Goal: Task Accomplishment & Management: Complete application form

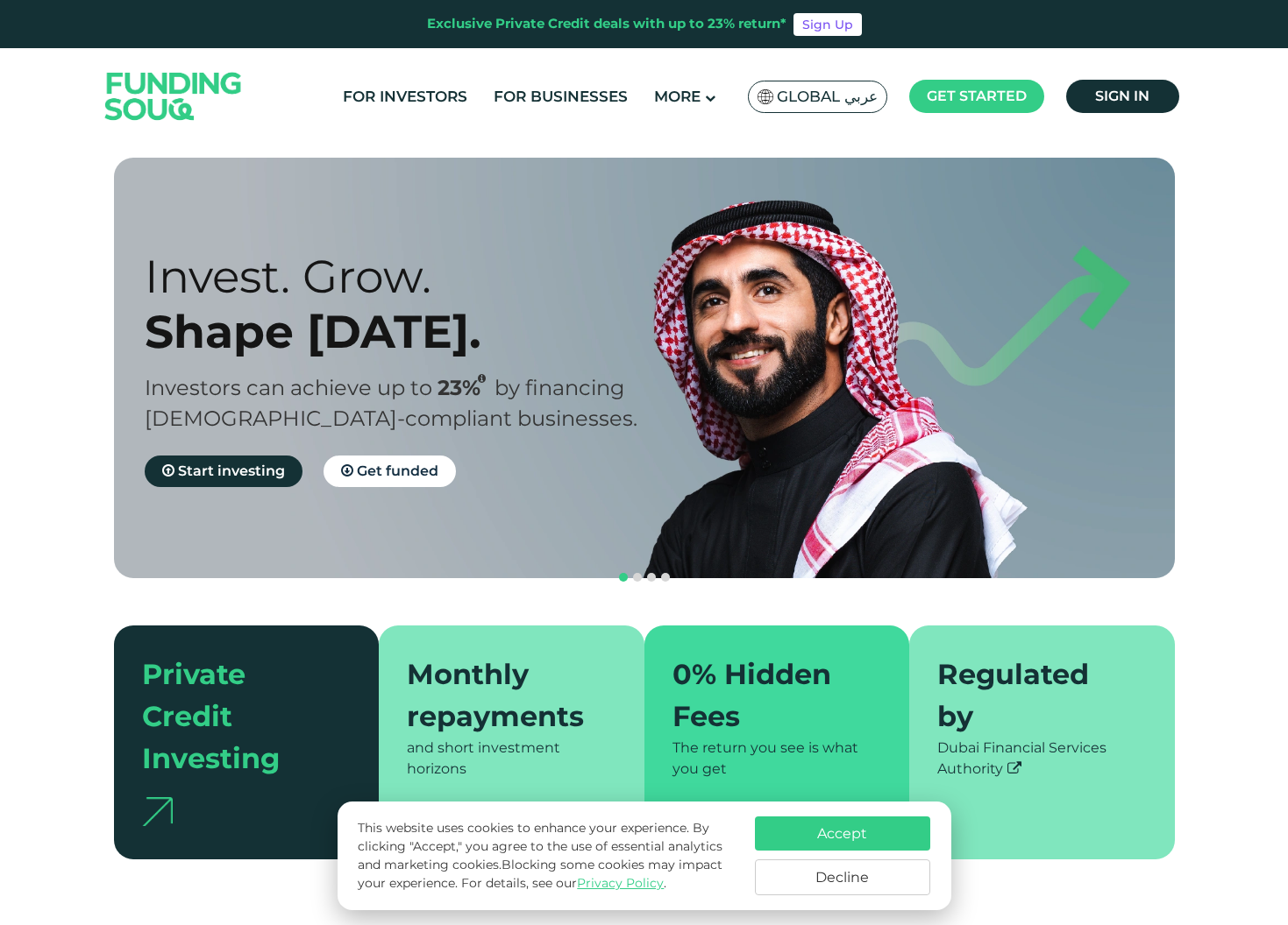
scroll to position [4, 0]
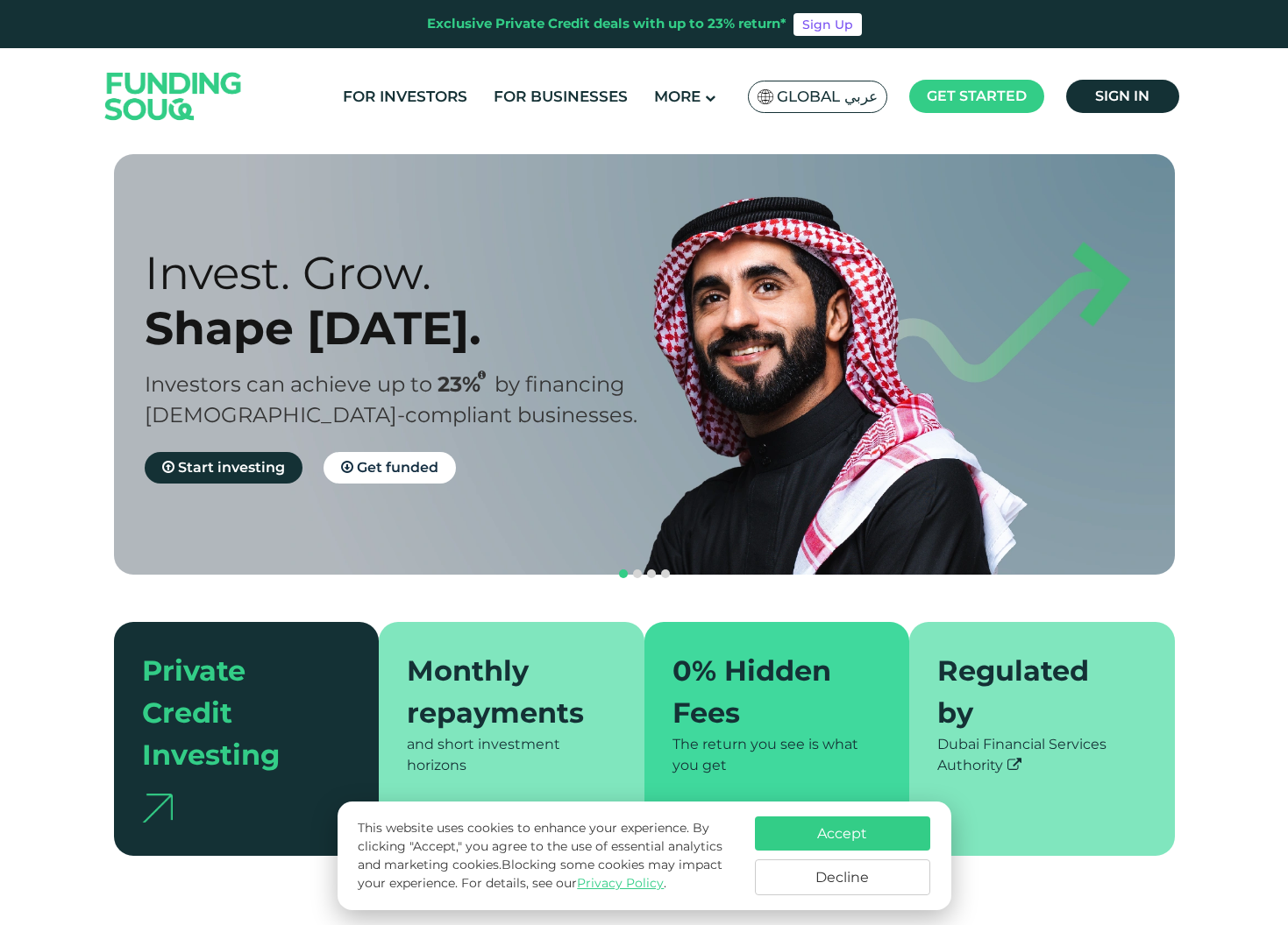
click at [867, 836] on button "Accept" at bounding box center [842, 833] width 175 height 34
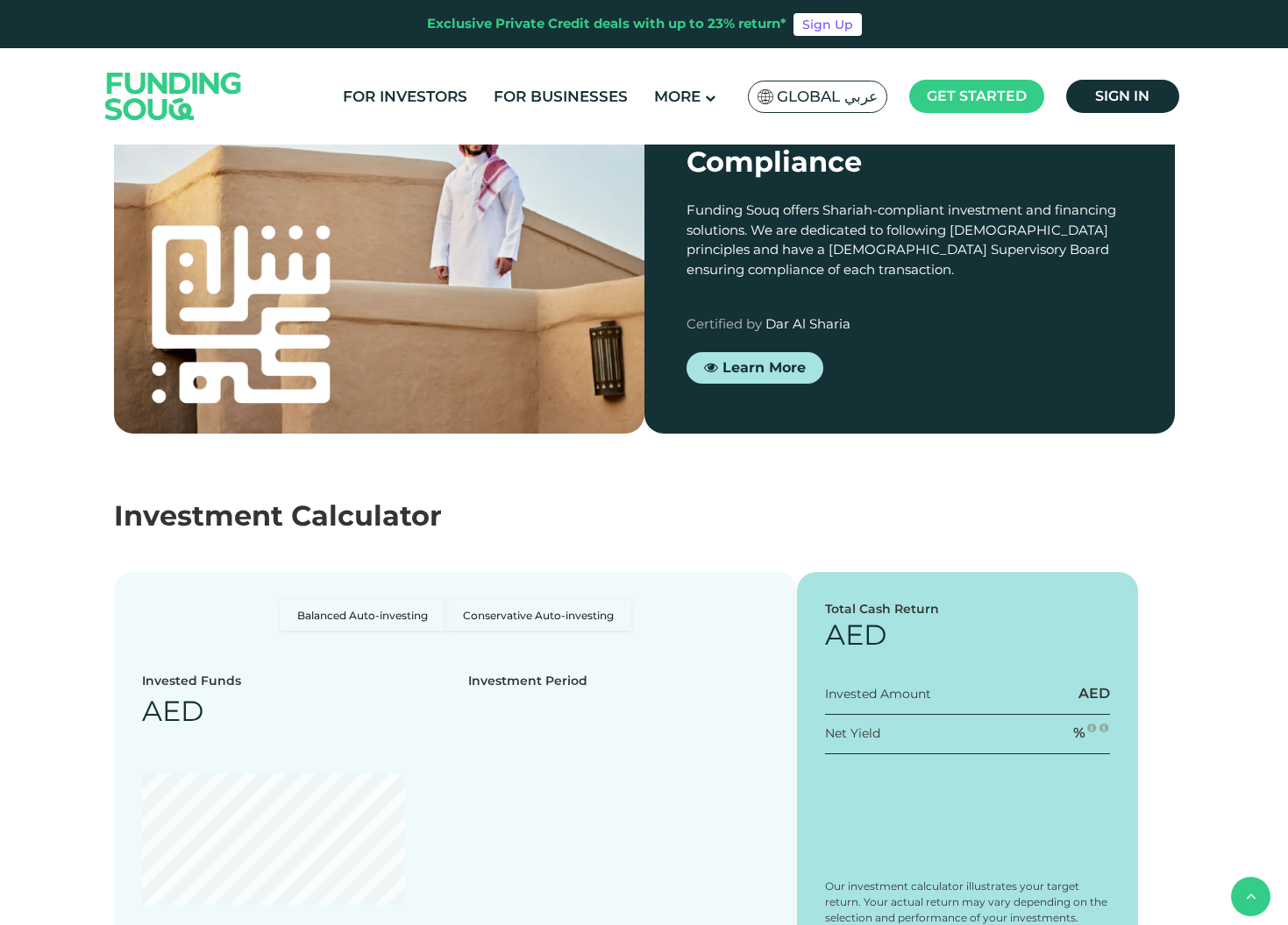
scroll to position [1988, 0]
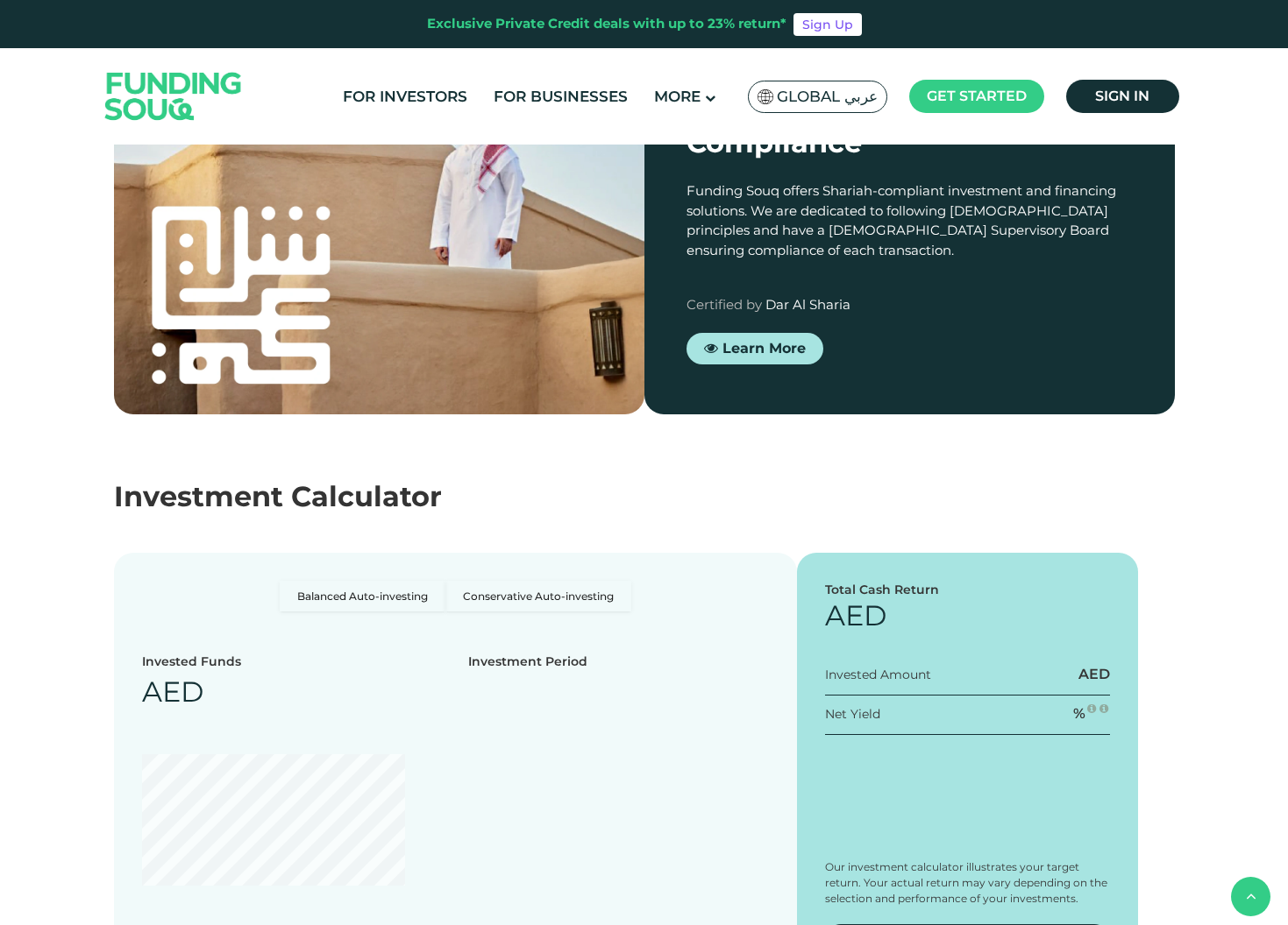
click at [487, 365] on img at bounding box center [495, 352] width 26 height 26
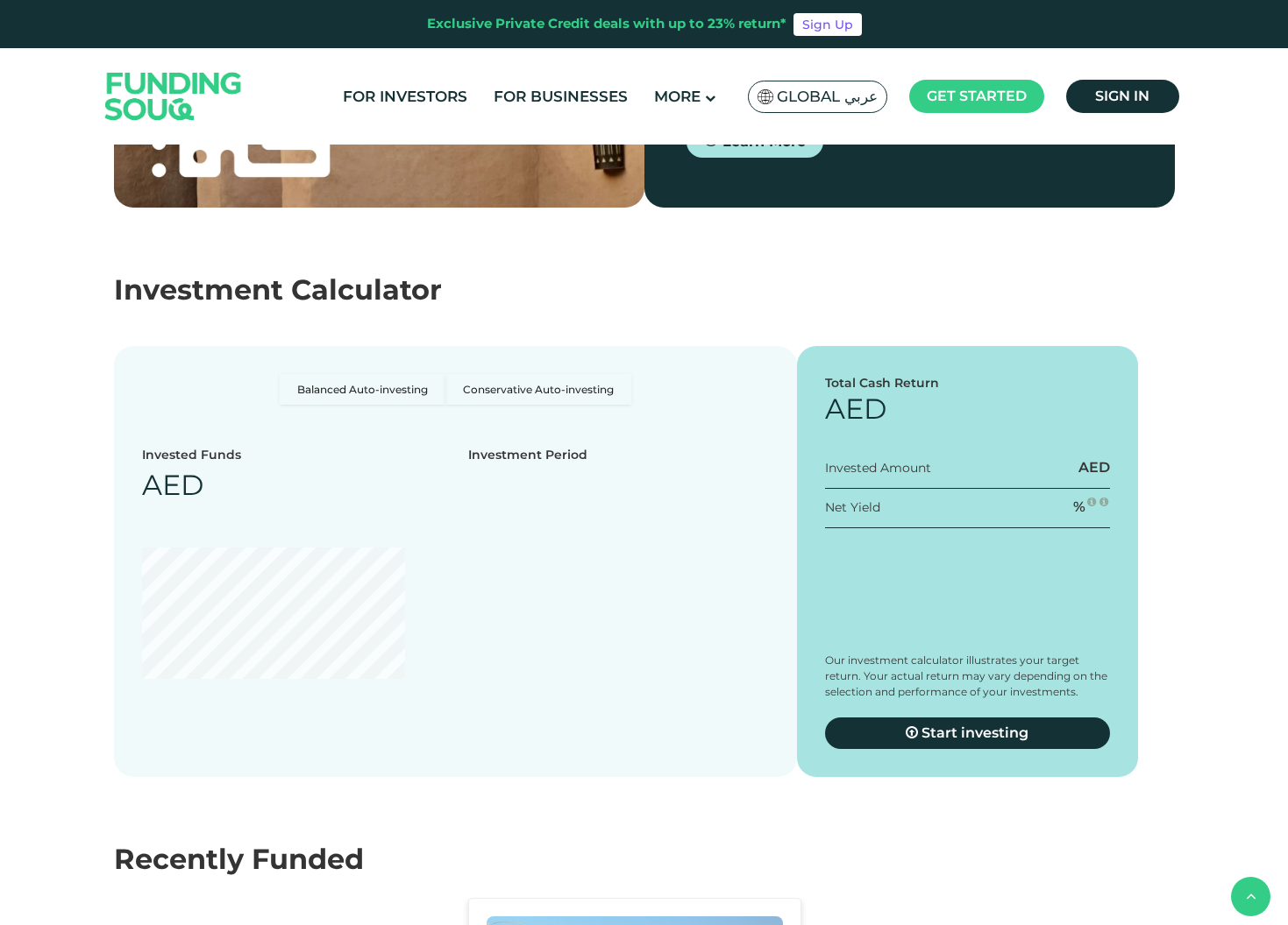
scroll to position [2222, 0]
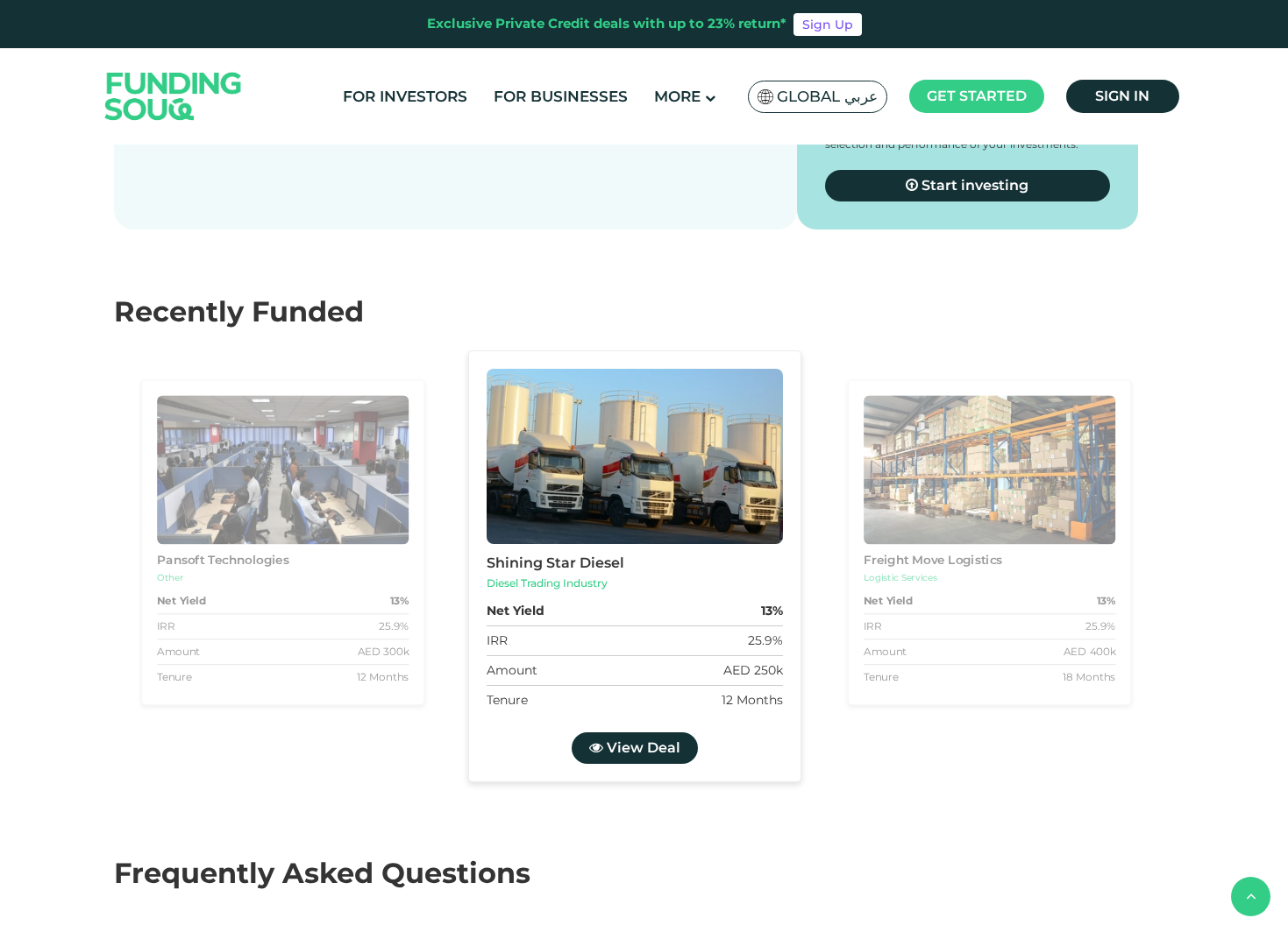
type tc-range-slider "4"
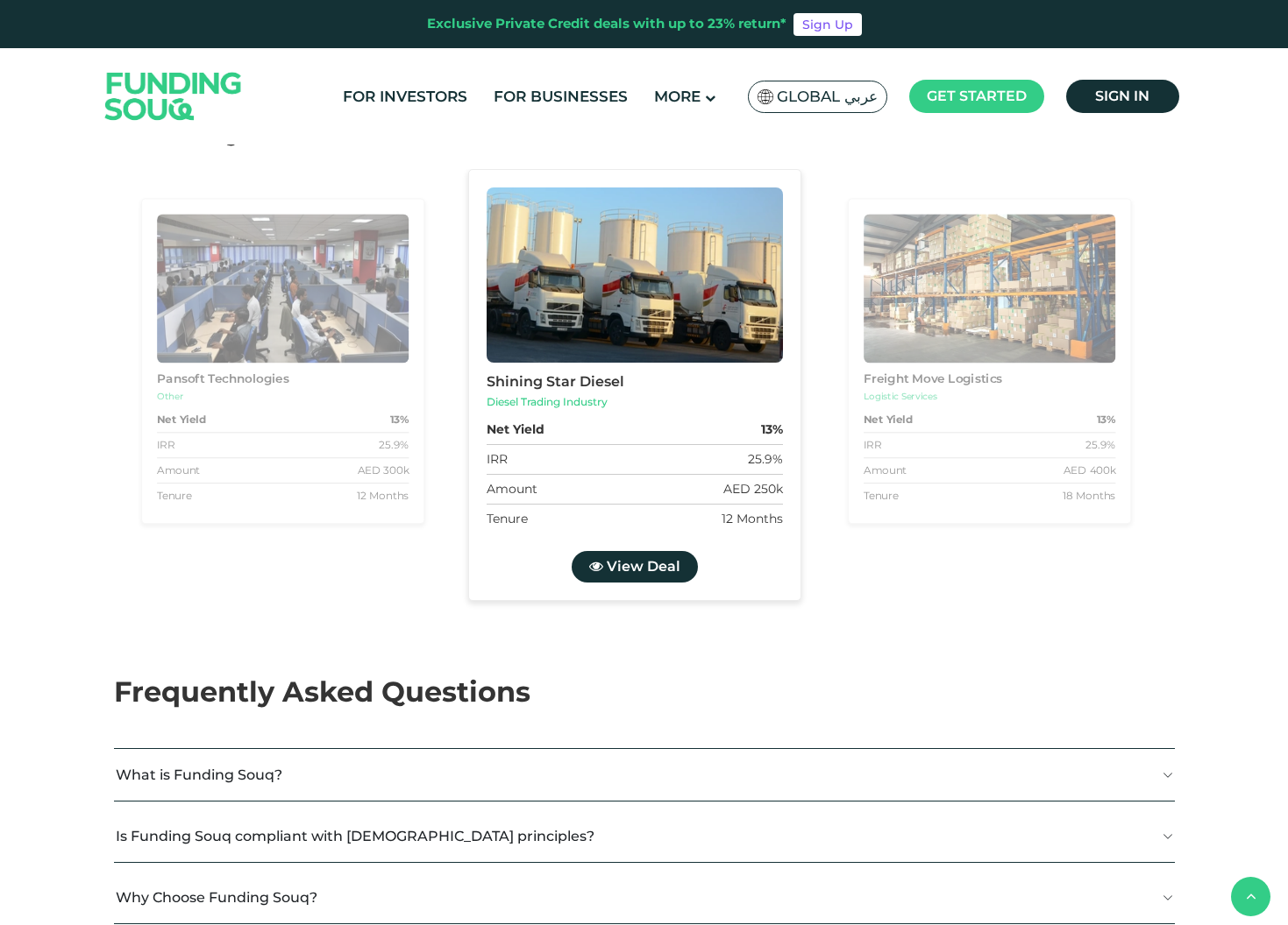
scroll to position [2997, 0]
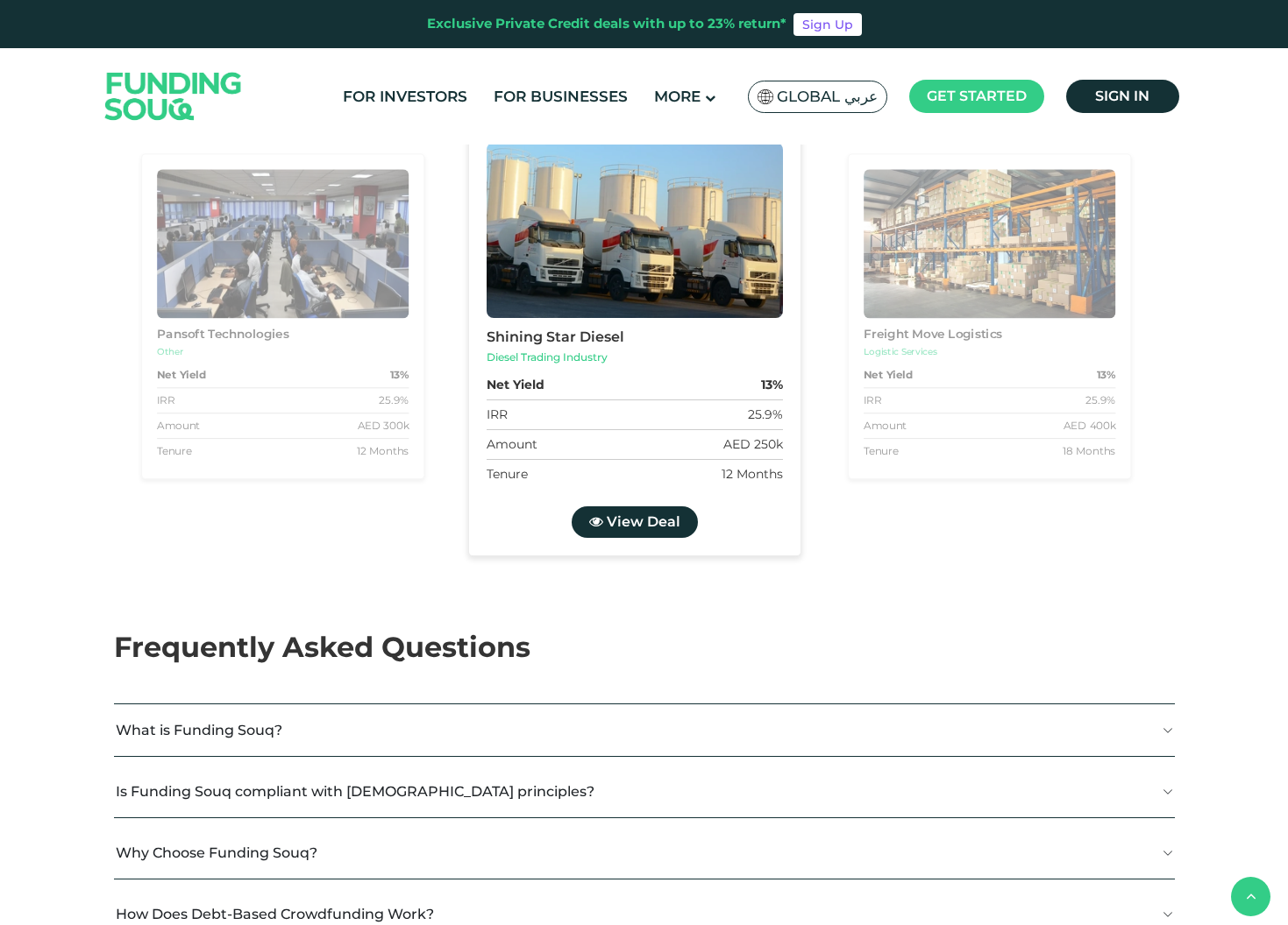
radio input "true"
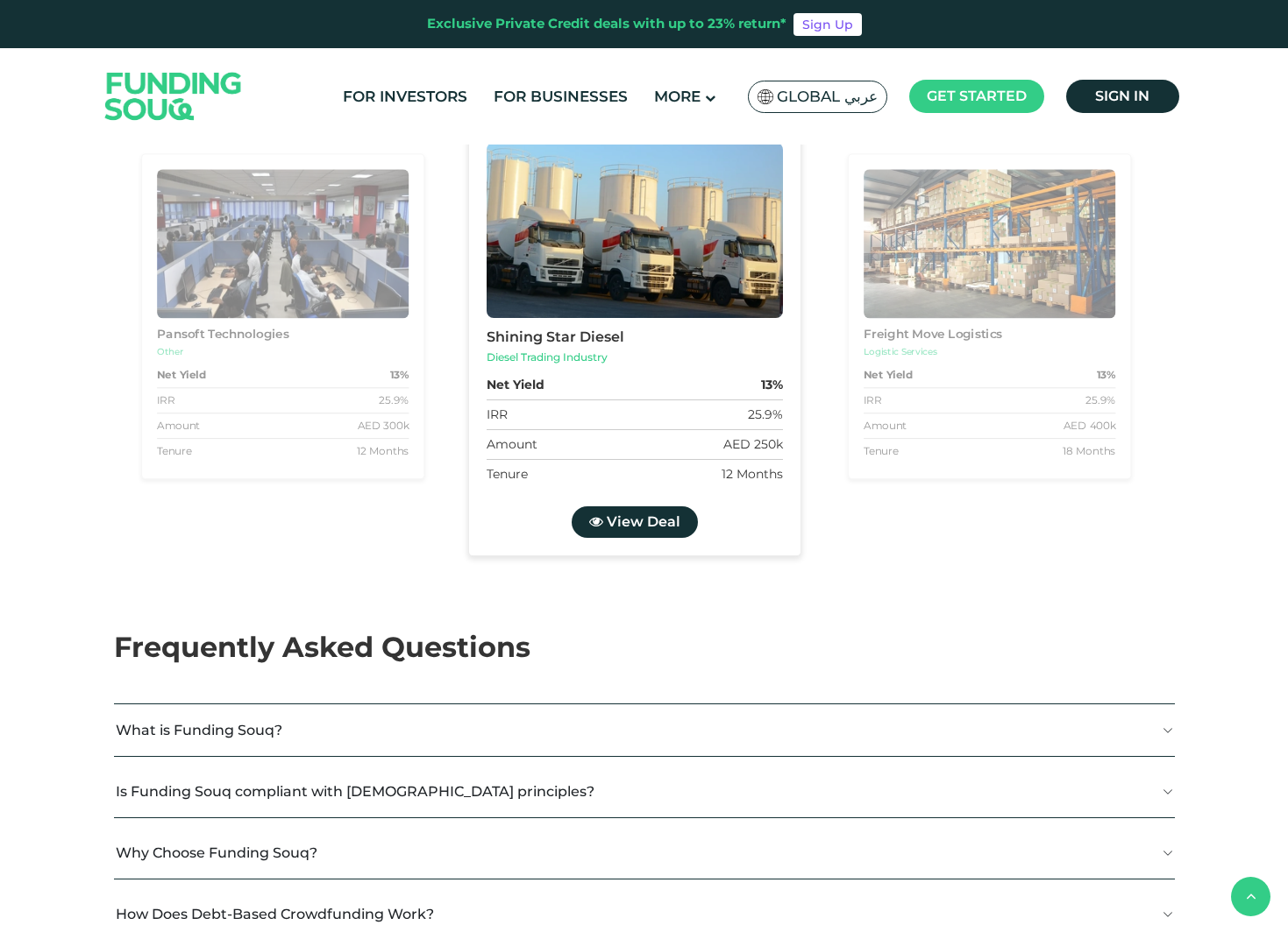
radio input "true"
type tc-range-slider "750000"
drag, startPoint x: 185, startPoint y: 423, endPoint x: 361, endPoint y: 407, distance: 176.7
type tc-range-slider "2"
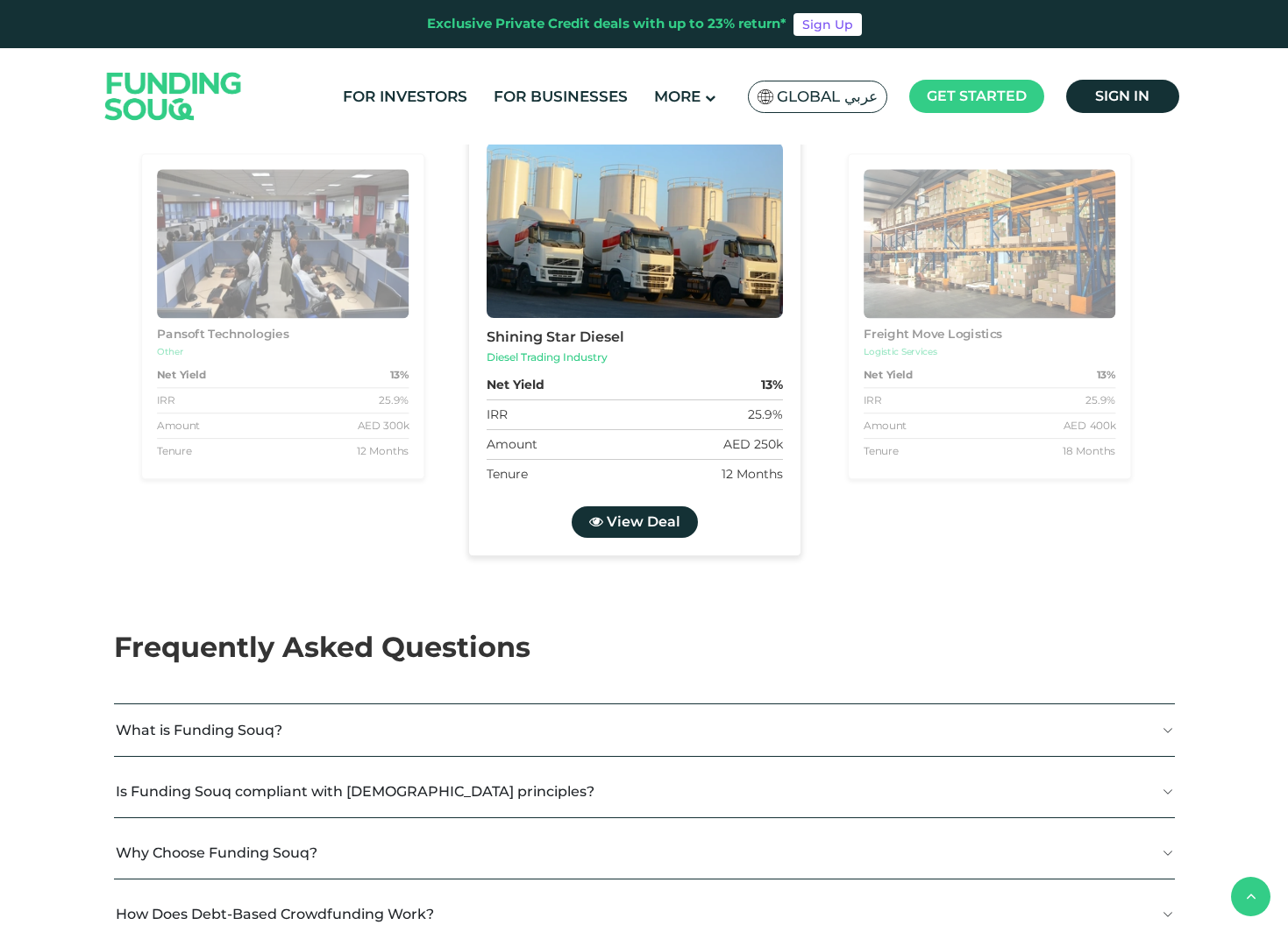
drag, startPoint x: 689, startPoint y: 415, endPoint x: 577, endPoint y: 422, distance: 112.2
drag, startPoint x: 341, startPoint y: 415, endPoint x: 265, endPoint y: 413, distance: 76.0
type tc-range-slider "510000"
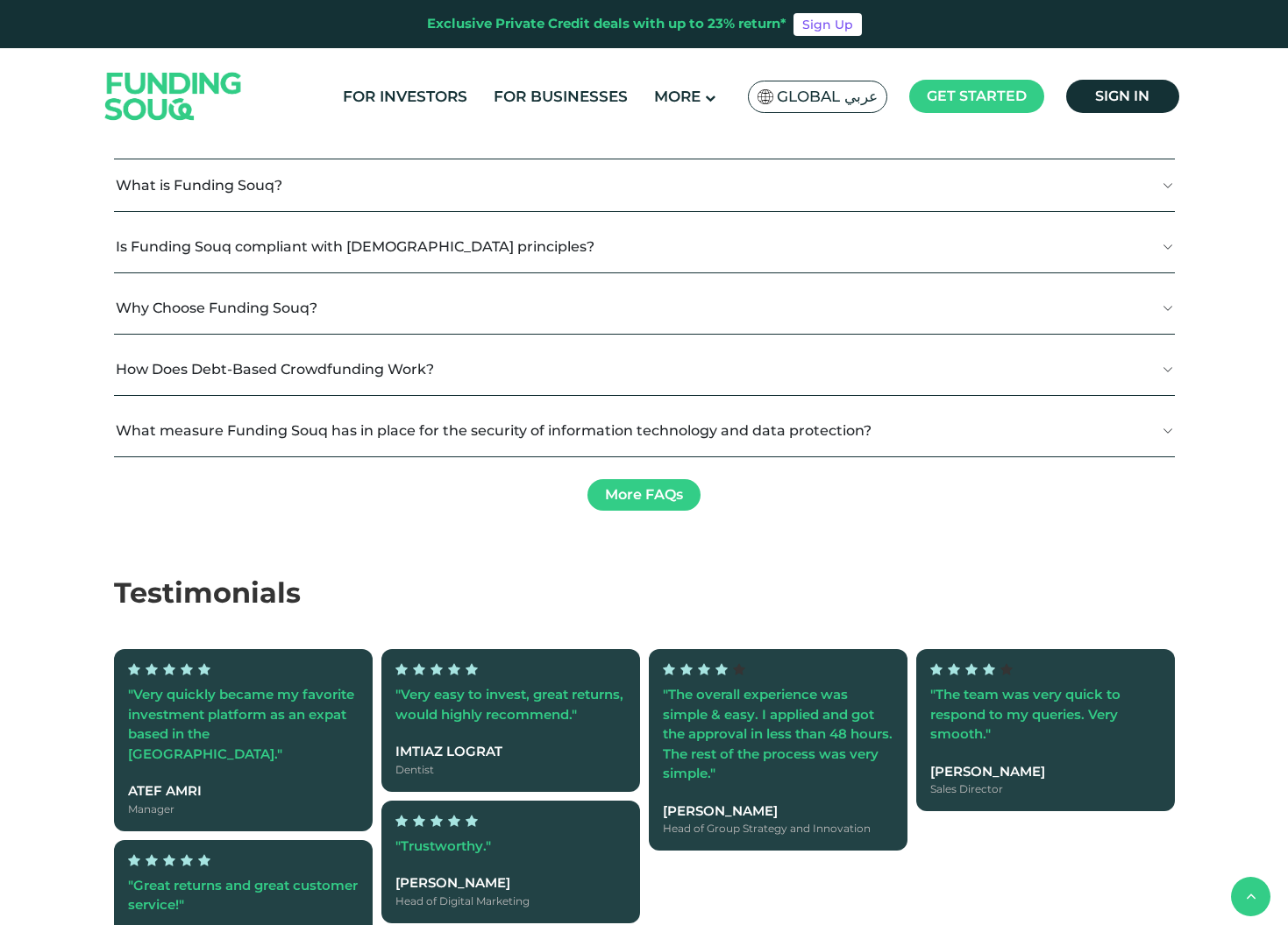
scroll to position [3543, 0]
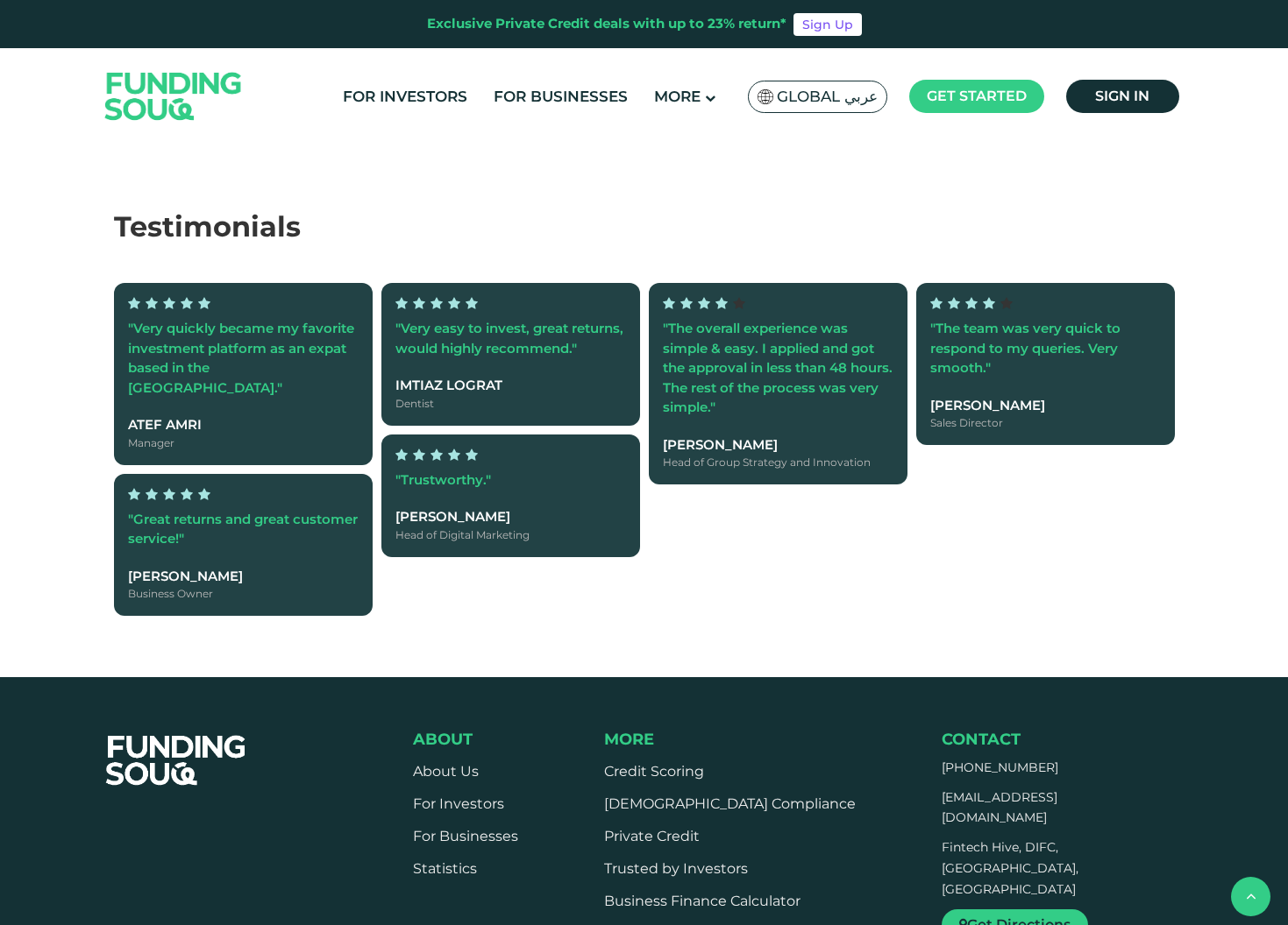
scroll to position [4024, 0]
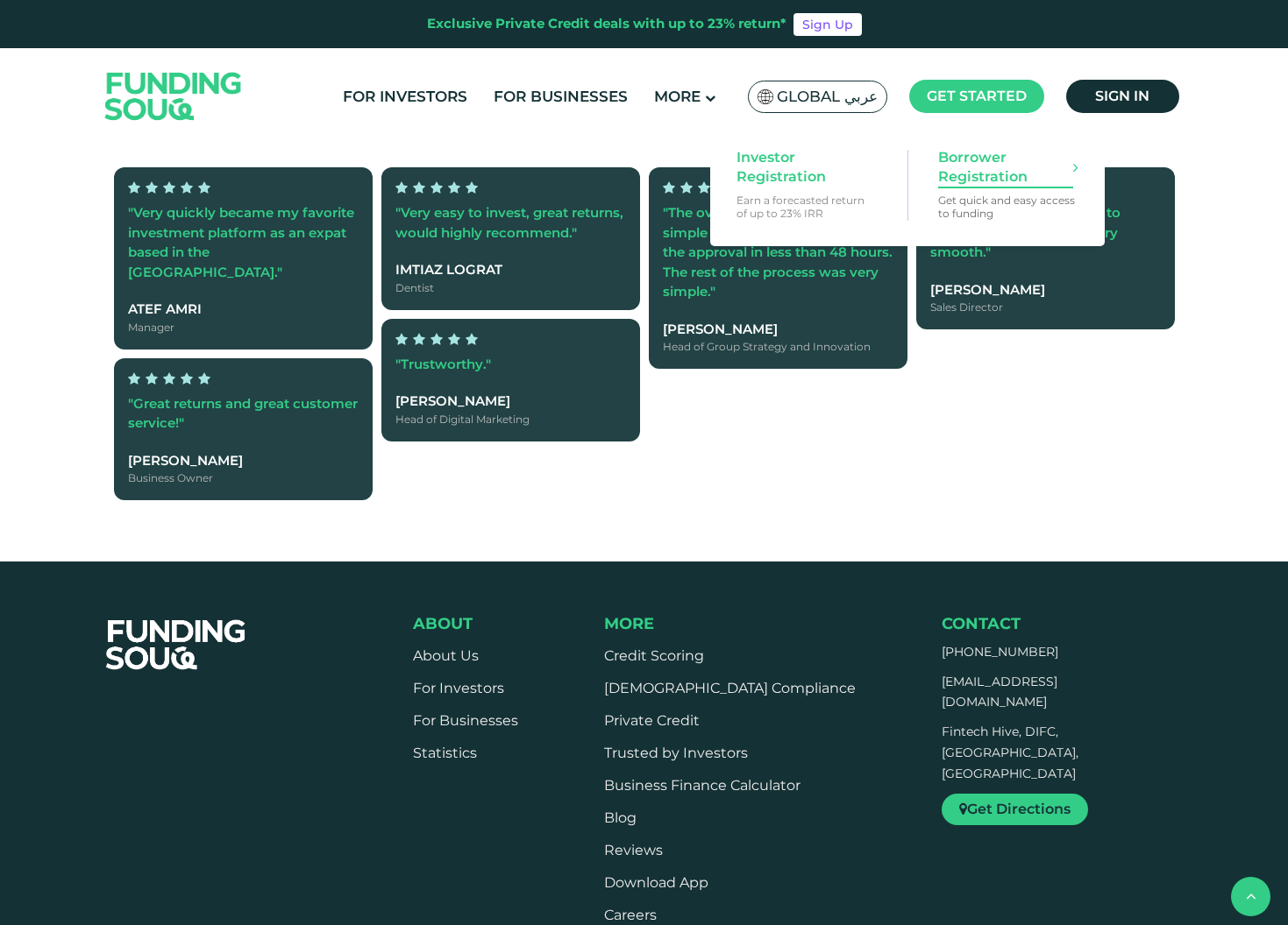
click at [975, 171] on span "Borrower Registration" at bounding box center [1006, 168] width 135 height 39
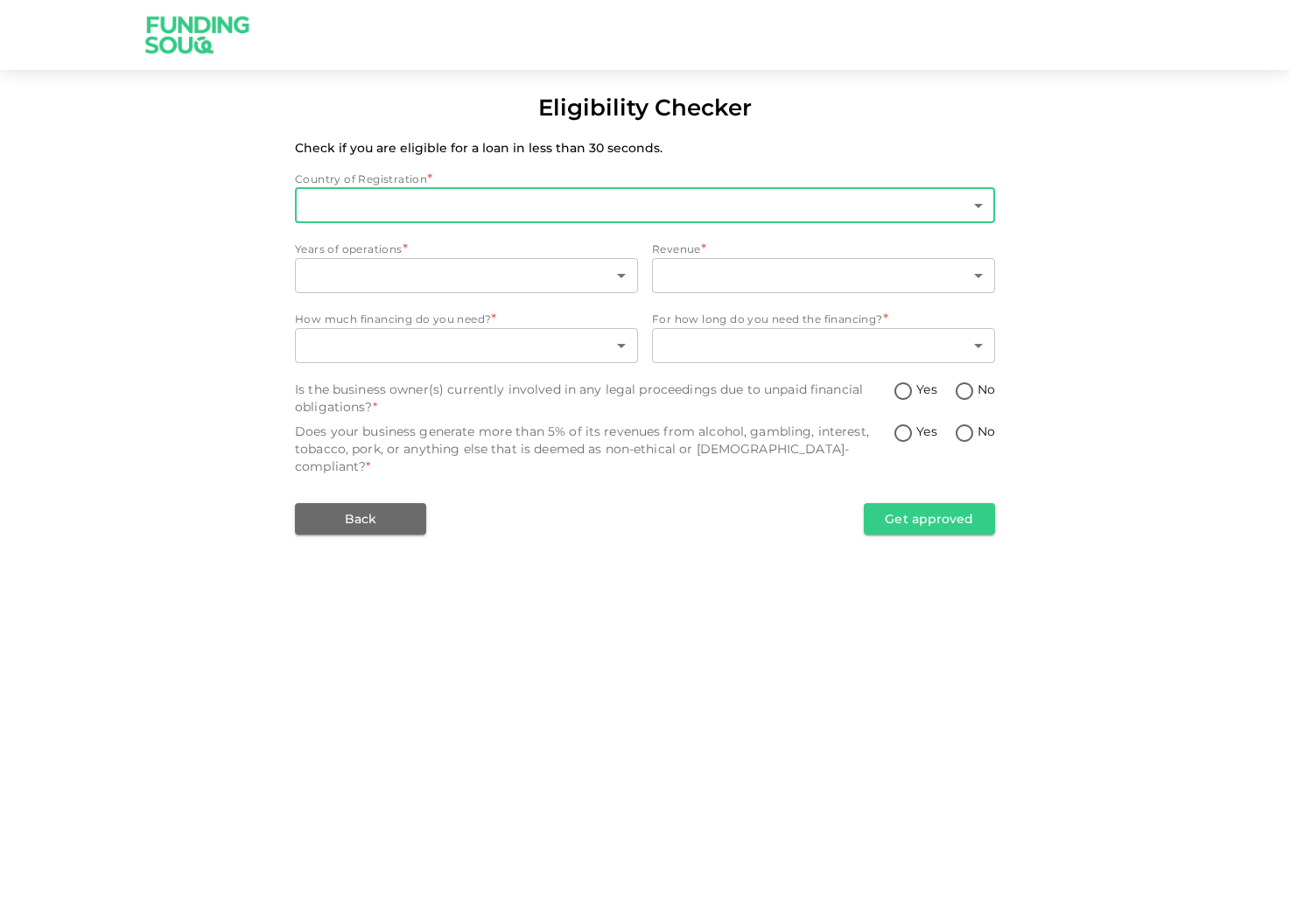
type input "1"
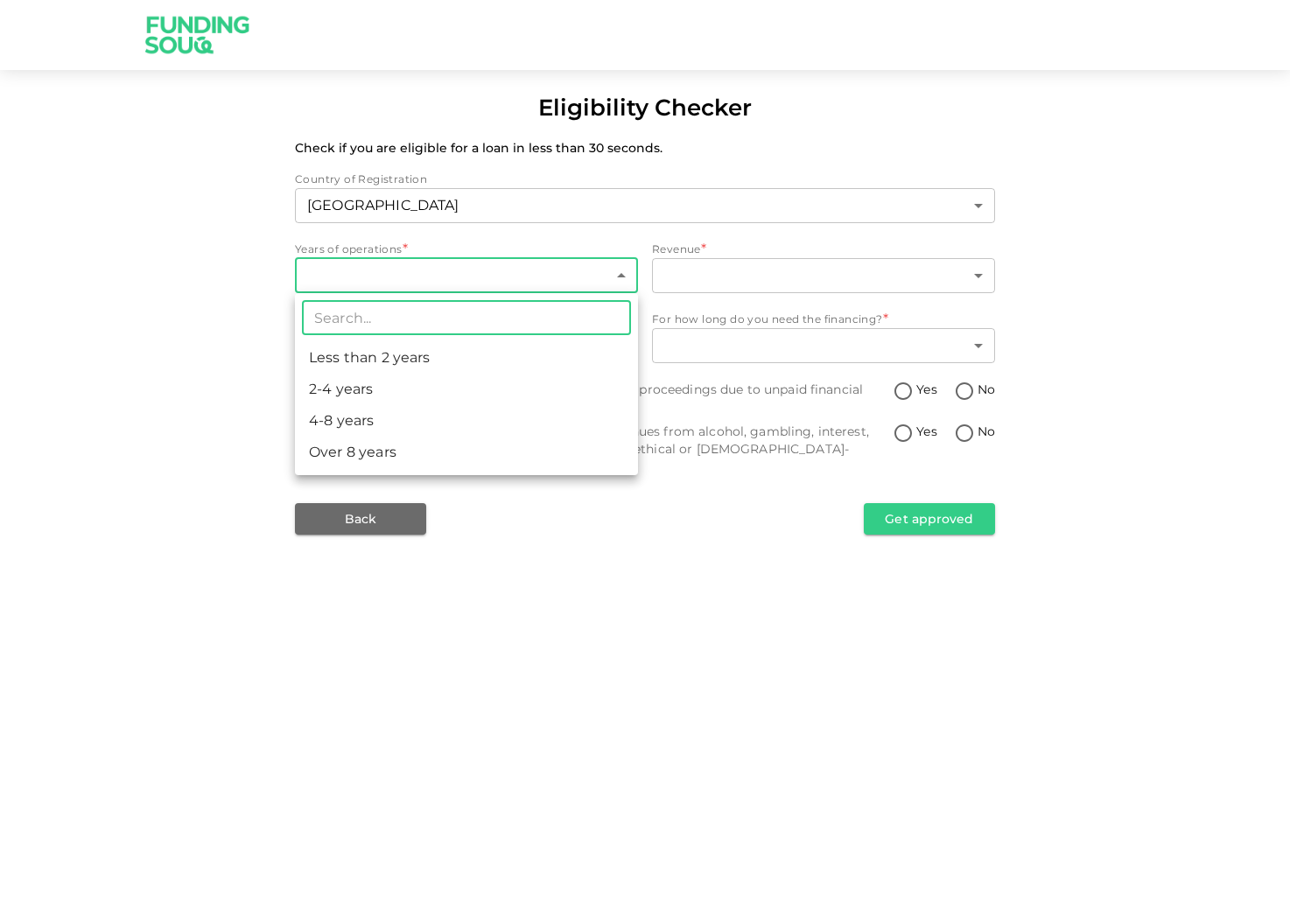
click at [455, 282] on body "Eligibility Checker Check if you are eligible for a loan in less than 30 second…" at bounding box center [645, 462] width 1290 height 924
click at [382, 398] on li "2-4 years" at bounding box center [467, 390] width 344 height 31
type input "2"
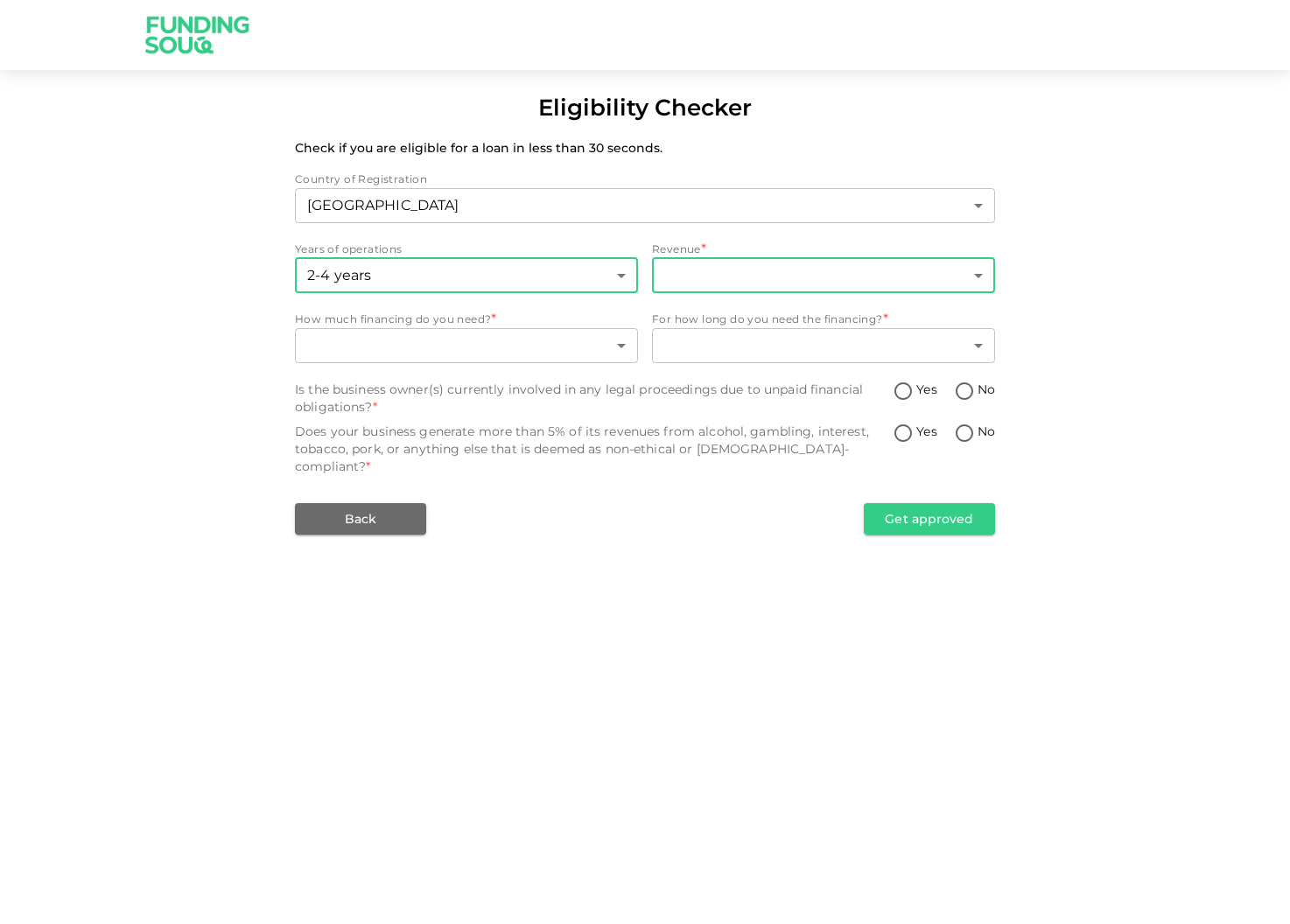
click at [742, 276] on body "Eligibility Checker Check if you are eligible for a loan in less than 30 second…" at bounding box center [645, 462] width 1290 height 924
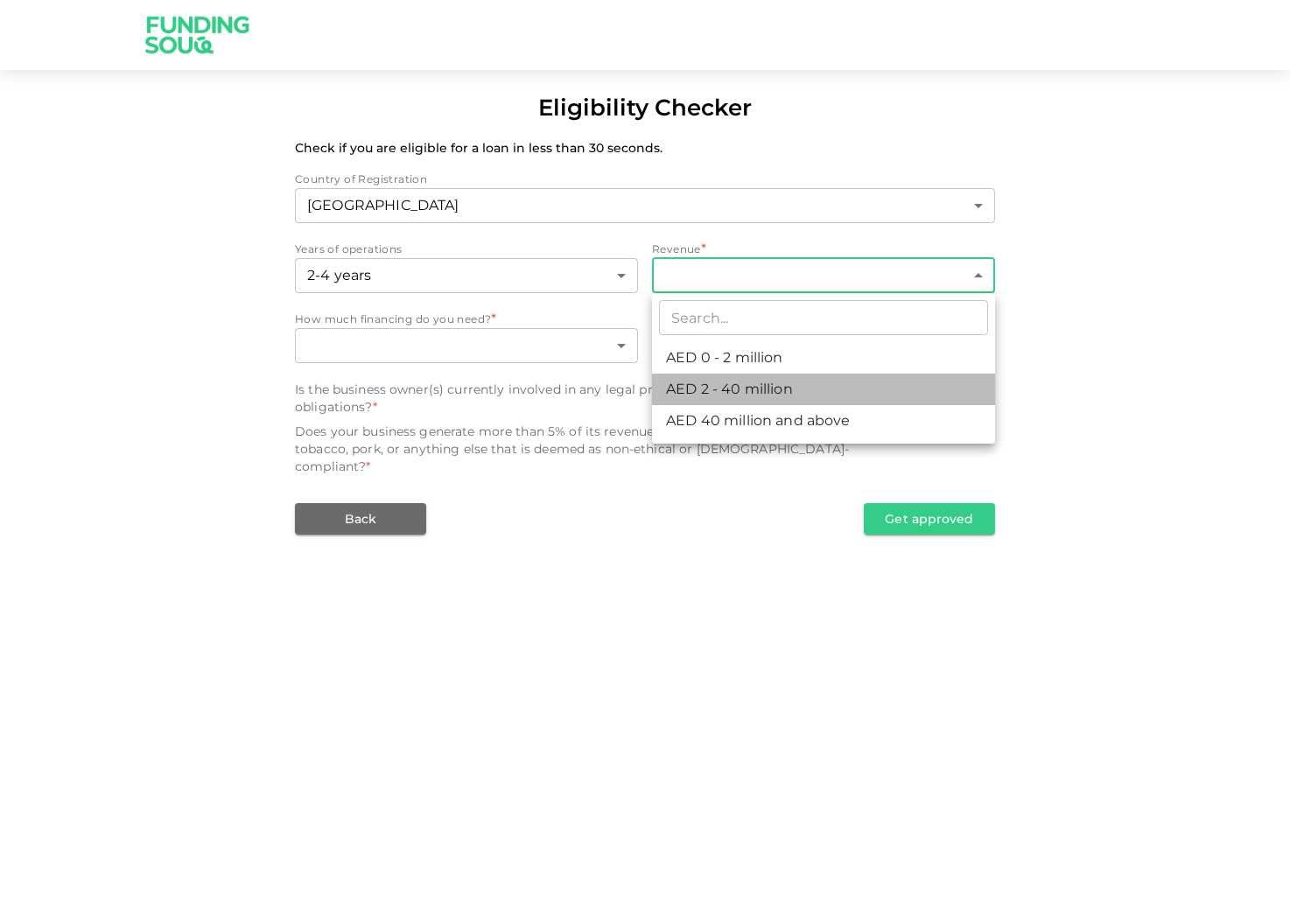
click at [755, 383] on li "AED 2 - 40 million" at bounding box center [823, 390] width 344 height 31
type input "2"
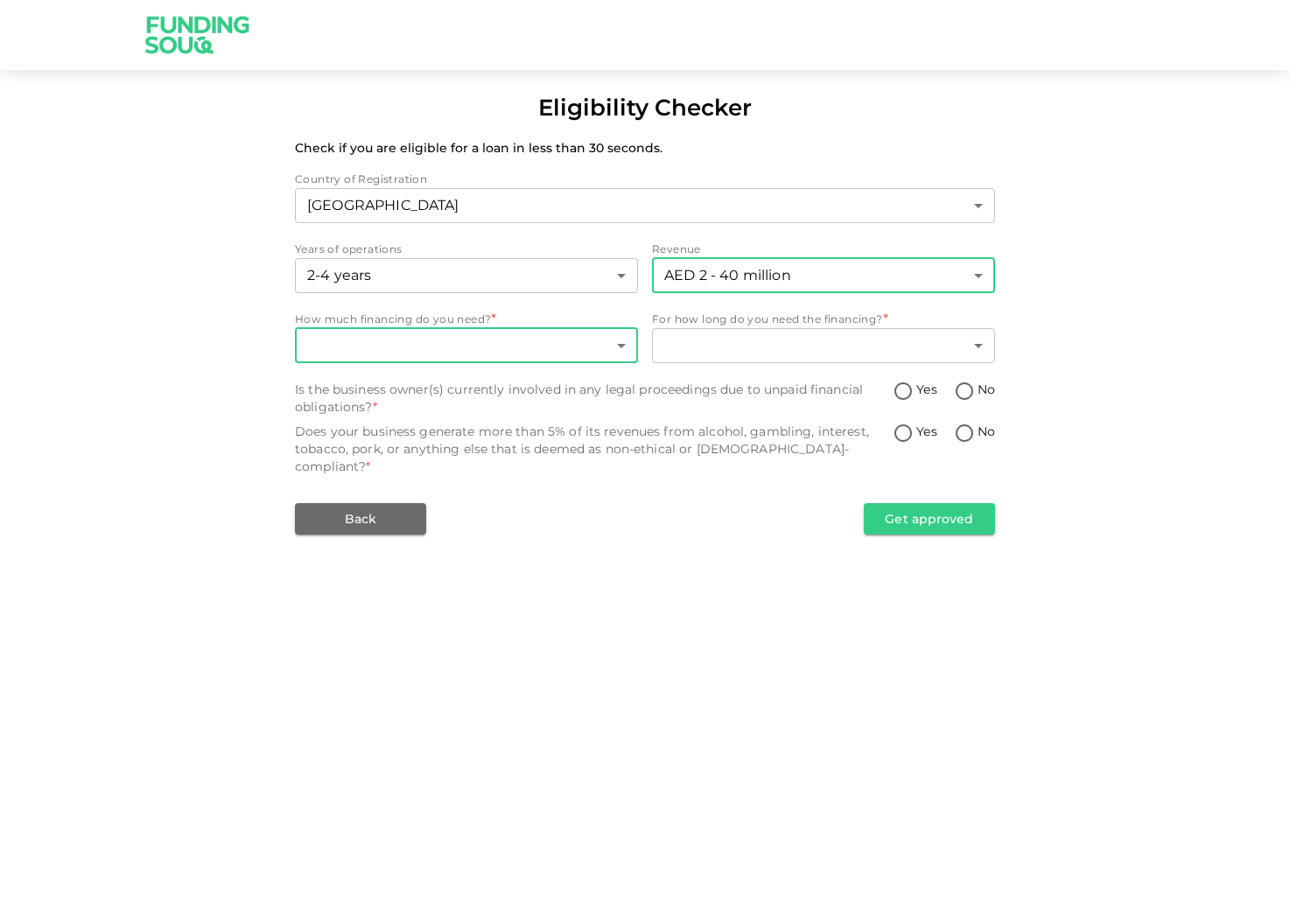
click at [410, 348] on body "Eligibility Checker Check if you are eligible for a loan in less than 30 second…" at bounding box center [645, 462] width 1290 height 924
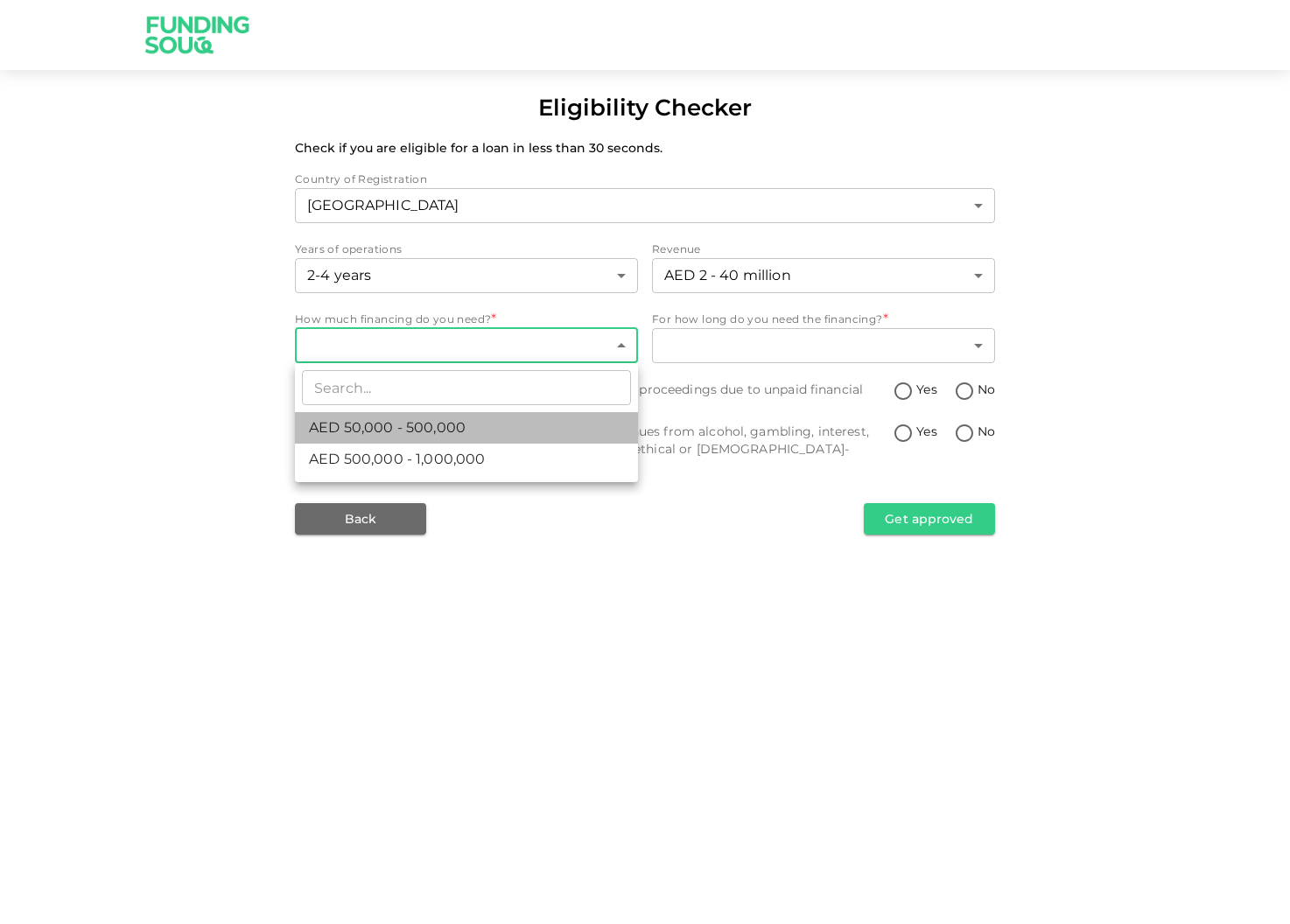
click at [413, 429] on span "AED 50,000 - 500,000" at bounding box center [387, 428] width 157 height 21
type input "1"
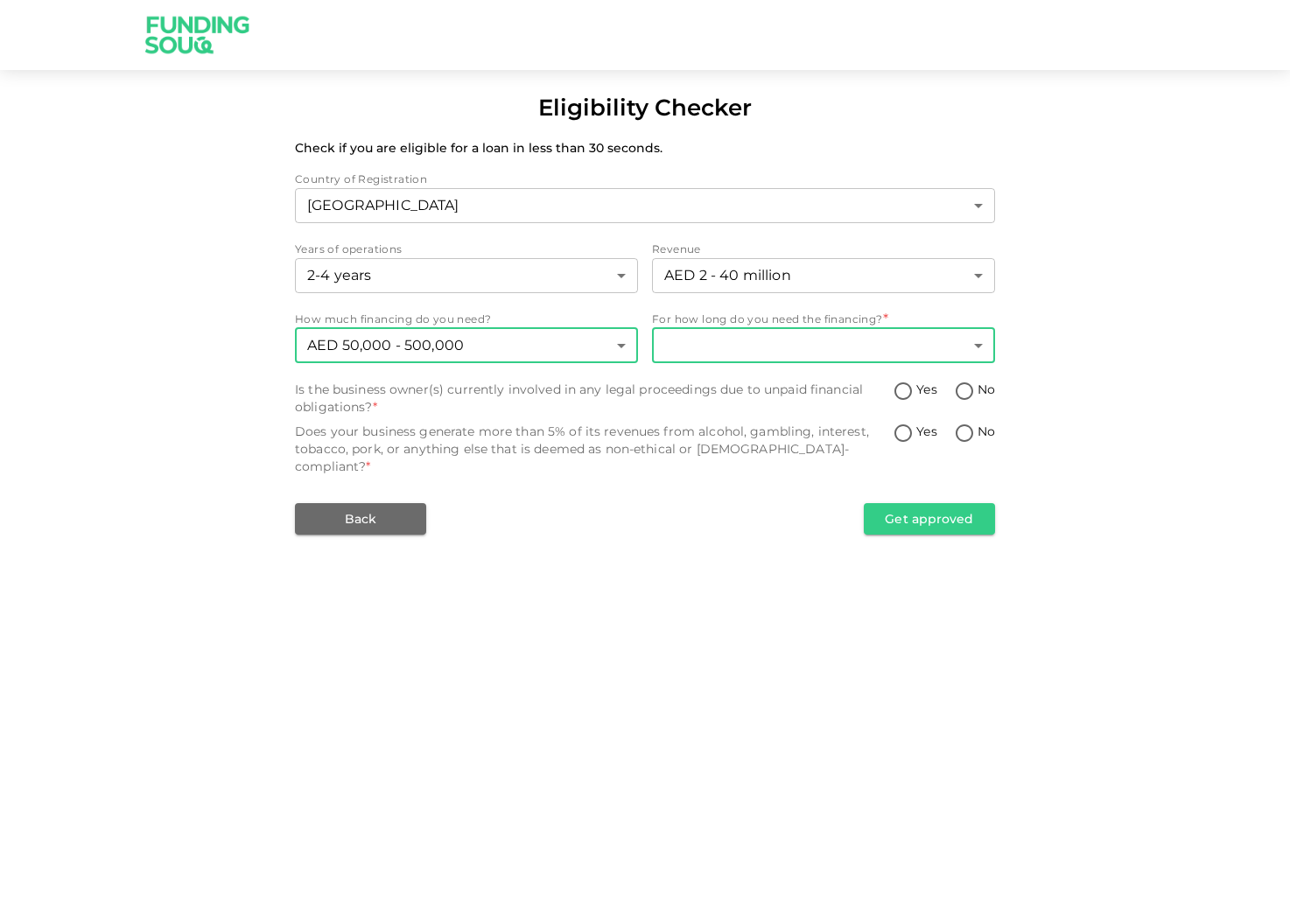
click at [730, 345] on body "Eligibility Checker Check if you are eligible for a loan in less than 30 second…" at bounding box center [645, 462] width 1290 height 924
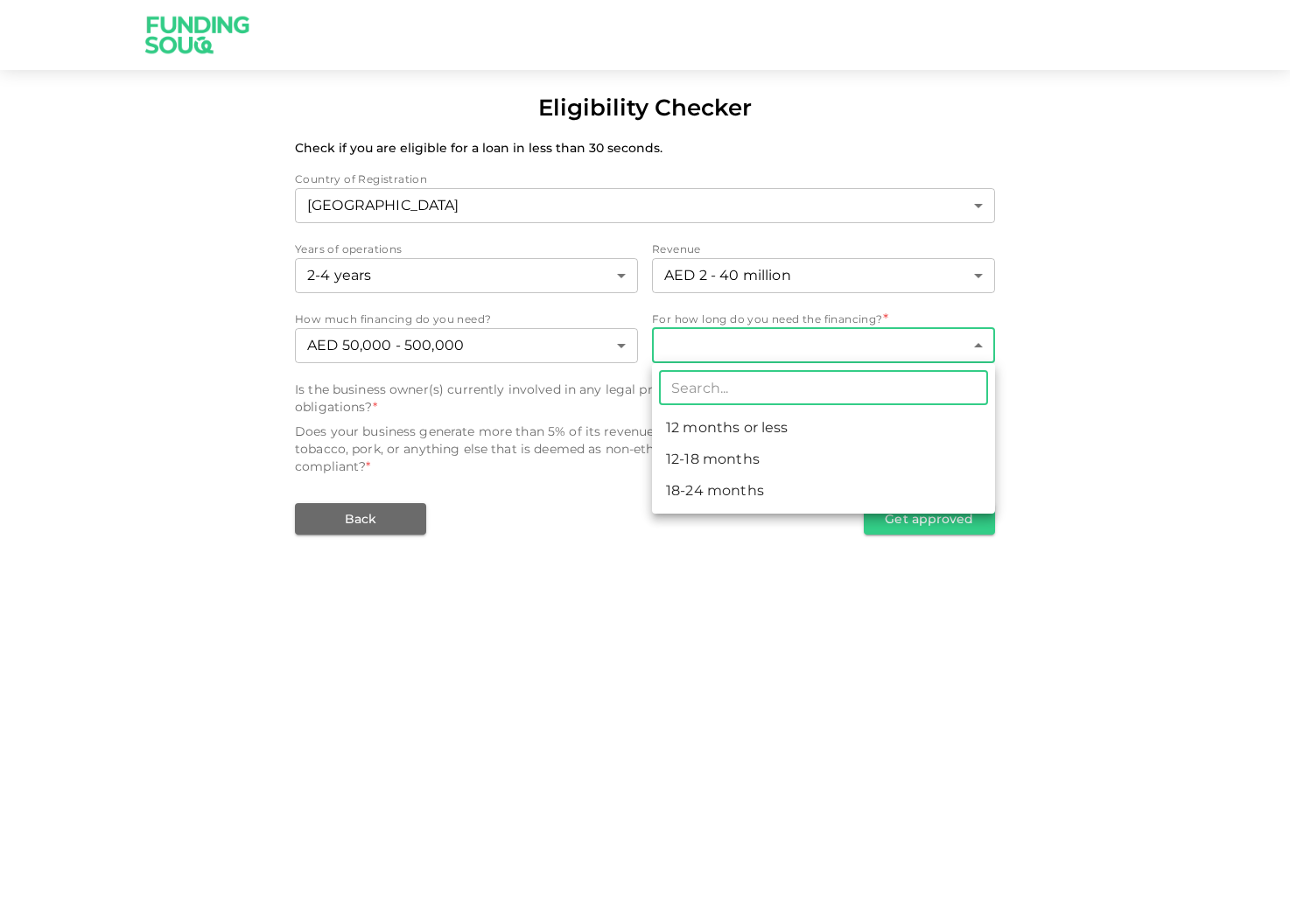
click at [714, 490] on li "18-24 months" at bounding box center [823, 491] width 344 height 31
type input "3"
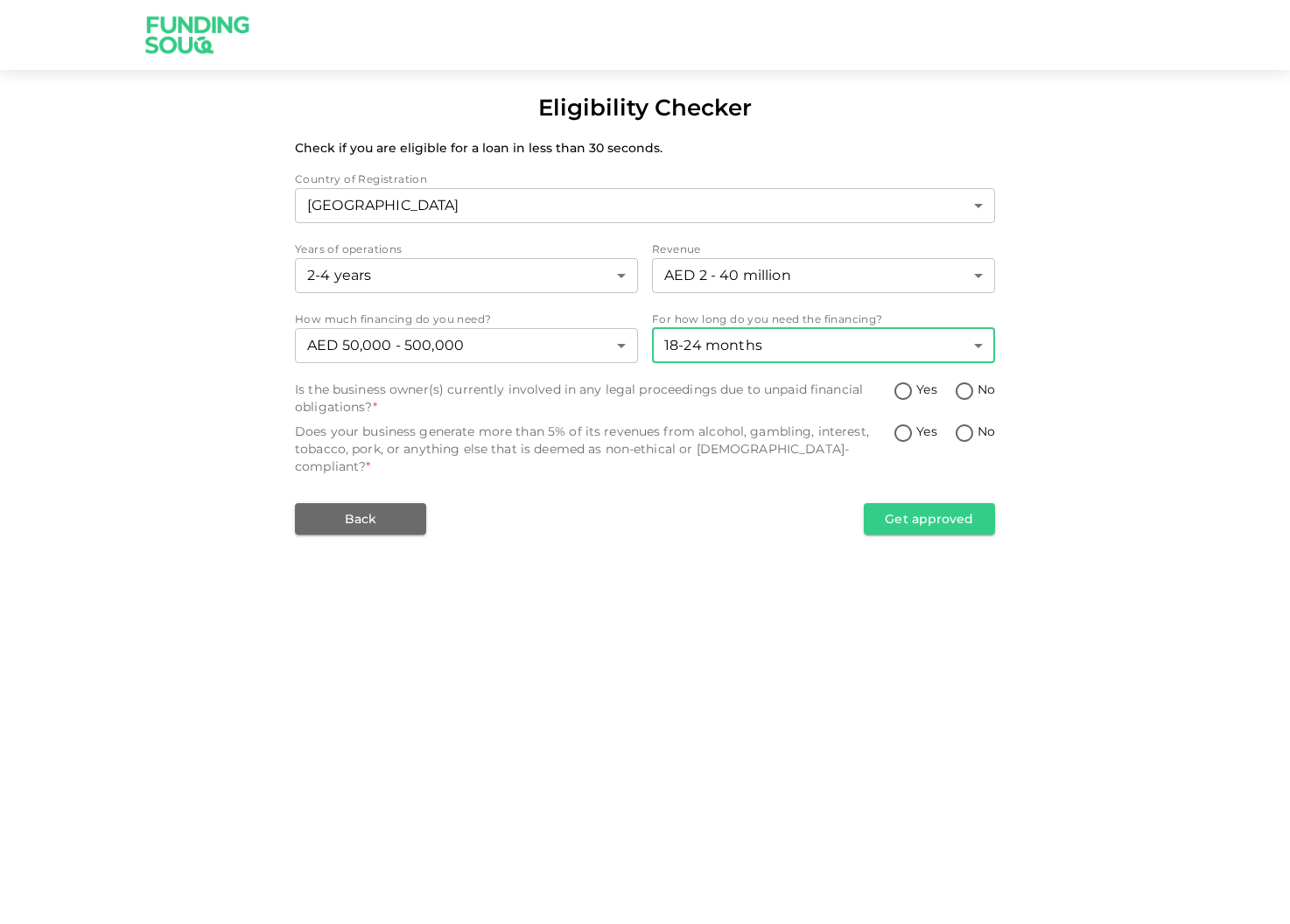
click at [963, 393] on input "No" at bounding box center [965, 393] width 26 height 24
radio input "true"
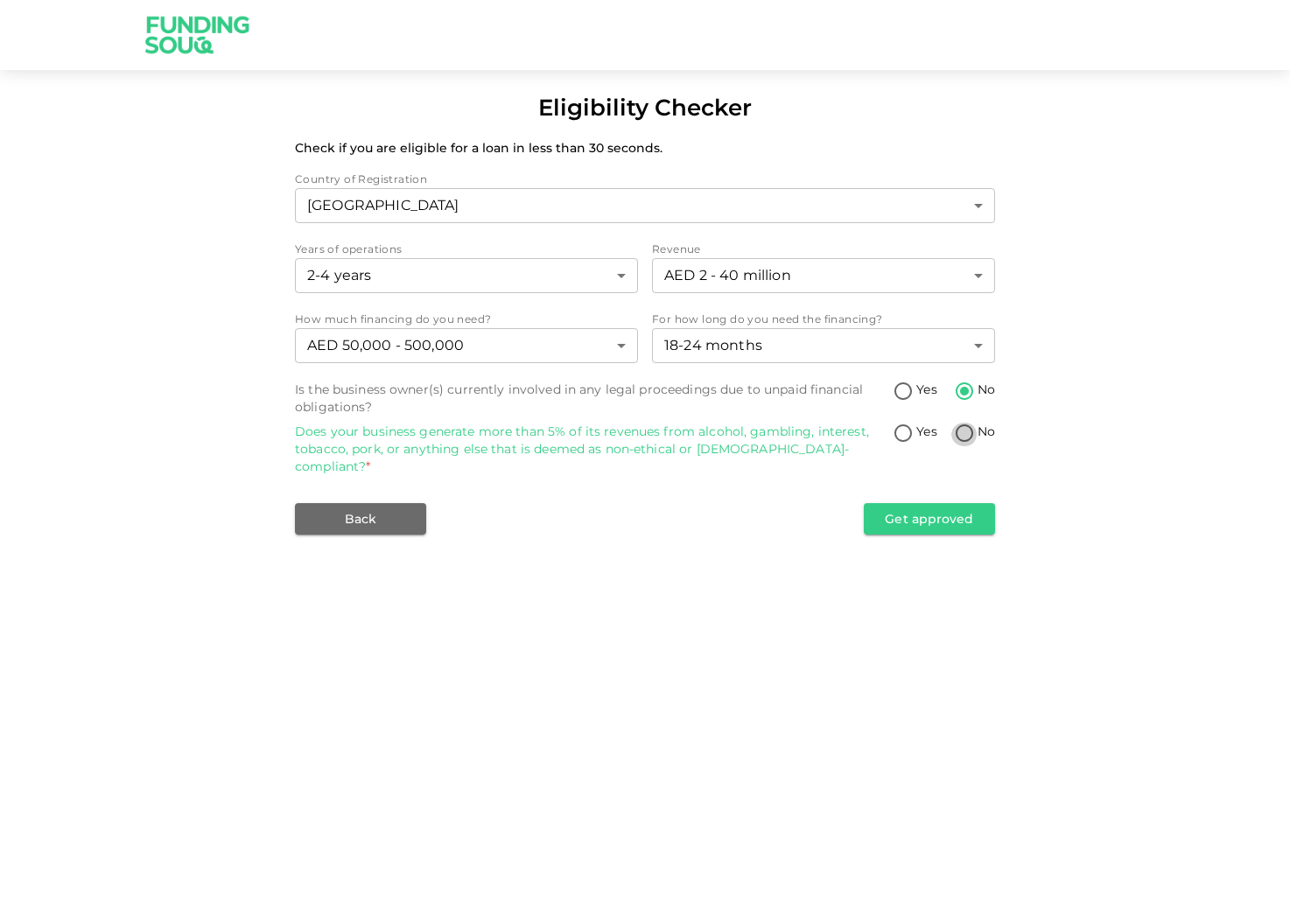
click at [959, 429] on input "No" at bounding box center [965, 435] width 26 height 24
radio input "true"
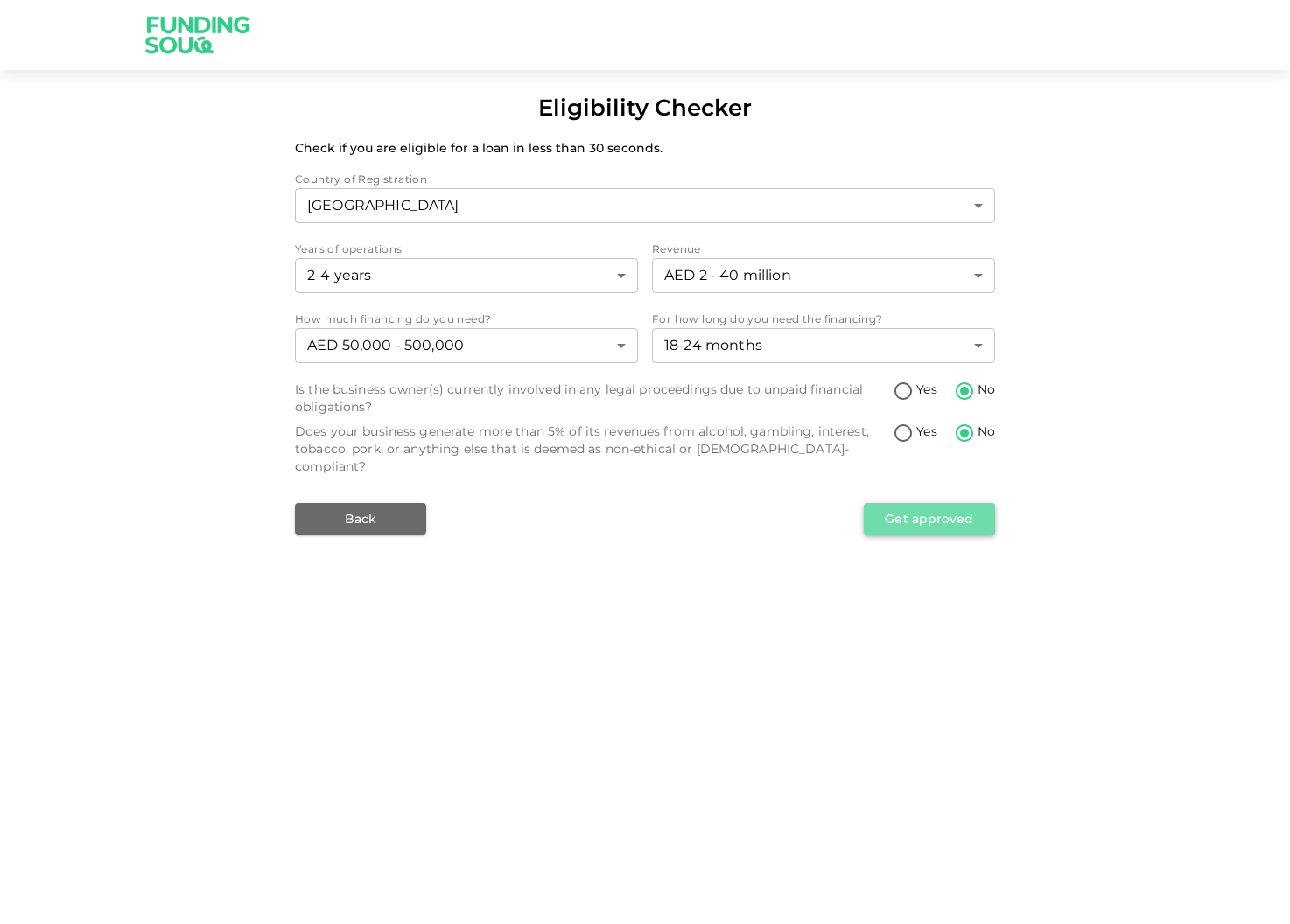
click at [950, 504] on button "Get approved" at bounding box center [930, 519] width 132 height 31
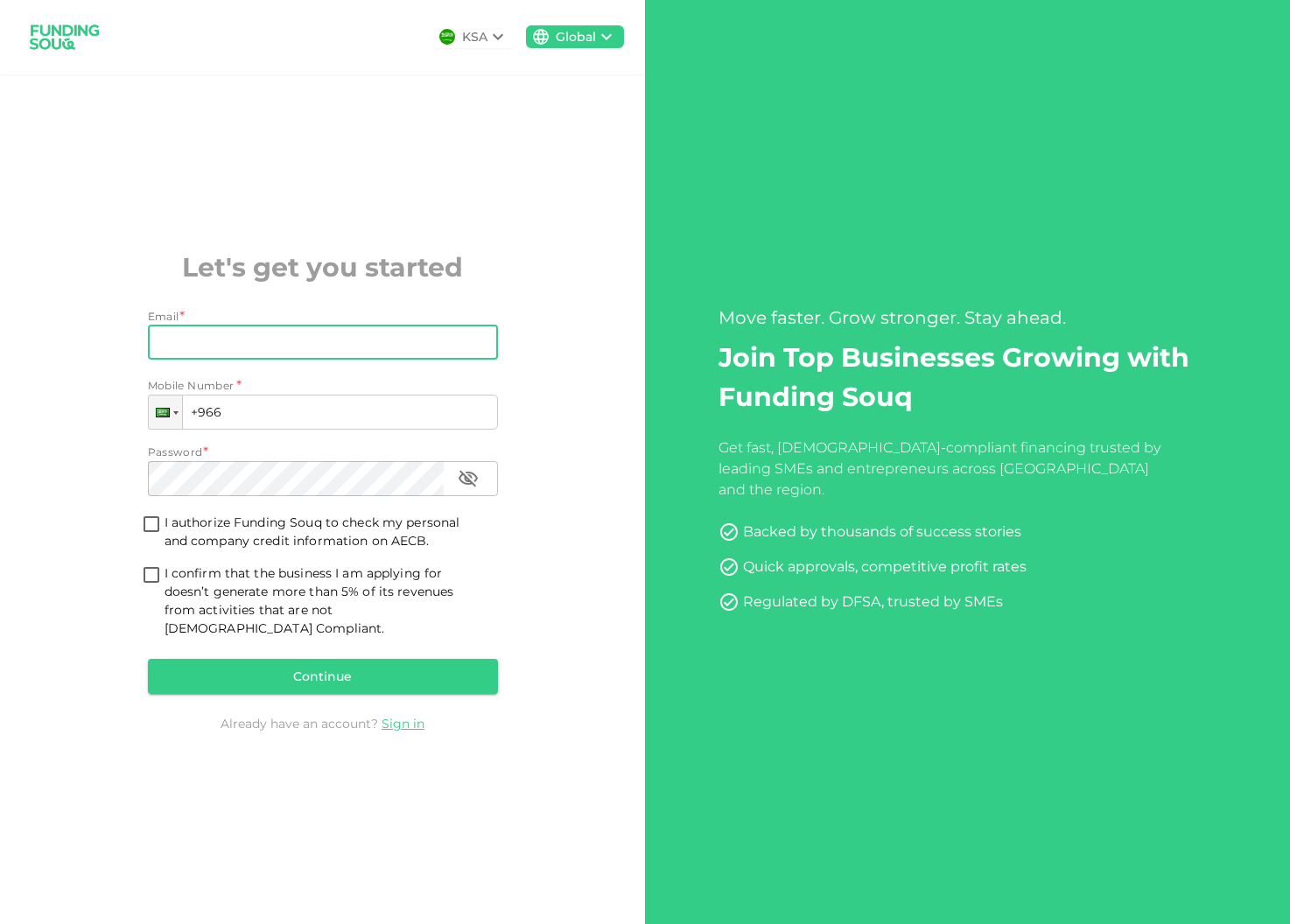
click at [325, 360] on input "Email" at bounding box center [313, 343] width 331 height 35
type input "info@chriselliott.de"
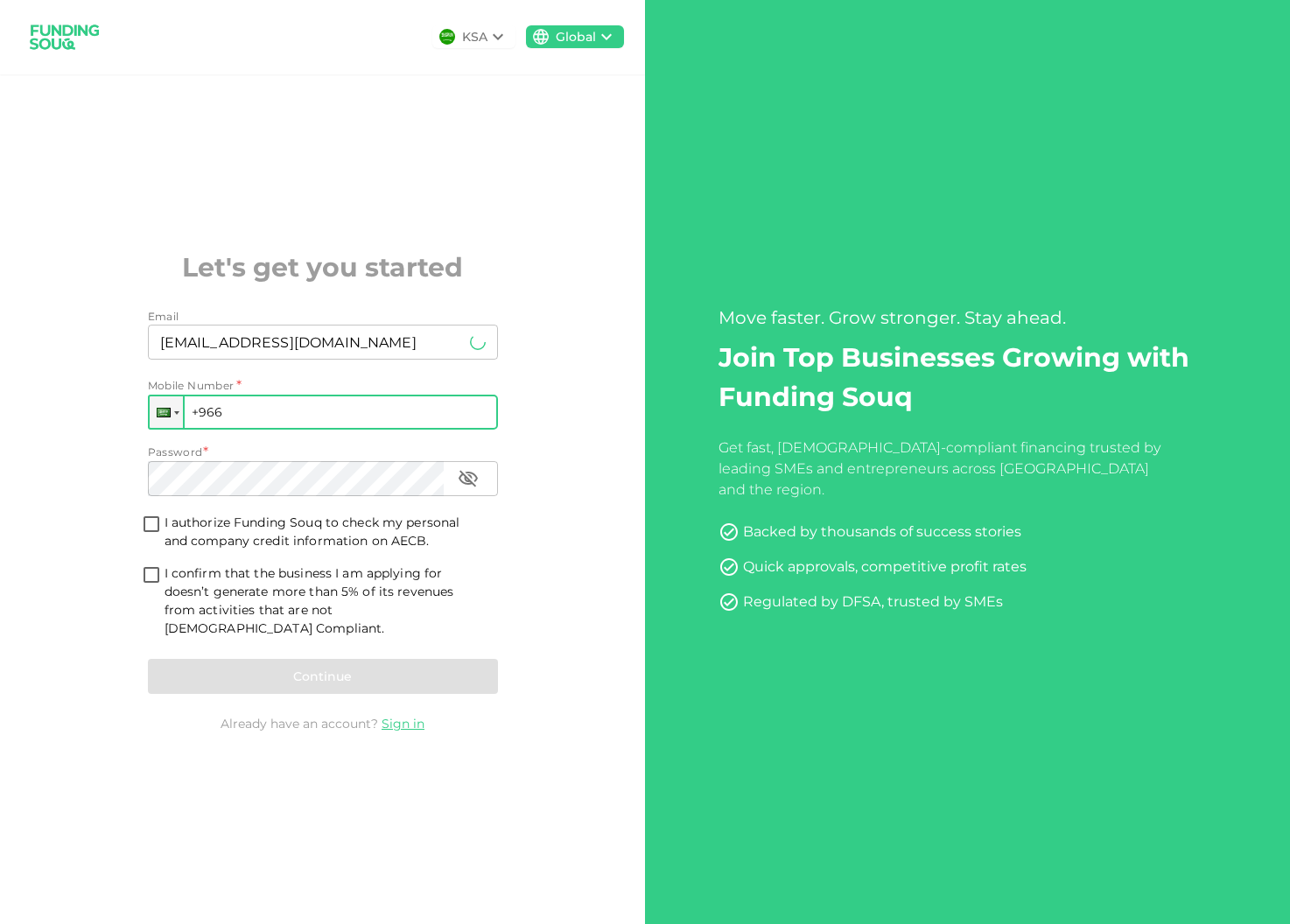
click at [227, 428] on input "+966" at bounding box center [323, 412] width 350 height 35
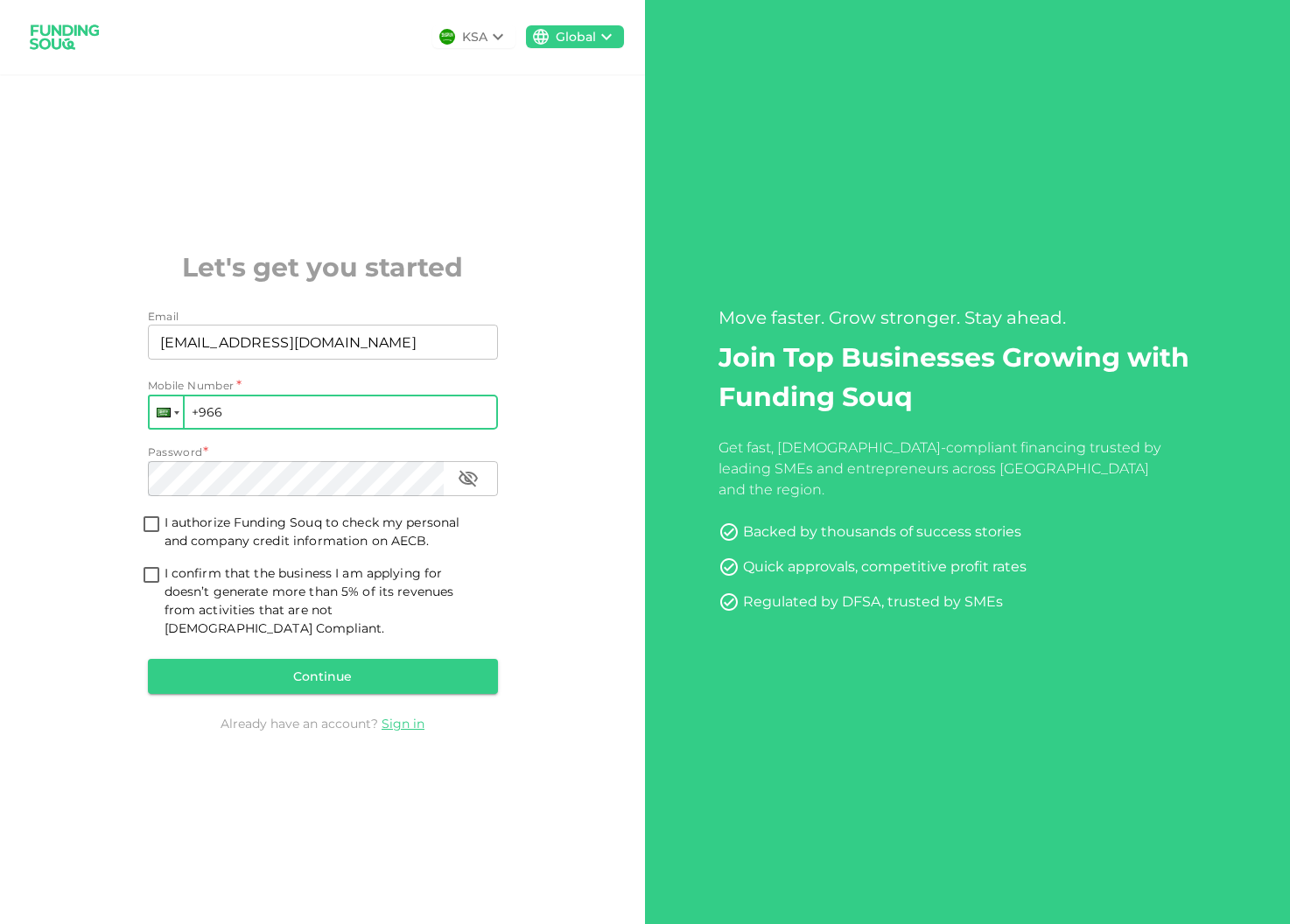
click at [159, 427] on div at bounding box center [167, 412] width 33 height 31
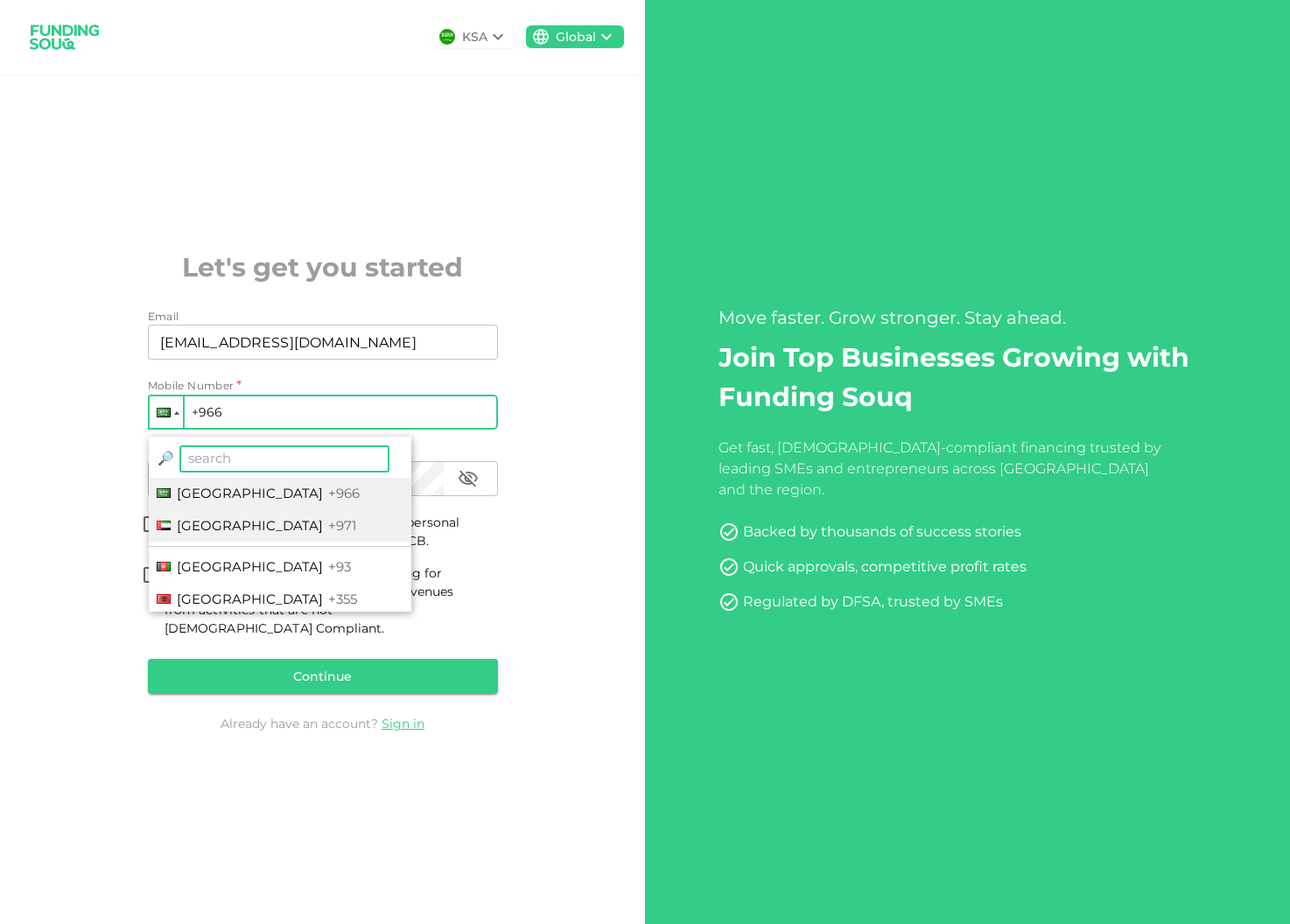
click at [216, 531] on span "[GEOGRAPHIC_DATA]" at bounding box center [250, 526] width 146 height 17
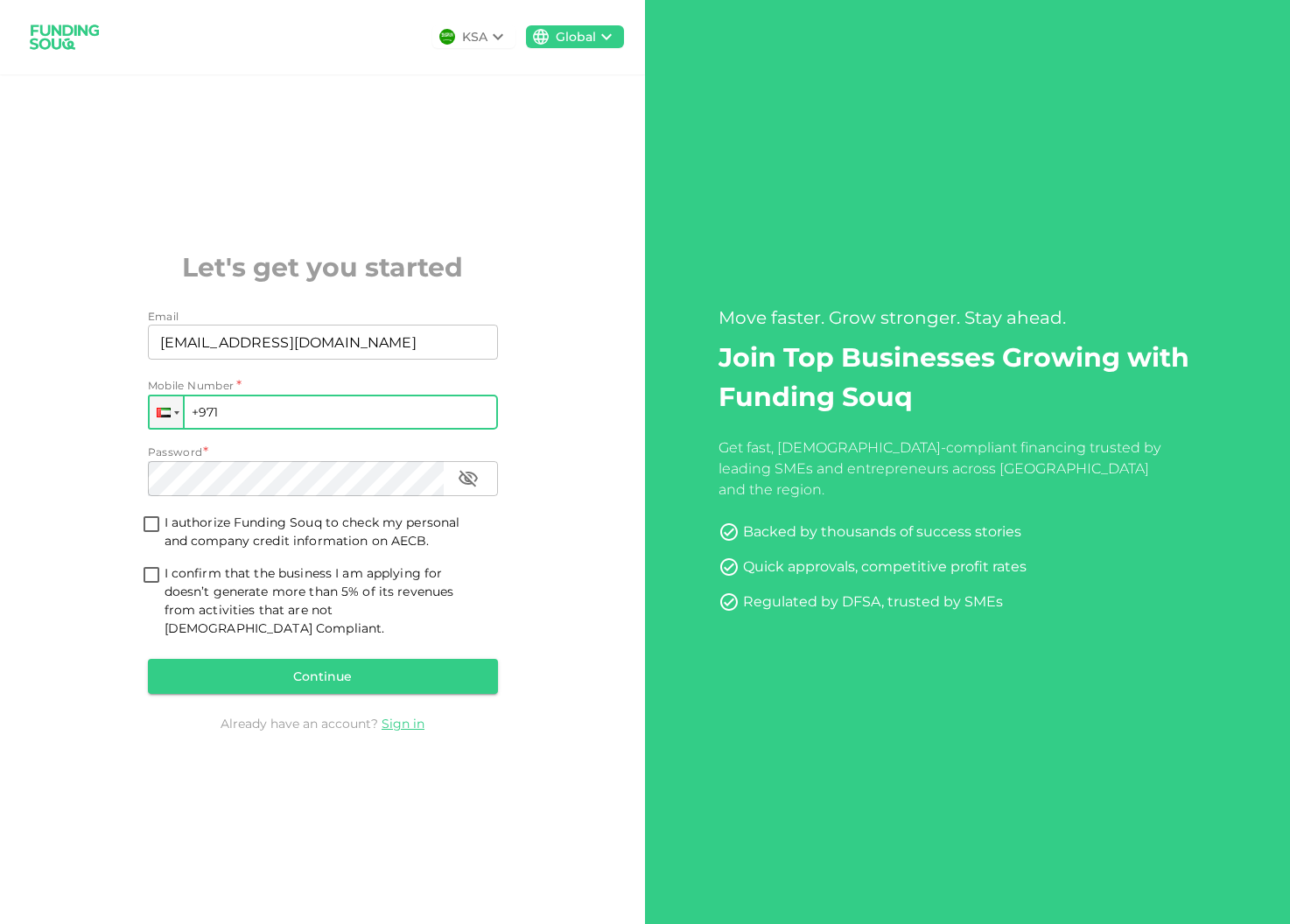
click at [257, 430] on input "+971" at bounding box center [323, 412] width 350 height 35
type input "+971 585 067 175"
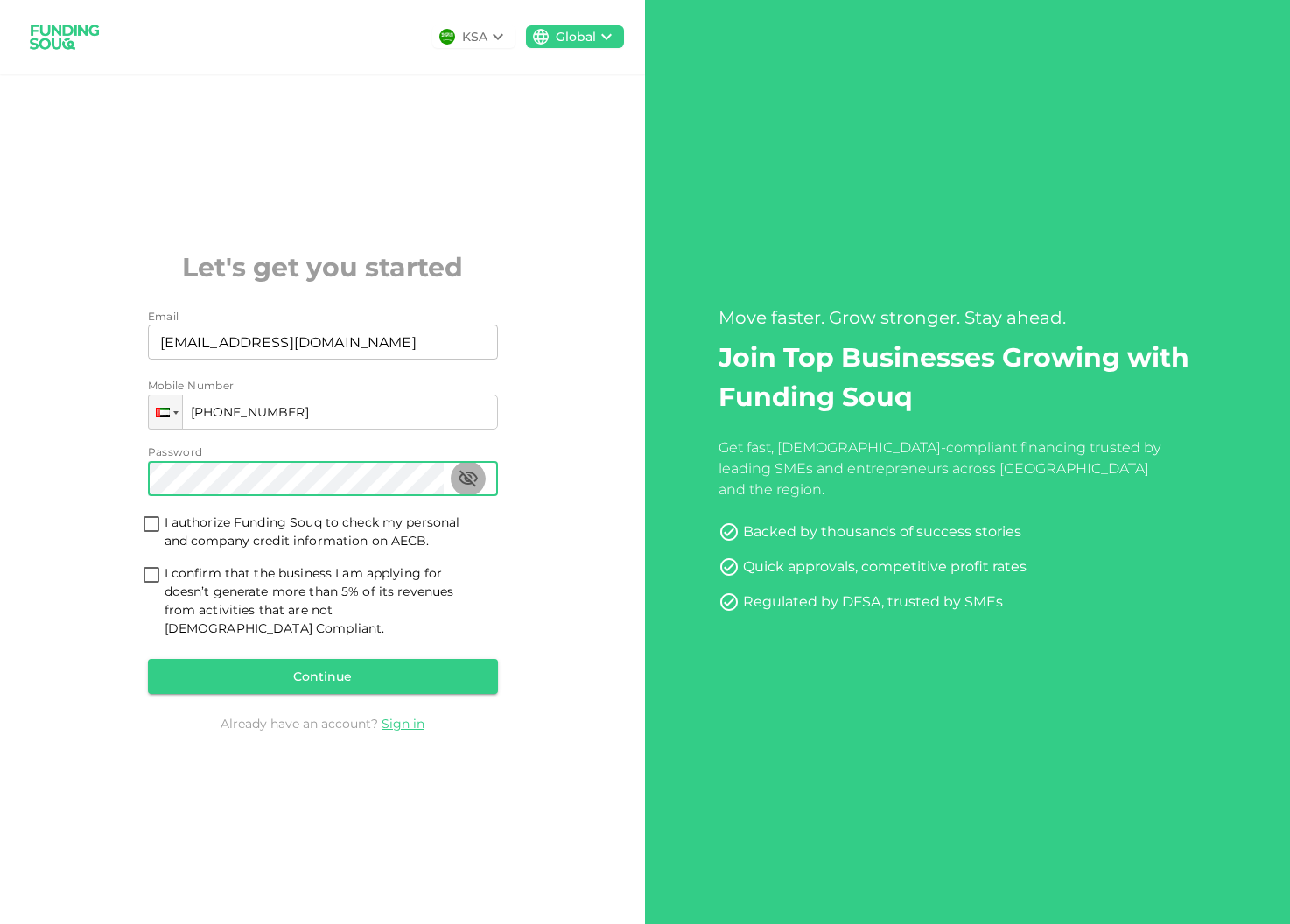
drag, startPoint x: 482, startPoint y: 493, endPoint x: 454, endPoint y: 493, distance: 28.0
click at [482, 493] on button "button" at bounding box center [469, 479] width 35 height 35
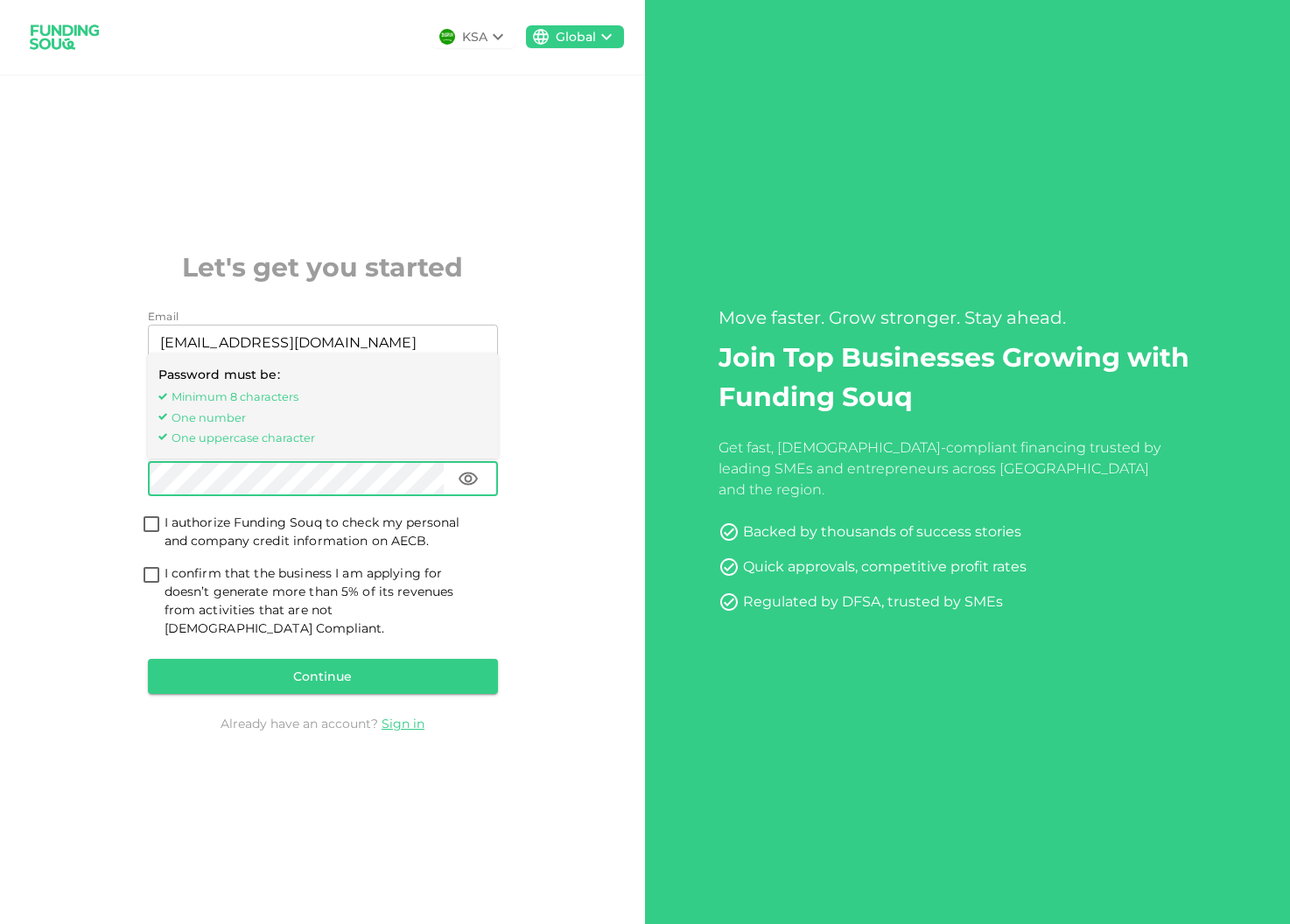
click at [547, 421] on div "KSA Global Let's get you started Email Email info@chriselliott.de Email Mobile …" at bounding box center [322, 462] width 645 height 924
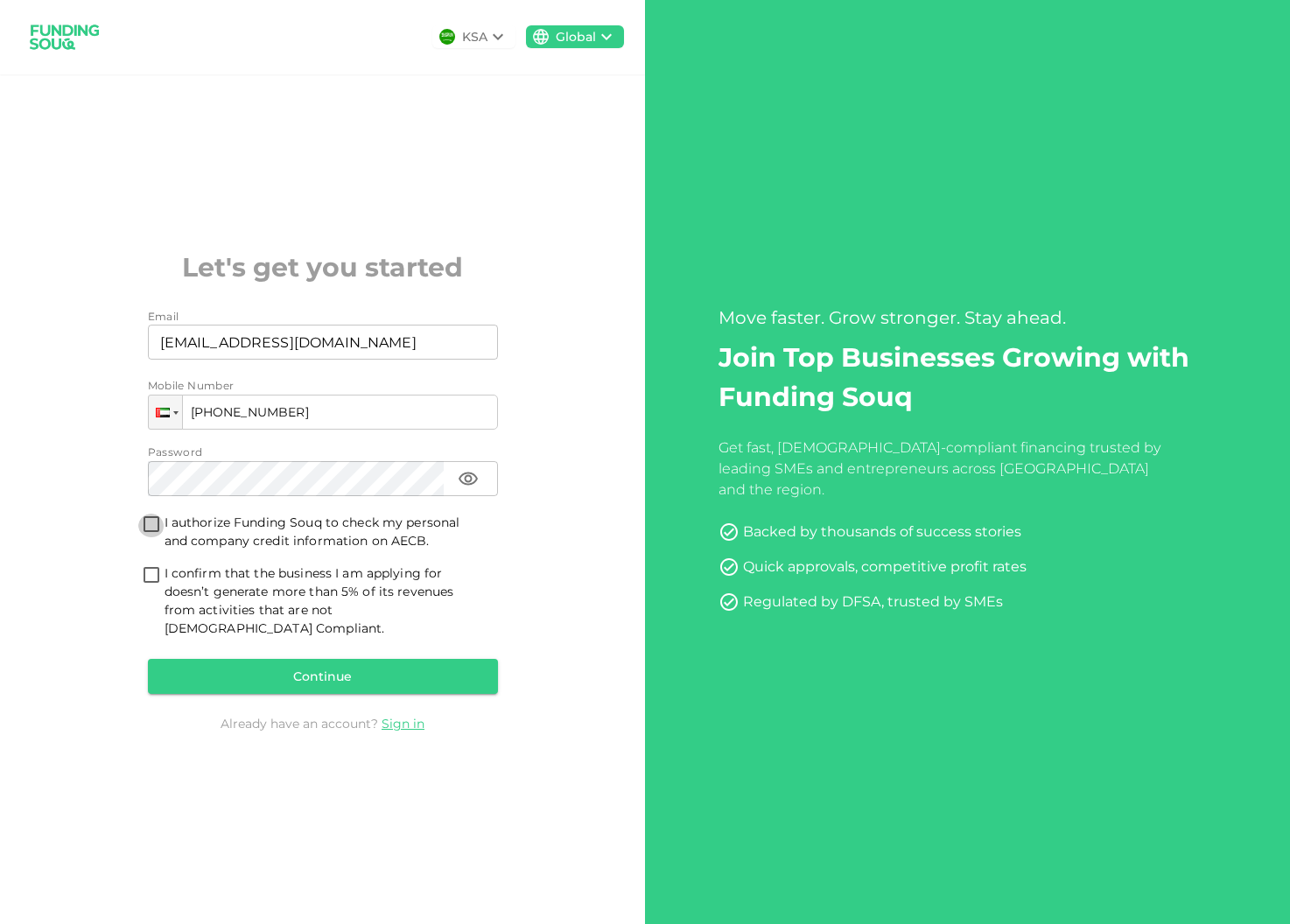
click at [155, 535] on input "I authorize Funding Souq to check my personal and company credit information on…" at bounding box center [151, 526] width 26 height 24
checkbox input "true"
click at [162, 587] on input "I confirm that the business I am applying for doesn’t generate more than 5% of …" at bounding box center [151, 577] width 26 height 24
checkbox input "true"
click at [272, 666] on button "Continue" at bounding box center [323, 677] width 350 height 35
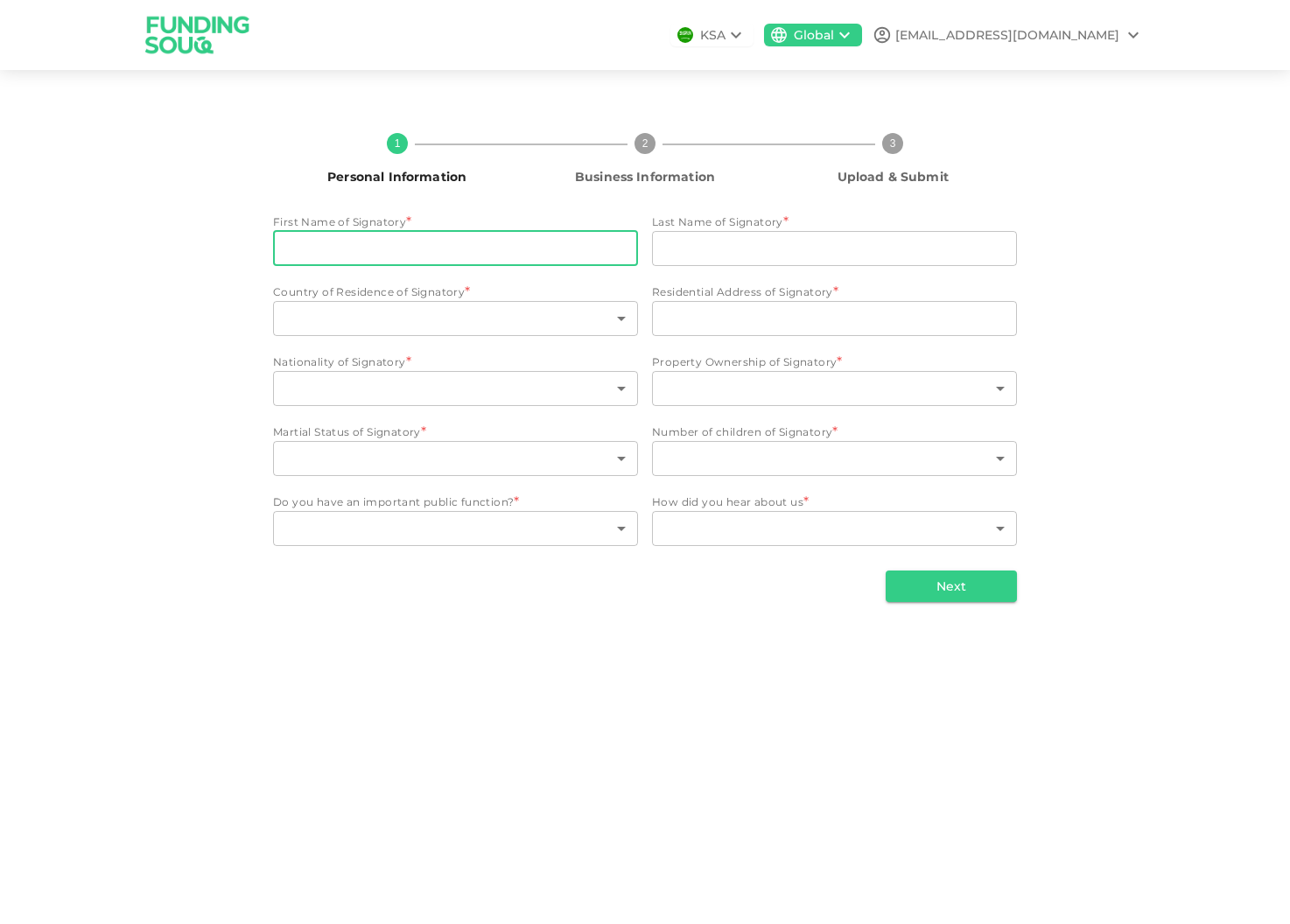
click at [461, 243] on input "First Name of Signatory" at bounding box center [456, 249] width 365 height 35
type input "Christopher"
click at [696, 248] on input "Last Name of Signatory" at bounding box center [834, 249] width 365 height 35
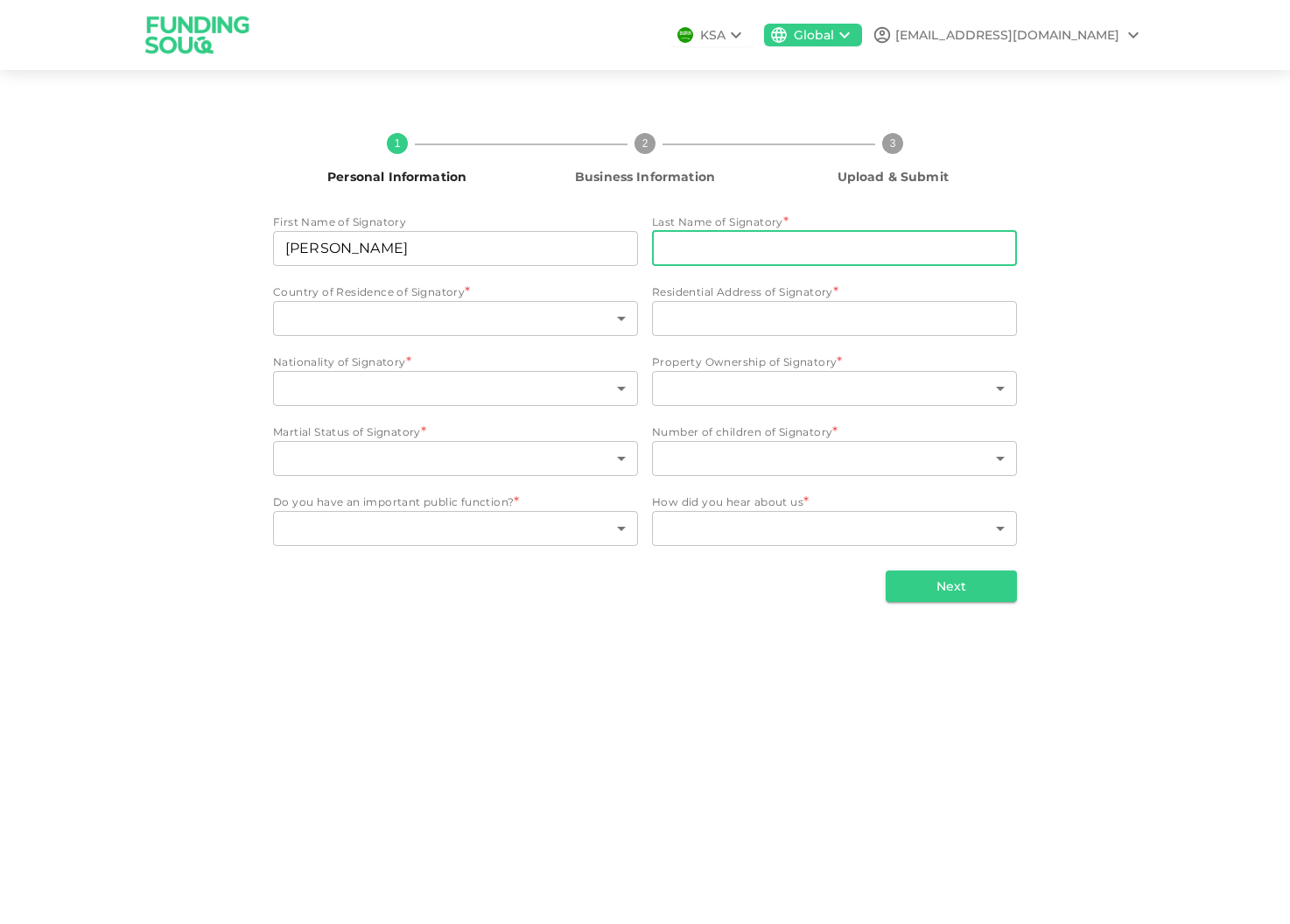
type input "Elliott"
click at [396, 315] on body "KSA Global info@chriselliott.de 1 Personal Information 2 Business Information 3…" at bounding box center [645, 462] width 1290 height 924
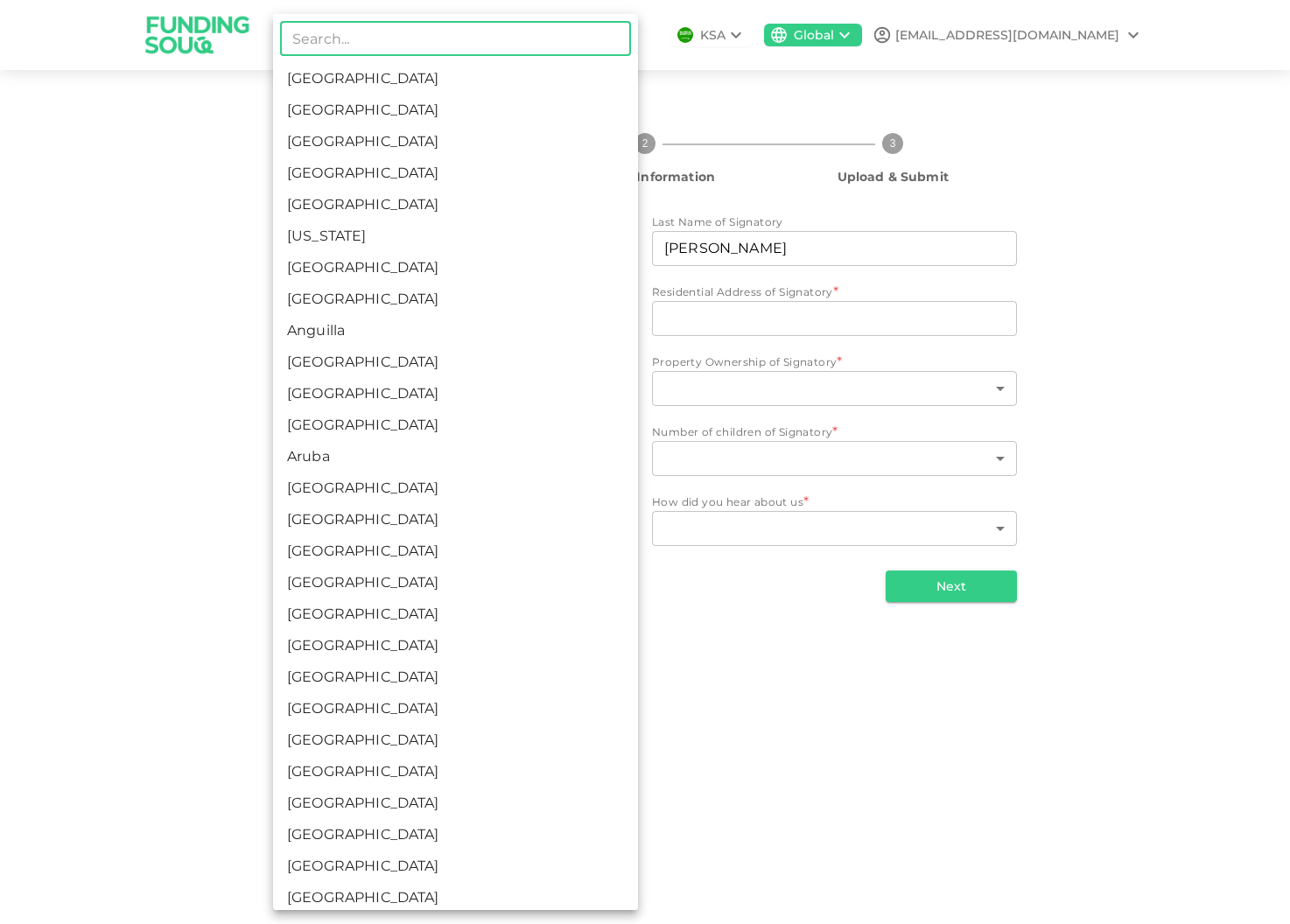
click at [378, 117] on li "[GEOGRAPHIC_DATA]" at bounding box center [456, 110] width 365 height 31
type input "2"
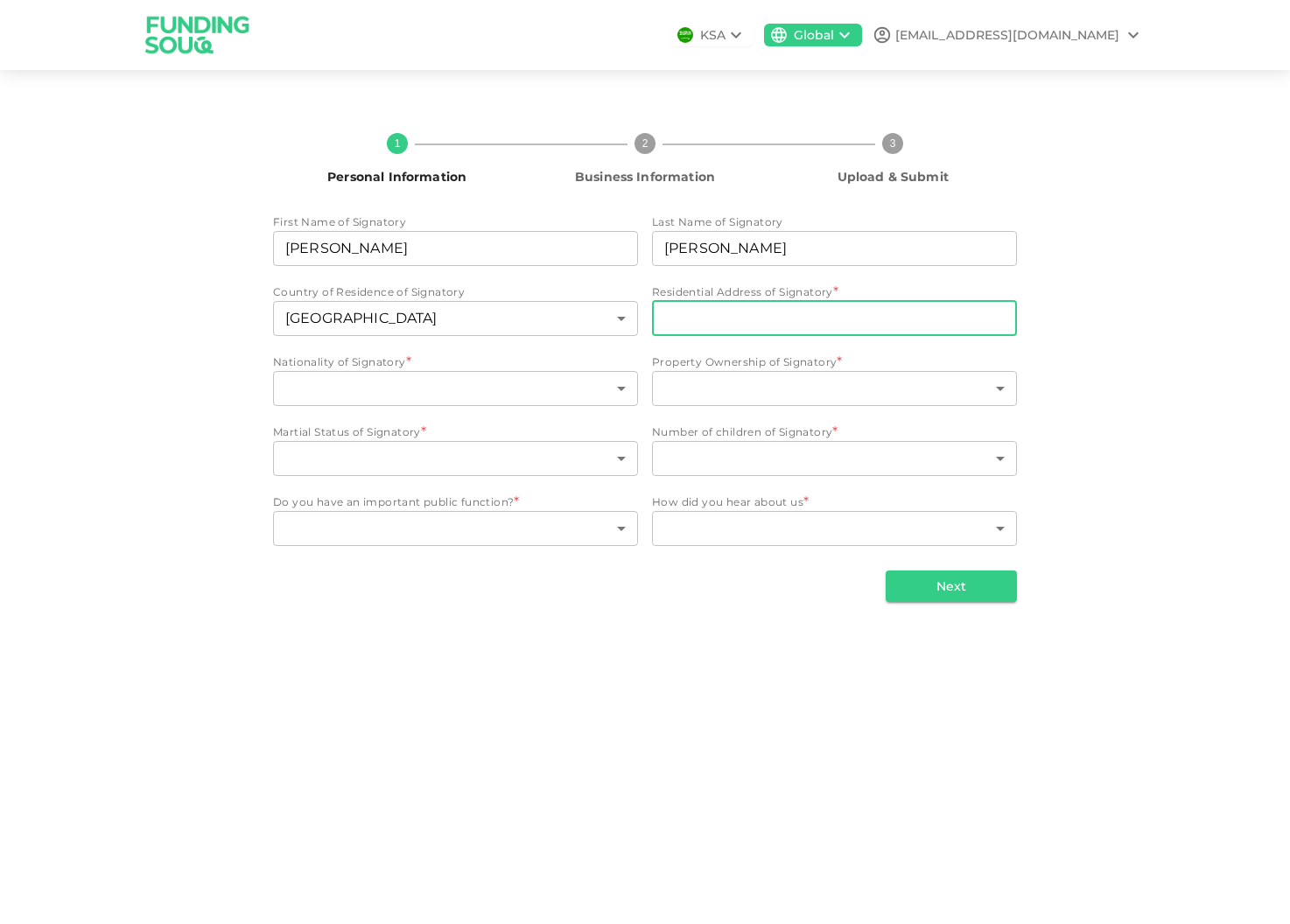
click at [696, 315] on input "Residential Address of Signatory" at bounding box center [834, 318] width 365 height 35
type input "302, BQ Residences, Dubai"
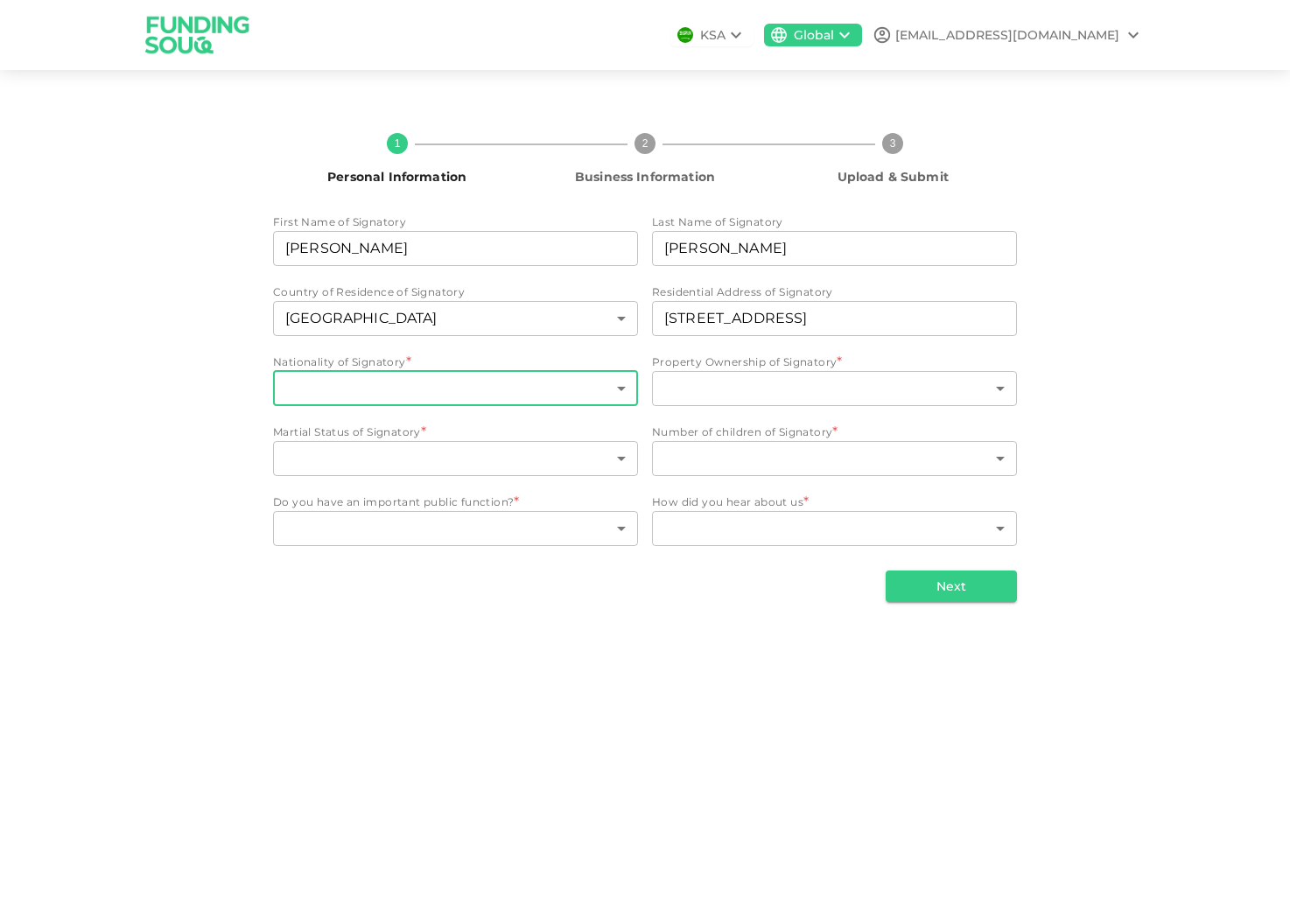
click at [468, 396] on body "KSA Global info@chriselliott.de 1 Personal Information 2 Business Information 3…" at bounding box center [645, 462] width 1290 height 924
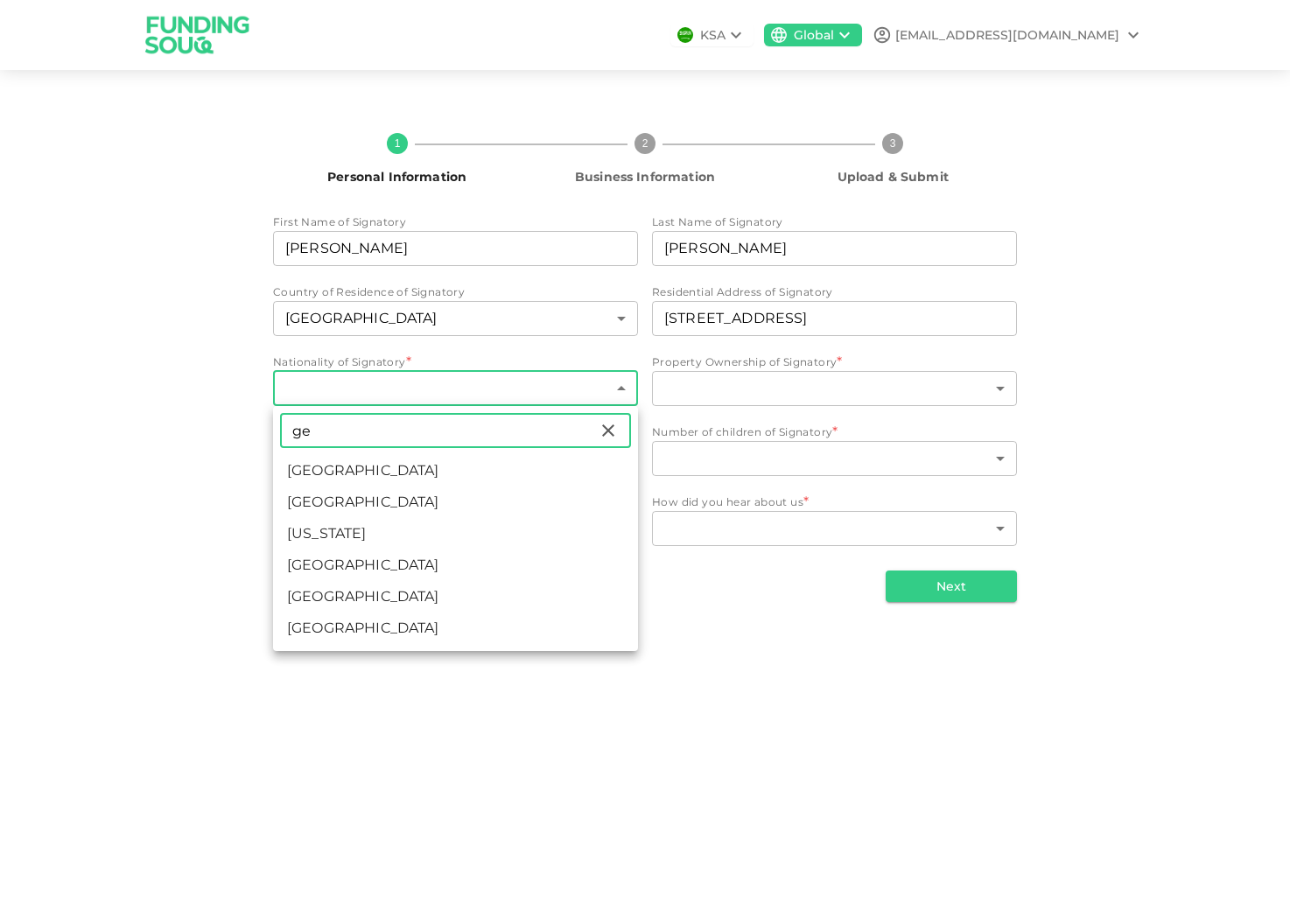
type input "ge"
drag, startPoint x: 363, startPoint y: 556, endPoint x: 392, endPoint y: 543, distance: 31.8
click at [363, 557] on li "Germany" at bounding box center [456, 566] width 365 height 31
type input "71"
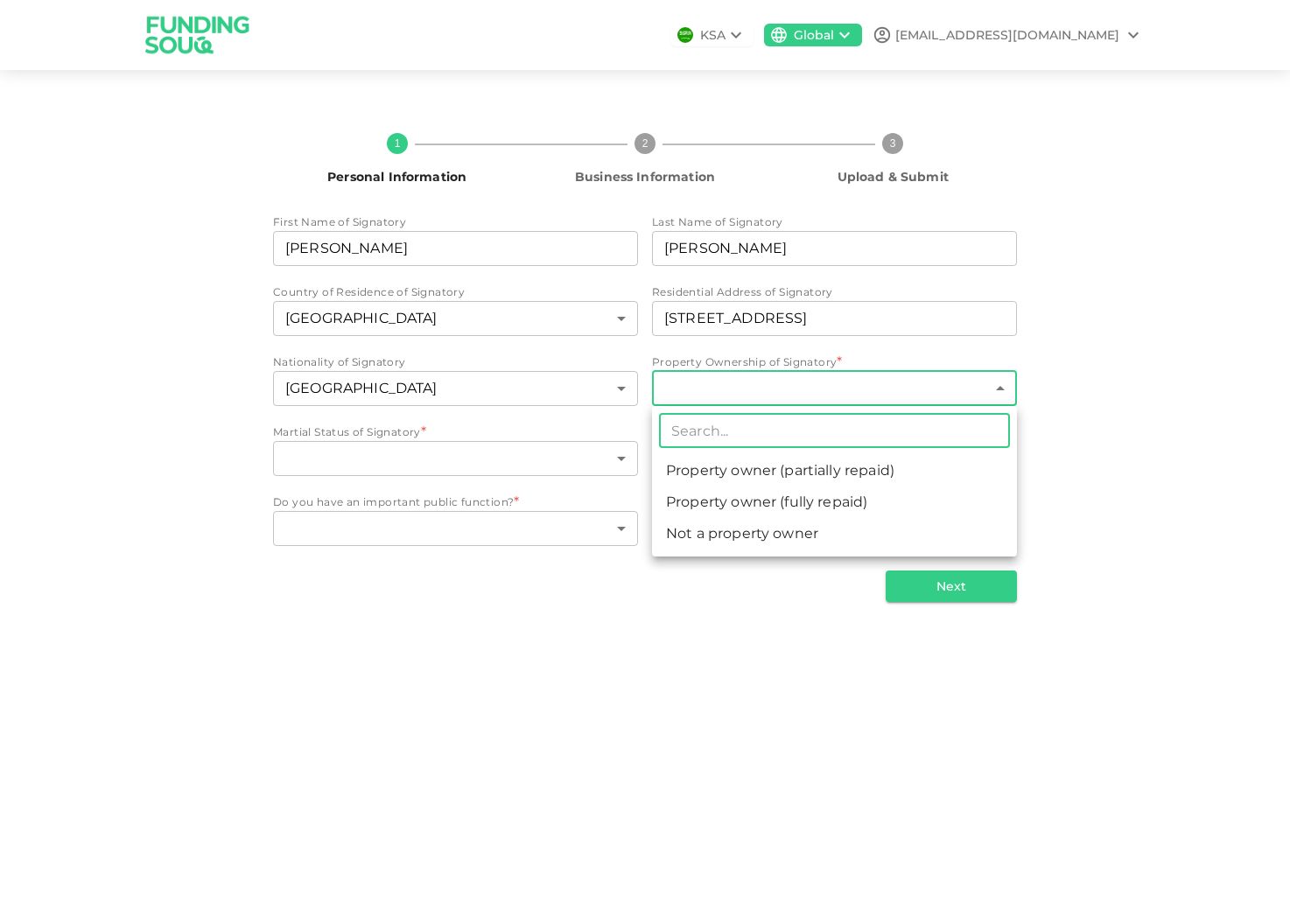
click at [783, 383] on body "KSA Global info@chriselliott.de 1 Personal Information 2 Business Information 3…" at bounding box center [645, 462] width 1290 height 924
click at [755, 531] on li "Not a property owner" at bounding box center [834, 534] width 365 height 31
type input "3"
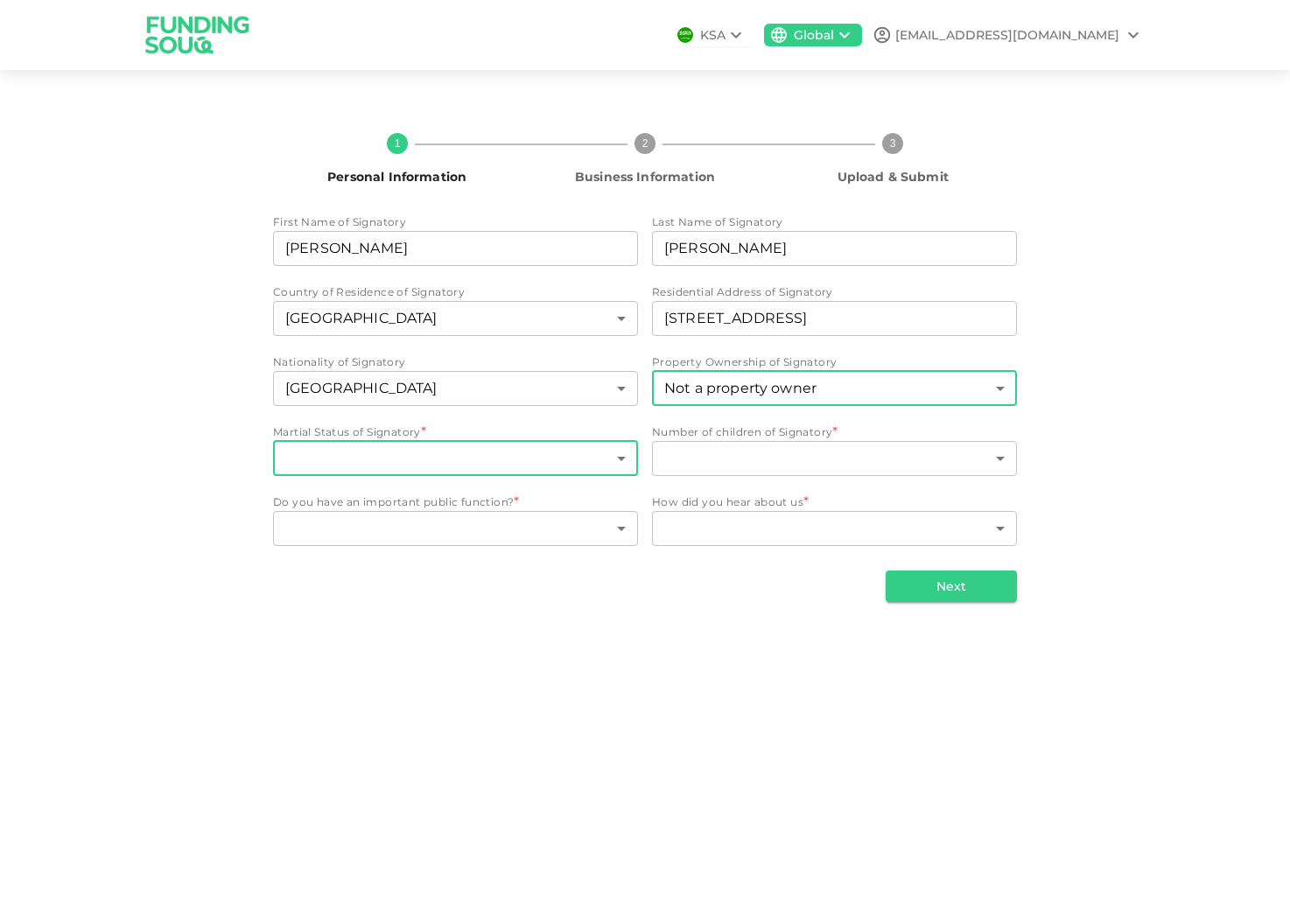
click at [473, 467] on body "KSA Global info@chriselliott.de 1 Personal Information 2 Business Information 3…" at bounding box center [645, 462] width 1290 height 924
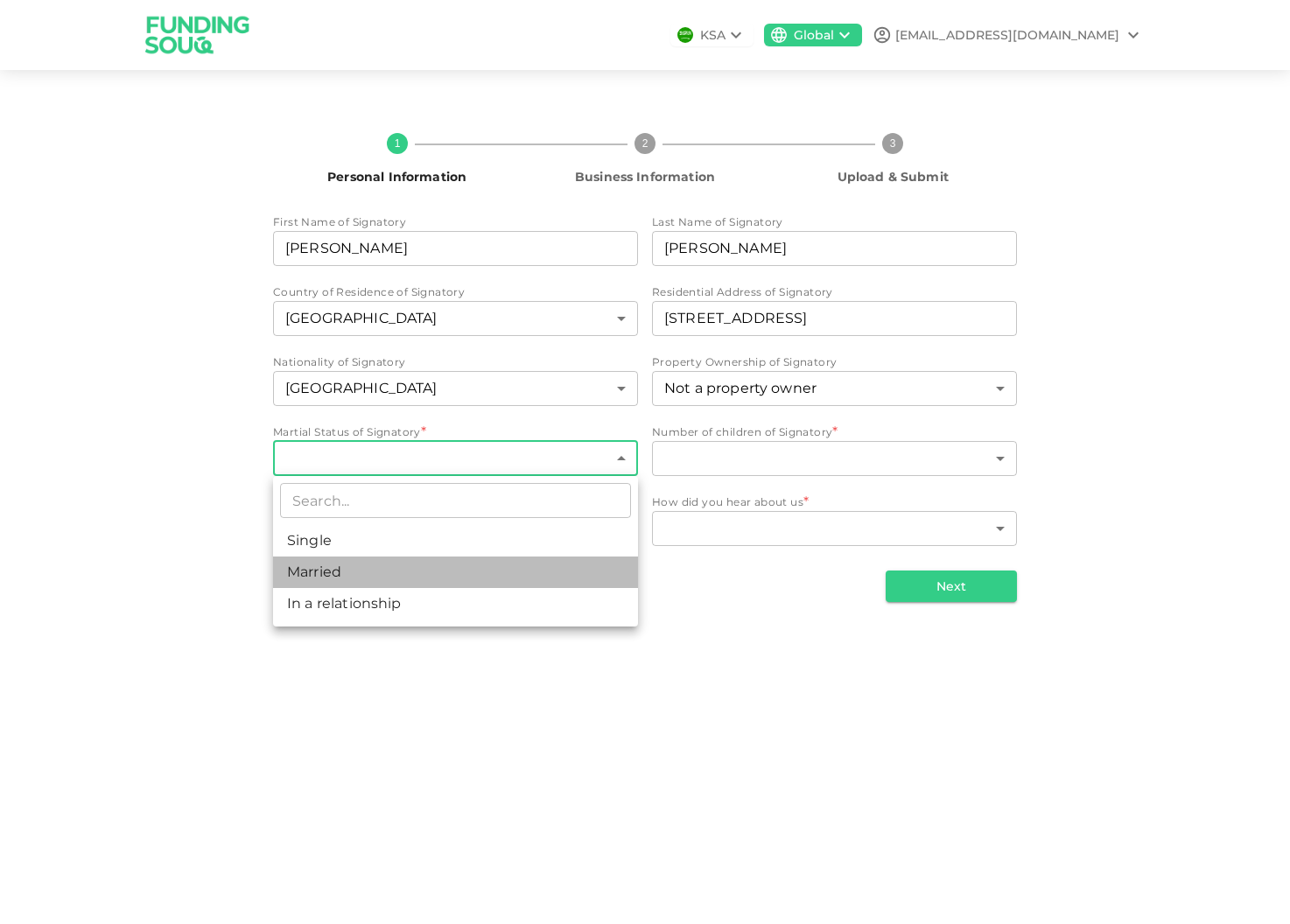
click at [428, 578] on li "Married" at bounding box center [456, 572] width 365 height 31
type input "2"
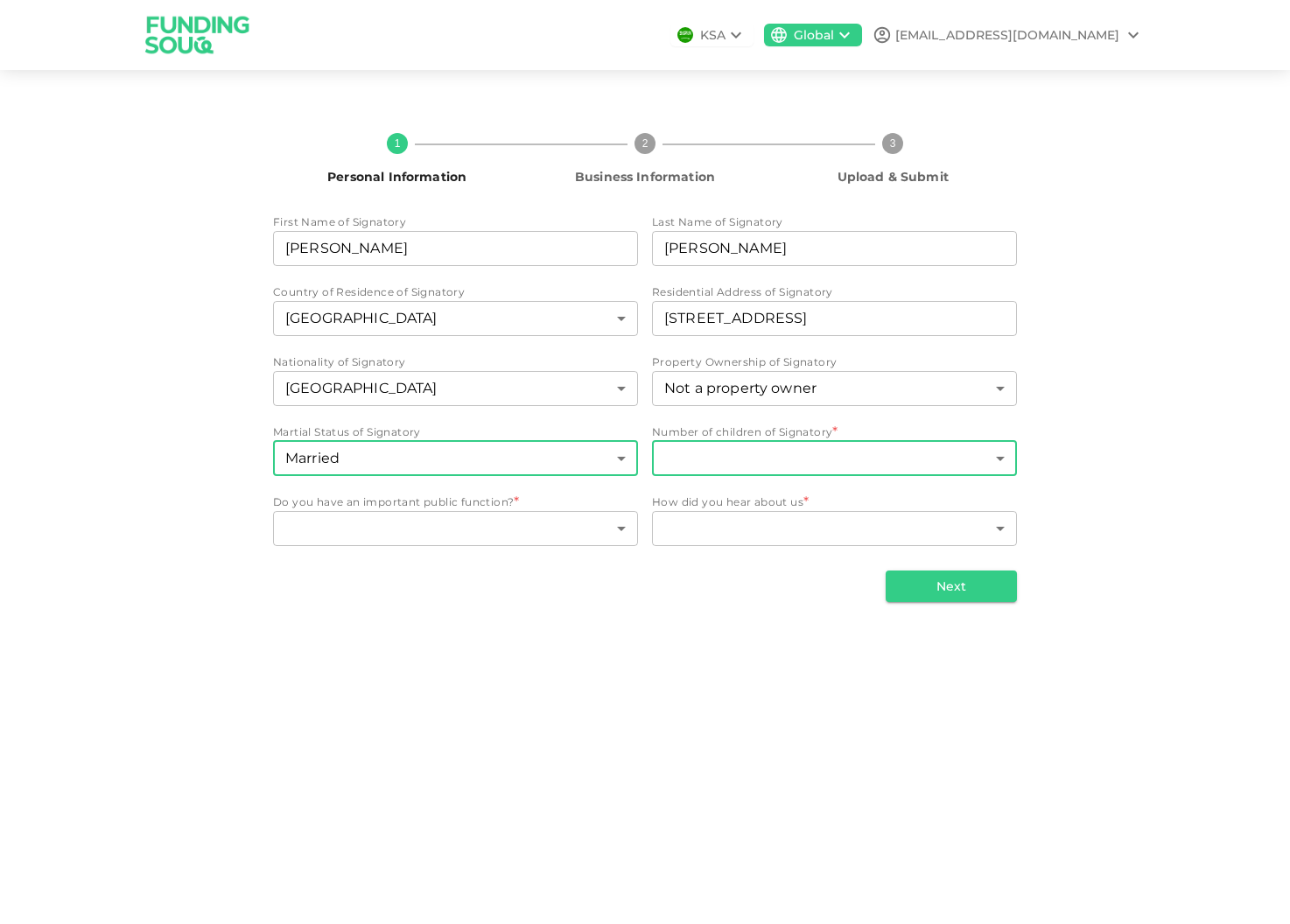
click at [713, 459] on body "KSA Global info@chriselliott.de 1 Personal Information 2 Business Information 3…" at bounding box center [645, 462] width 1290 height 924
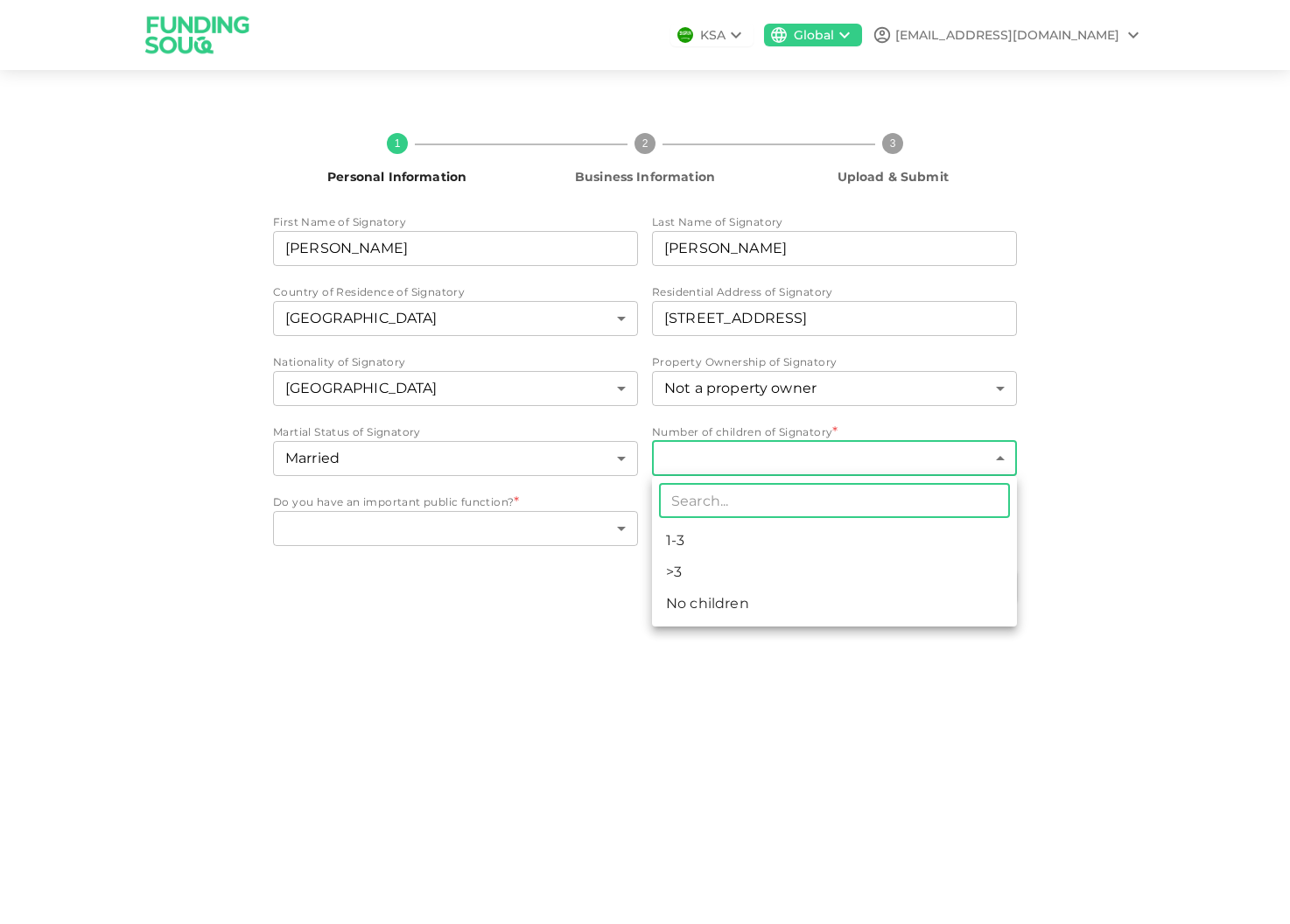
click at [714, 606] on li "No children" at bounding box center [834, 604] width 365 height 31
type input "3"
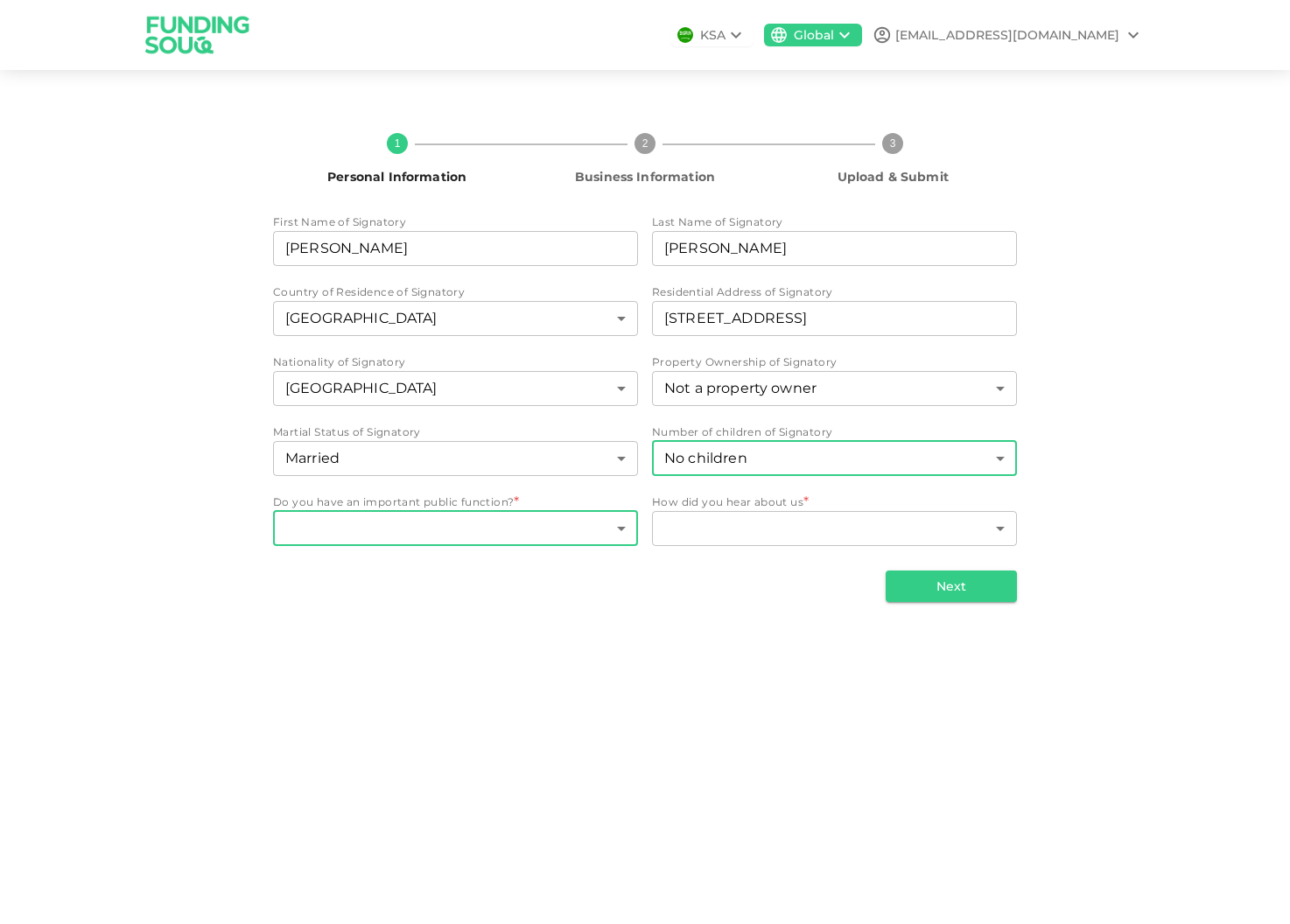
click at [432, 534] on body "KSA Global info@chriselliott.de 1 Personal Information 2 Business Information 3…" at bounding box center [645, 462] width 1290 height 924
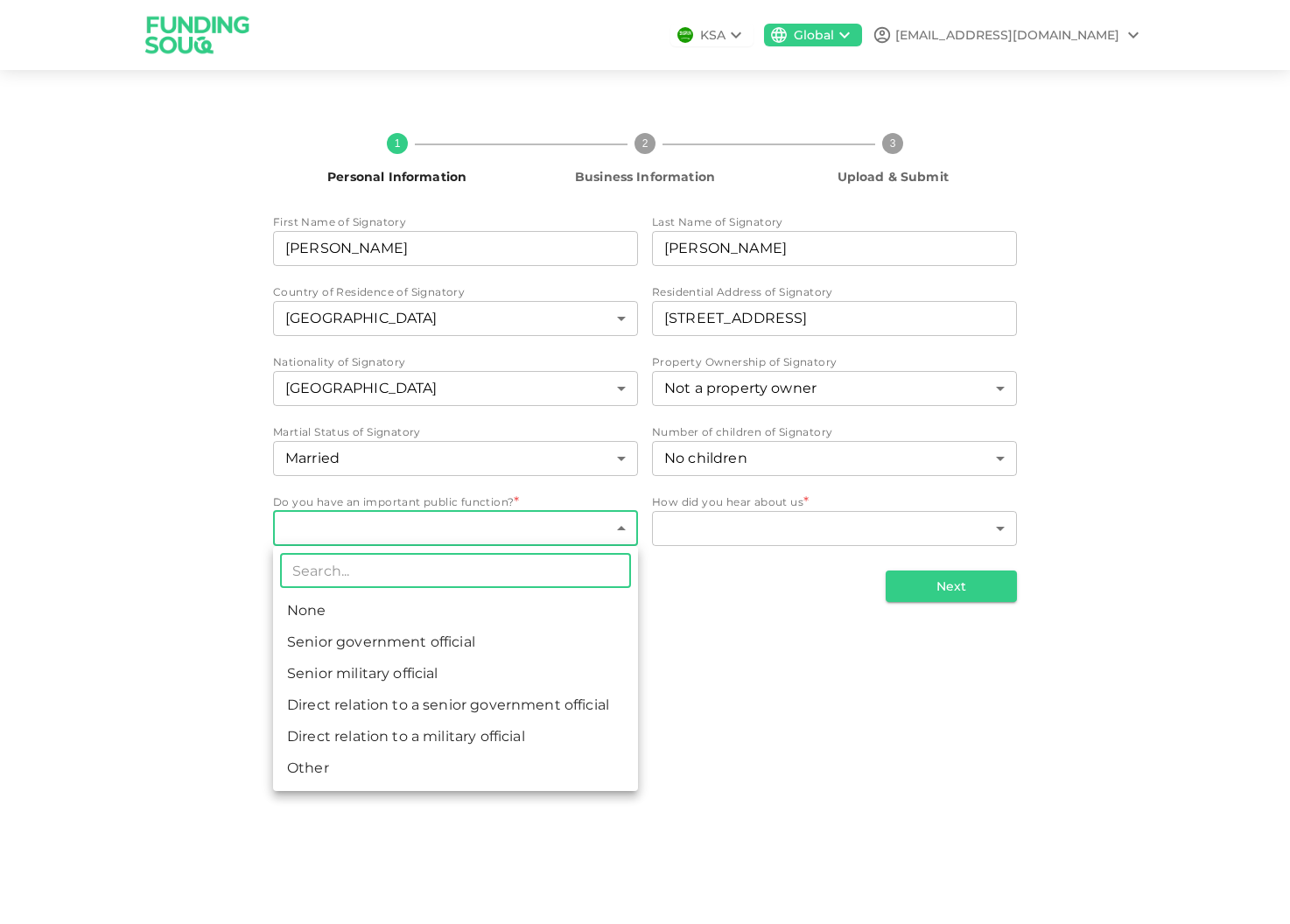
click at [372, 615] on li "None" at bounding box center [456, 611] width 365 height 31
type input "1"
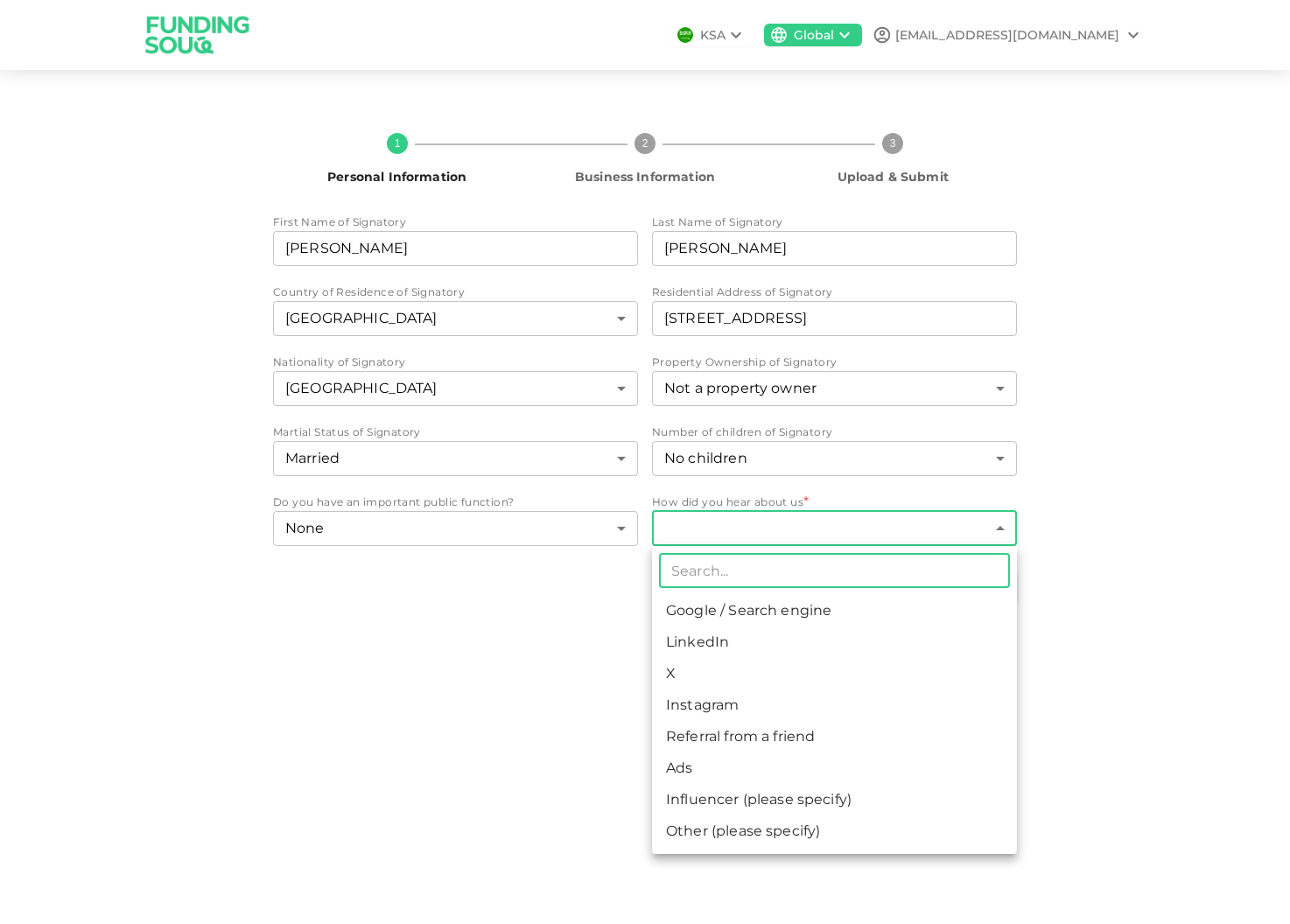
click at [733, 531] on body "KSA Global info@chriselliott.de 1 Personal Information 2 Business Information 3…" at bounding box center [645, 462] width 1290 height 924
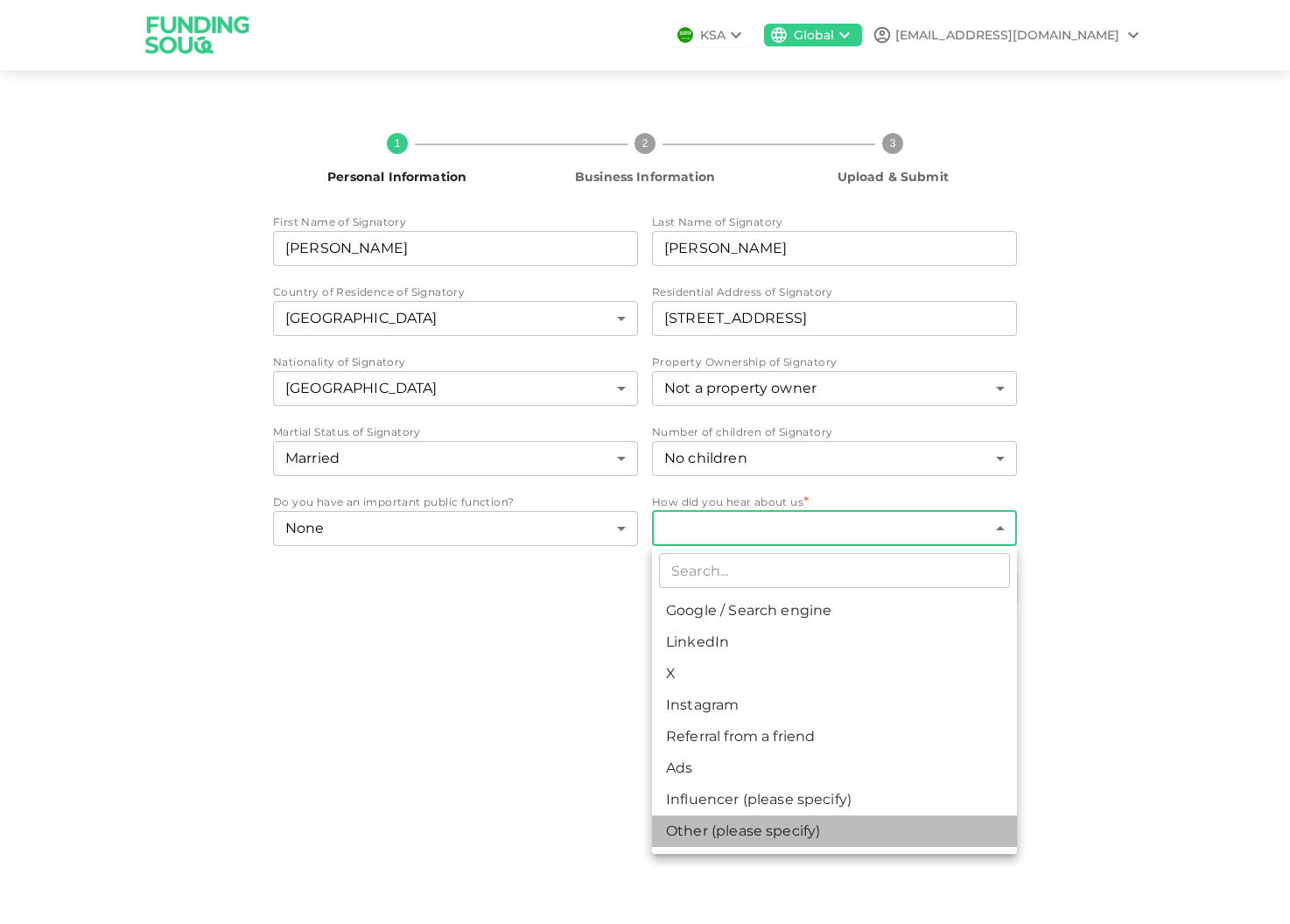
click at [761, 830] on li "Other (please specify)" at bounding box center [834, 831] width 365 height 31
type input "8"
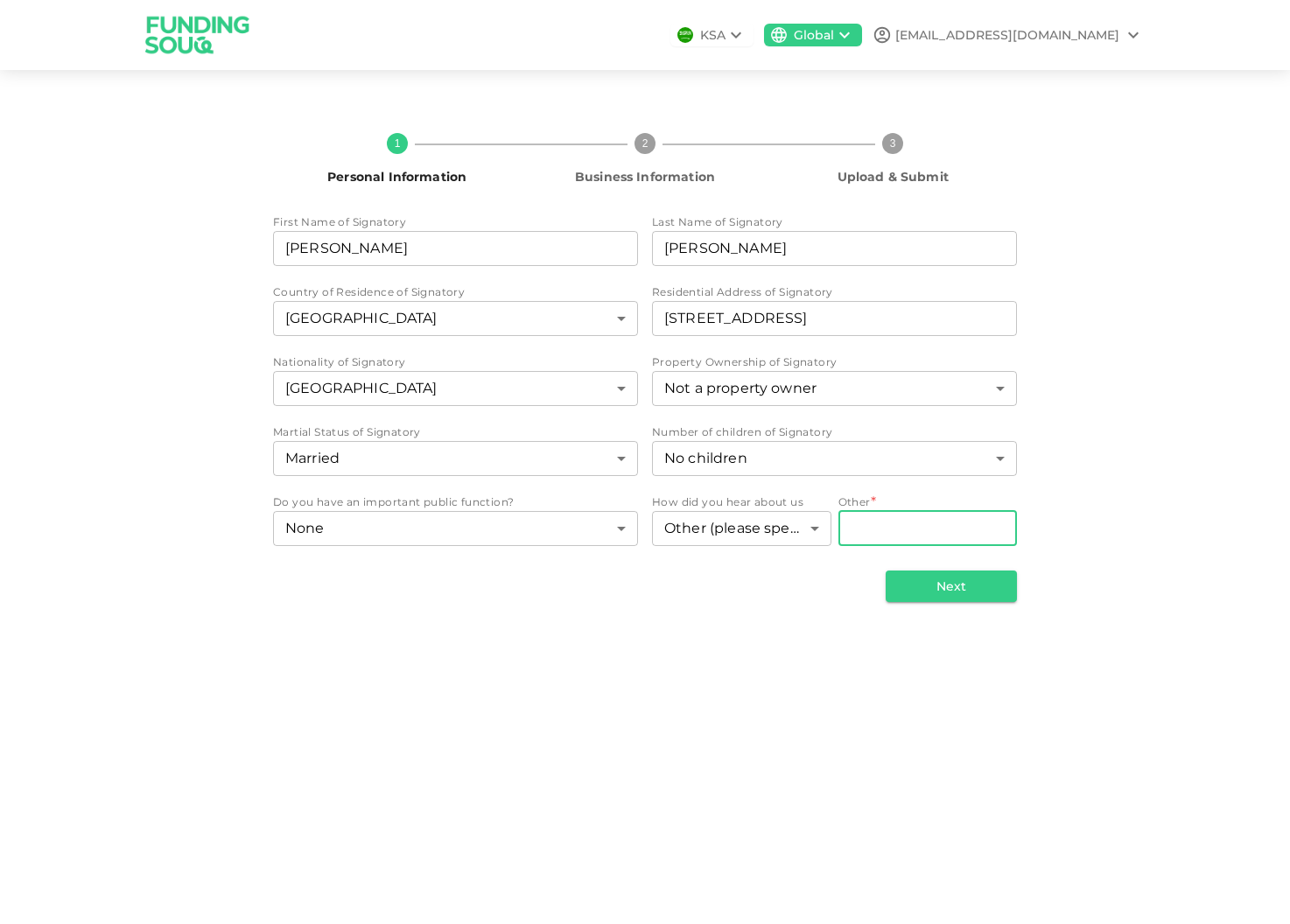
click at [897, 530] on input "Other" at bounding box center [929, 529] width 180 height 35
type input "chat gpt"
click at [959, 599] on button "Next" at bounding box center [952, 586] width 132 height 31
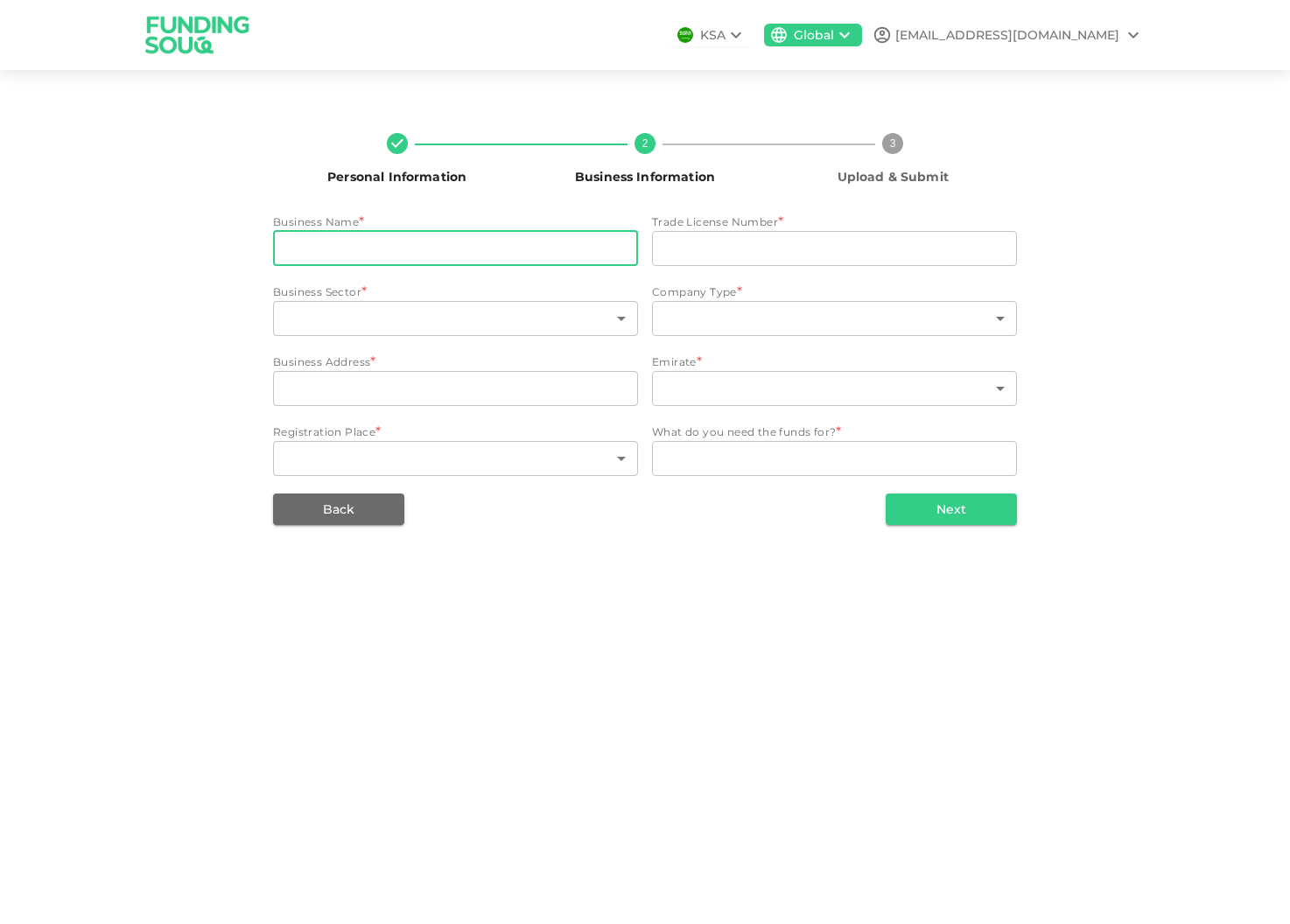
click at [451, 256] on input "businessName" at bounding box center [456, 249] width 365 height 35
type input "CHRISTOPHER MANAGEMENT CONSULTANTS"
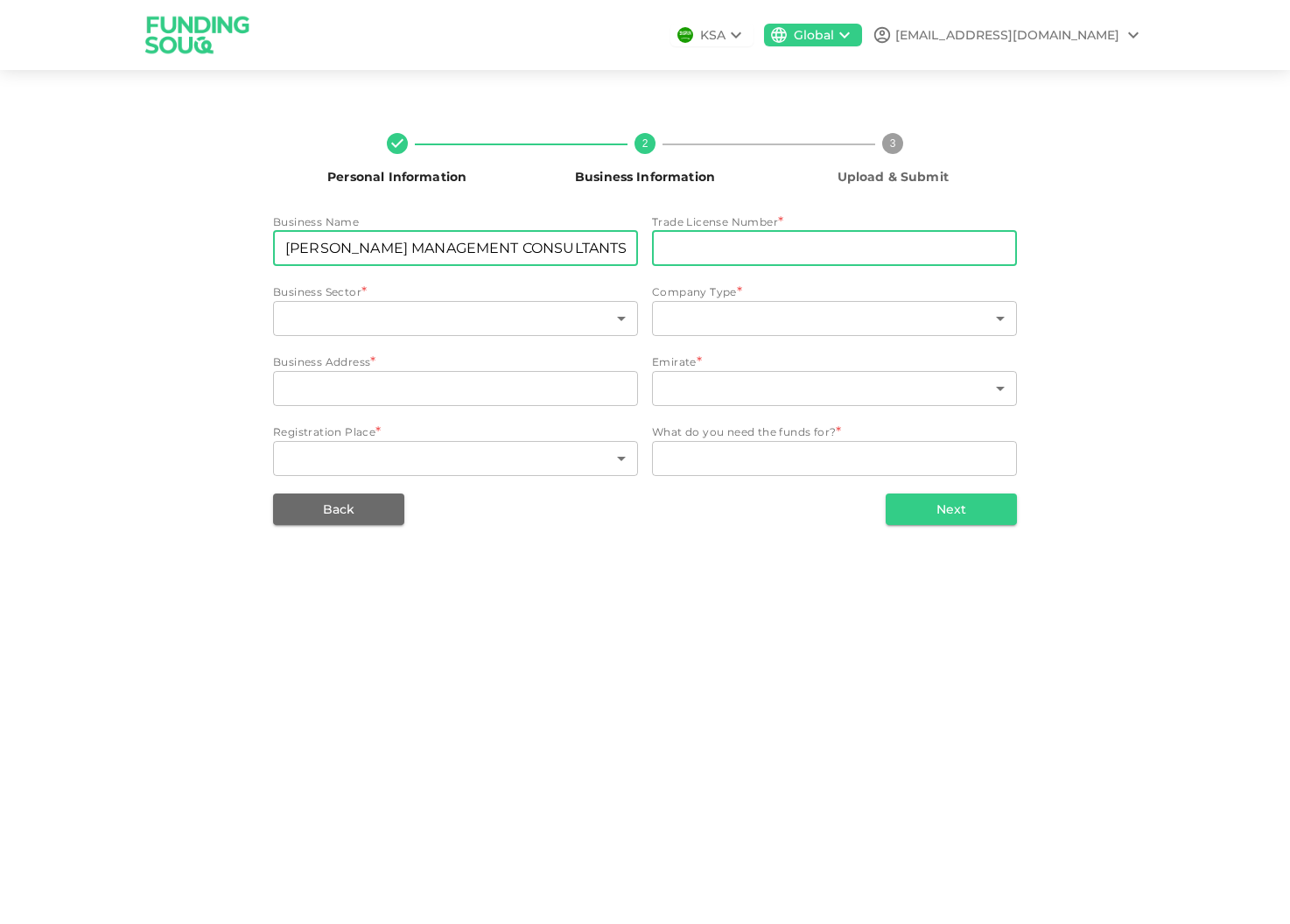
click at [709, 249] on input "tradeLicenseNumber" at bounding box center [834, 249] width 365 height 35
paste input "1058767"
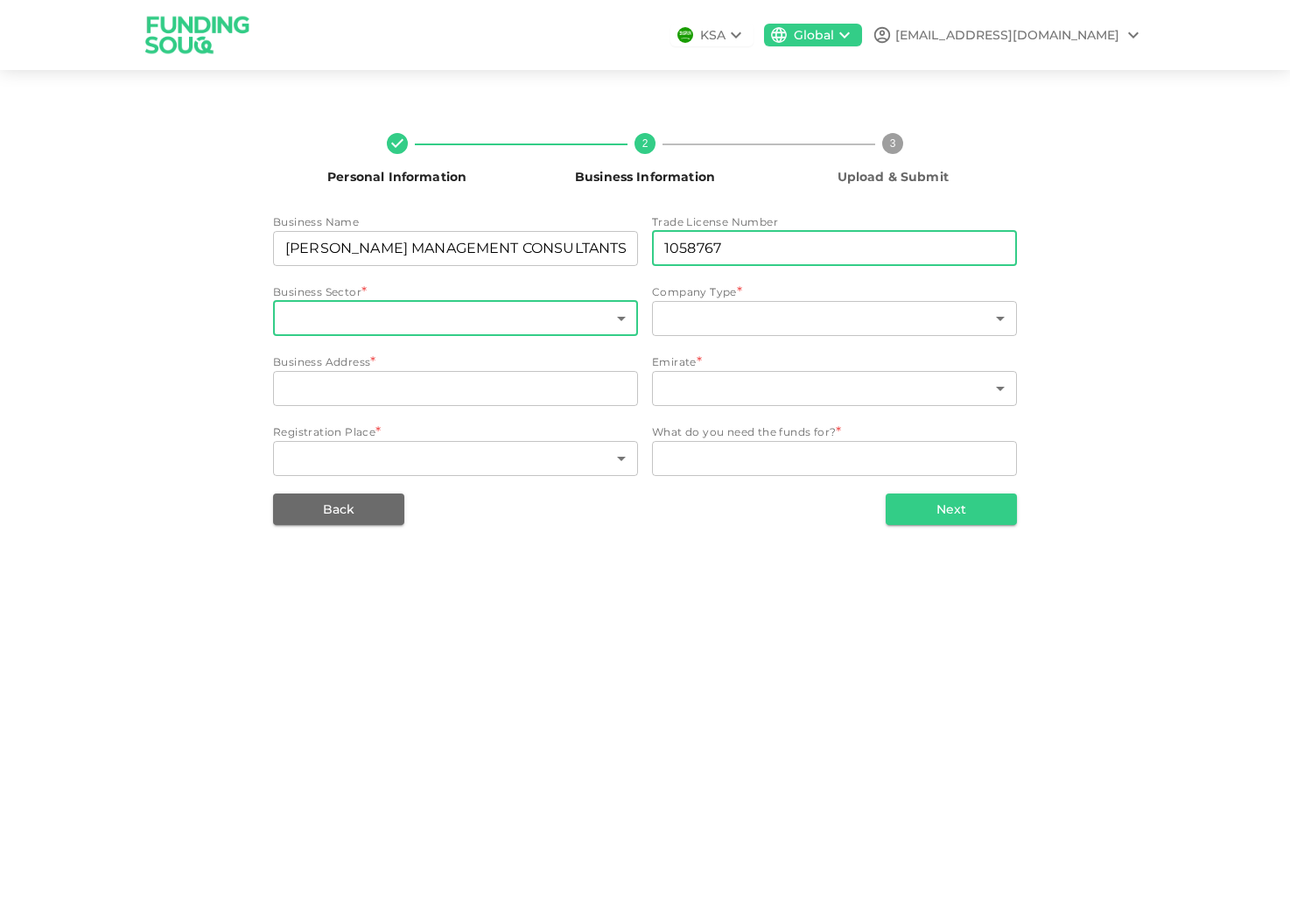
type input "1058767"
click at [445, 319] on body "KSA Global info@chriselliott.de Personal Information 2 Business Information 3 U…" at bounding box center [645, 462] width 1290 height 924
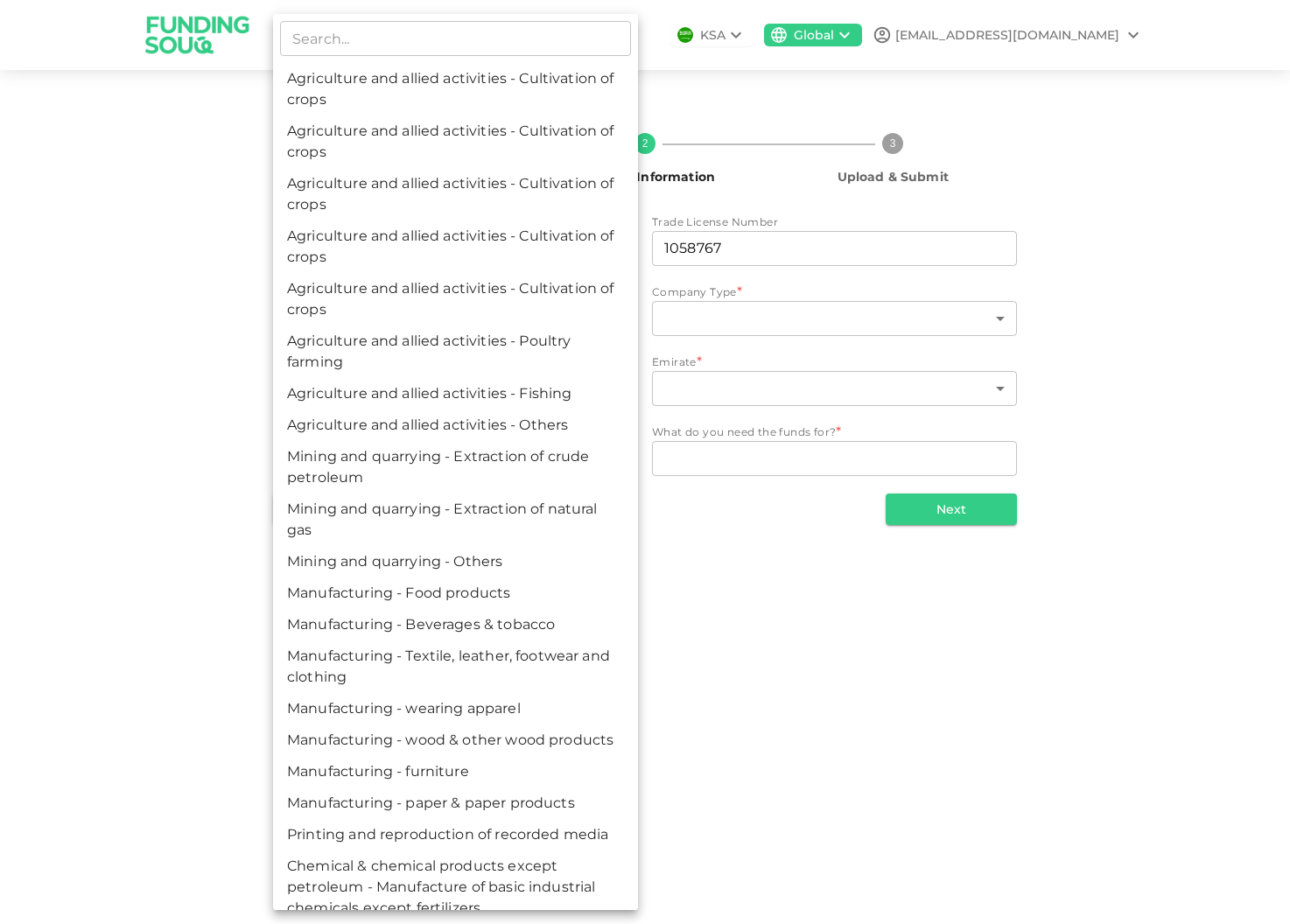
click at [213, 279] on div at bounding box center [645, 462] width 1290 height 924
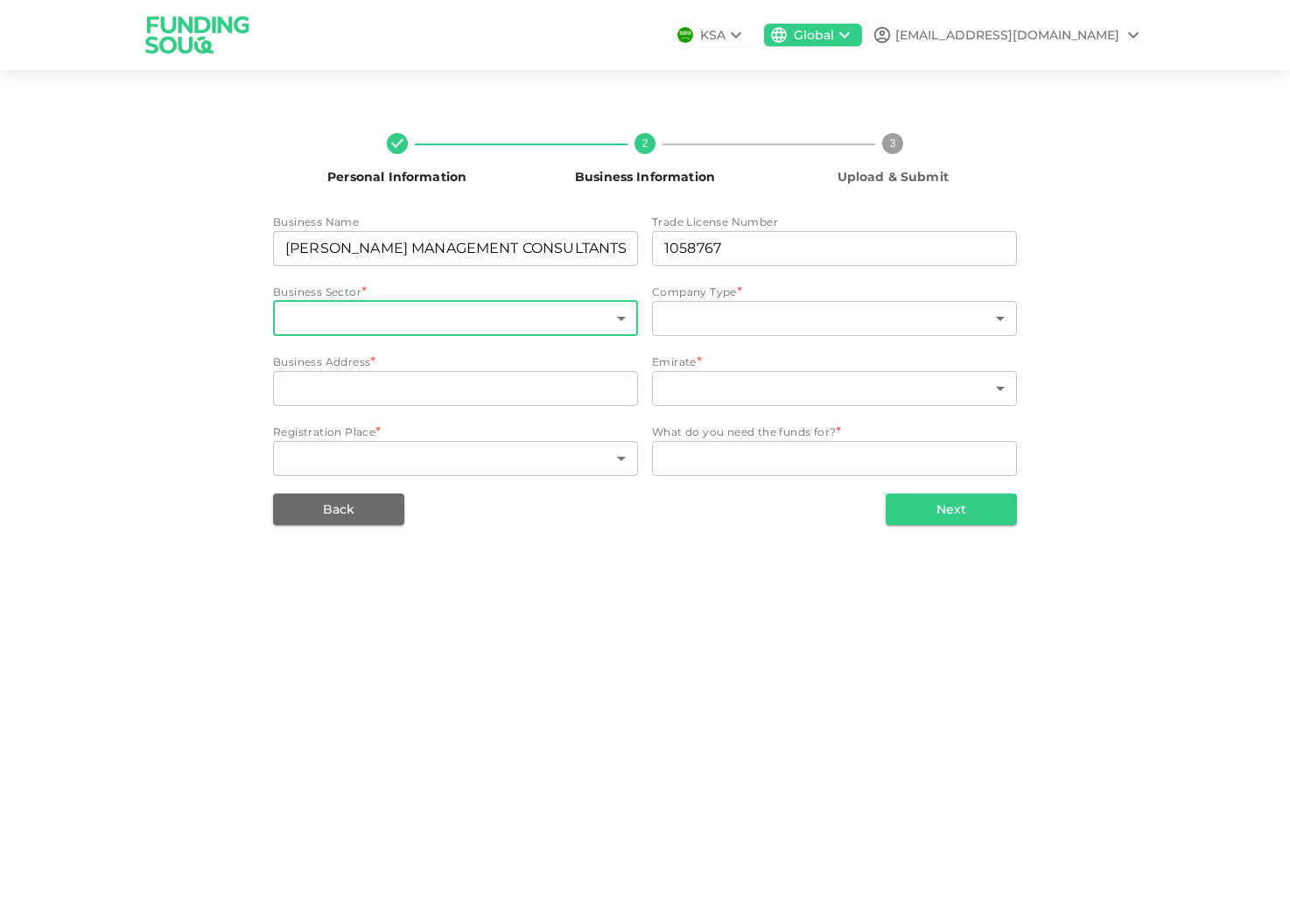
click at [394, 331] on body "KSA Global info@chriselliott.de Personal Information 2 Business Information 3 U…" at bounding box center [645, 462] width 1290 height 924
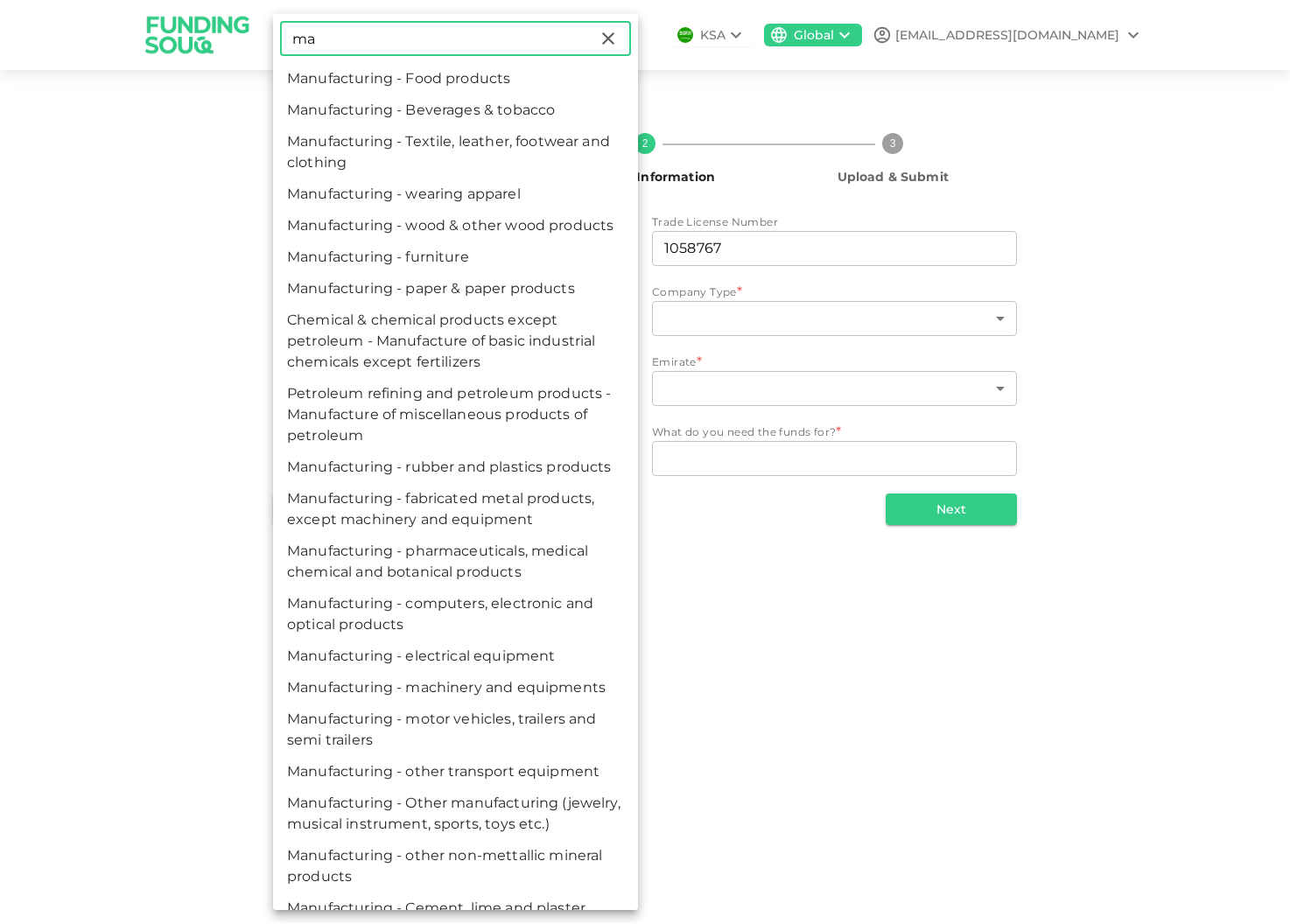
type input "m"
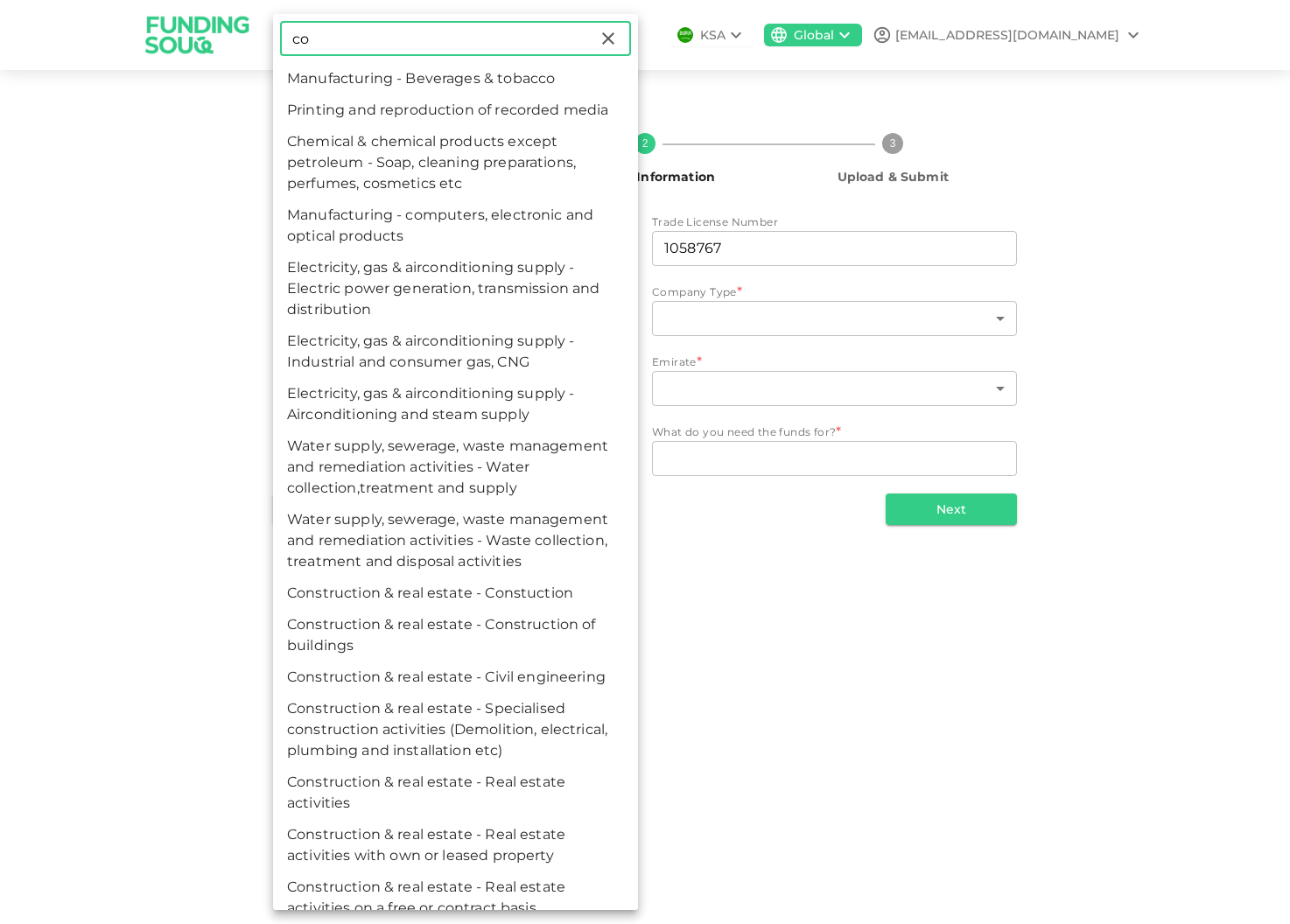
type input "c"
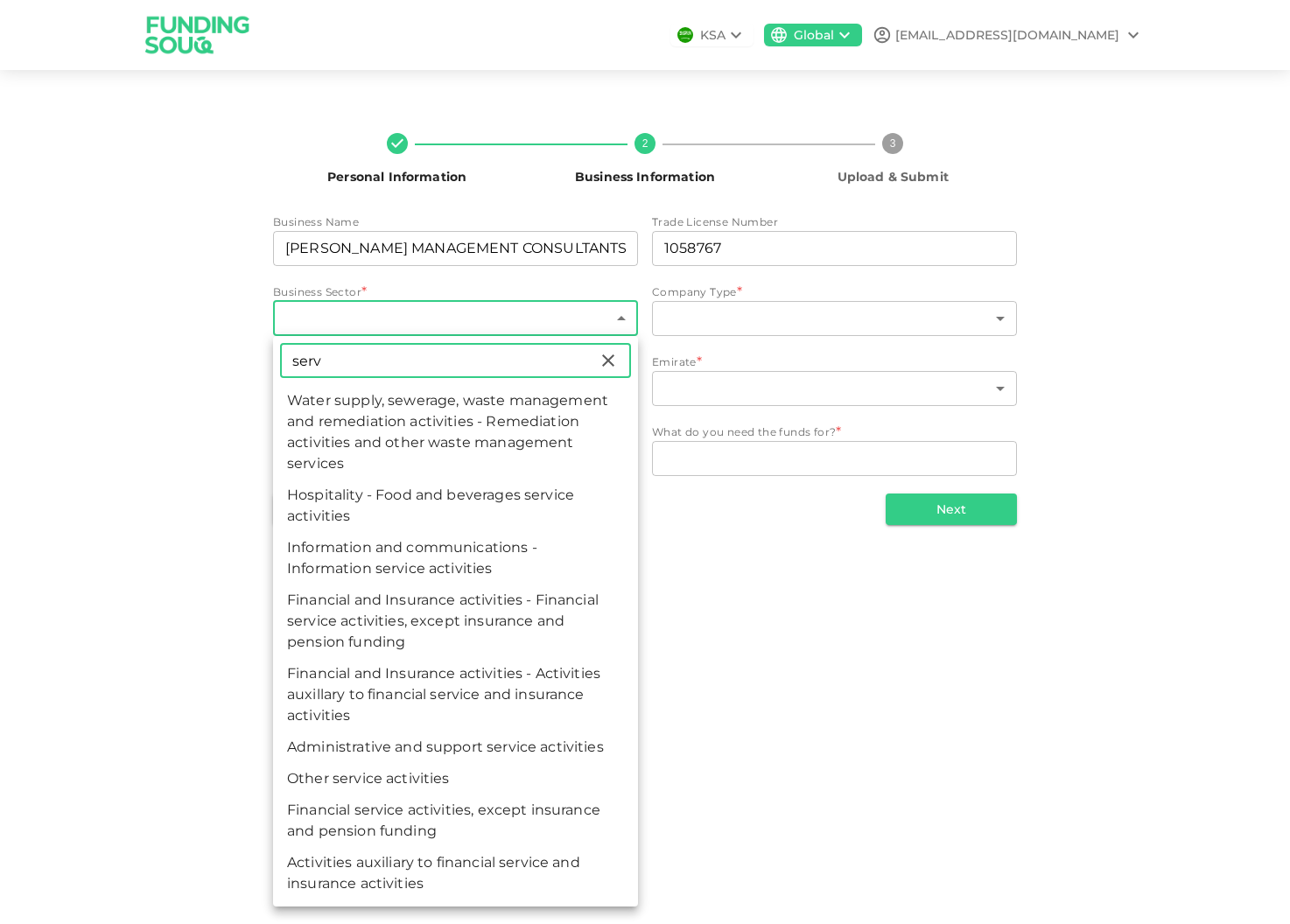
type input "serv"
click at [382, 775] on li "Other service activities" at bounding box center [456, 779] width 365 height 31
type input "118"
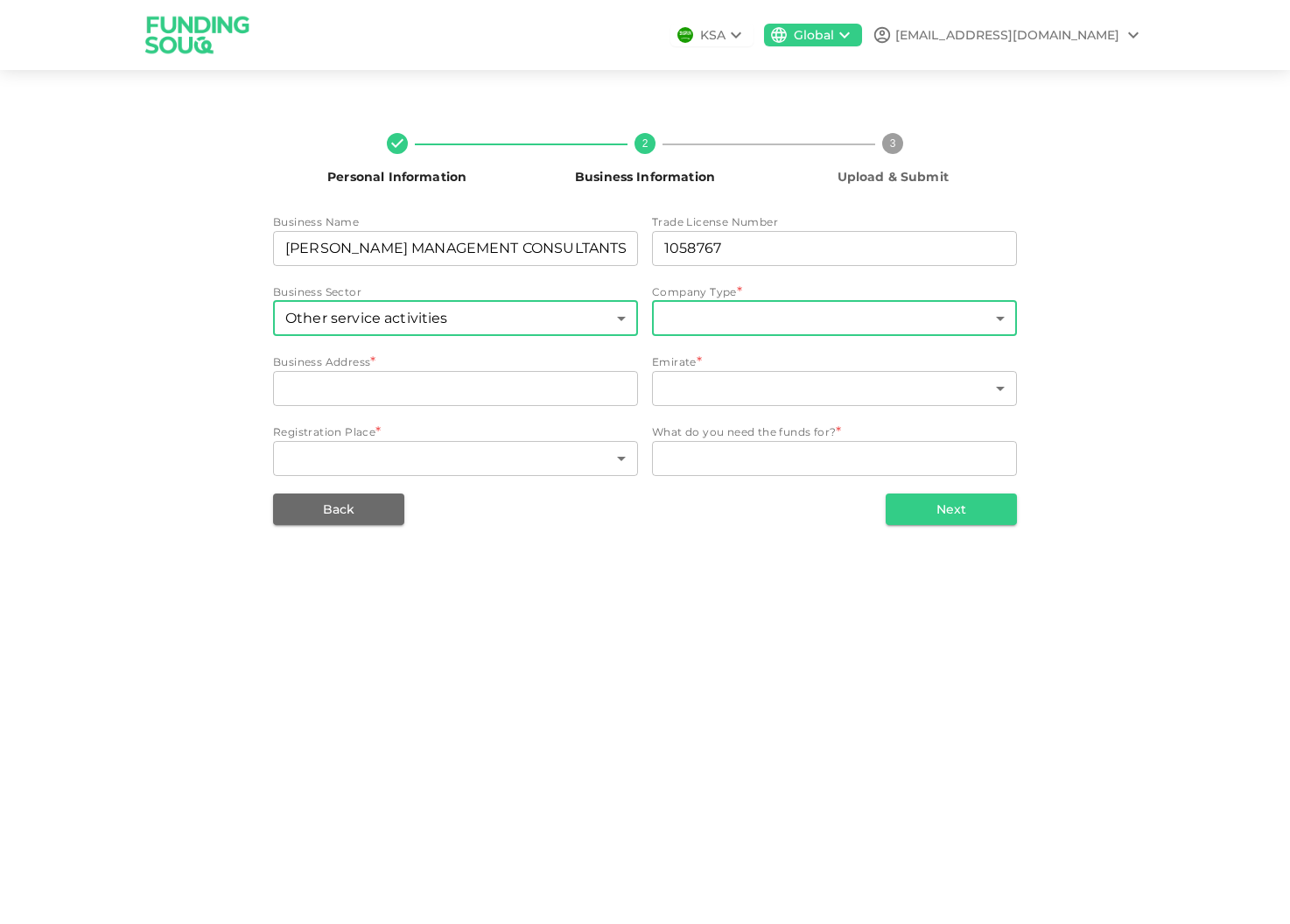
click at [705, 320] on body "KSA Global info@chriselliott.de Personal Information 2 Business Information 3 U…" at bounding box center [645, 462] width 1290 height 924
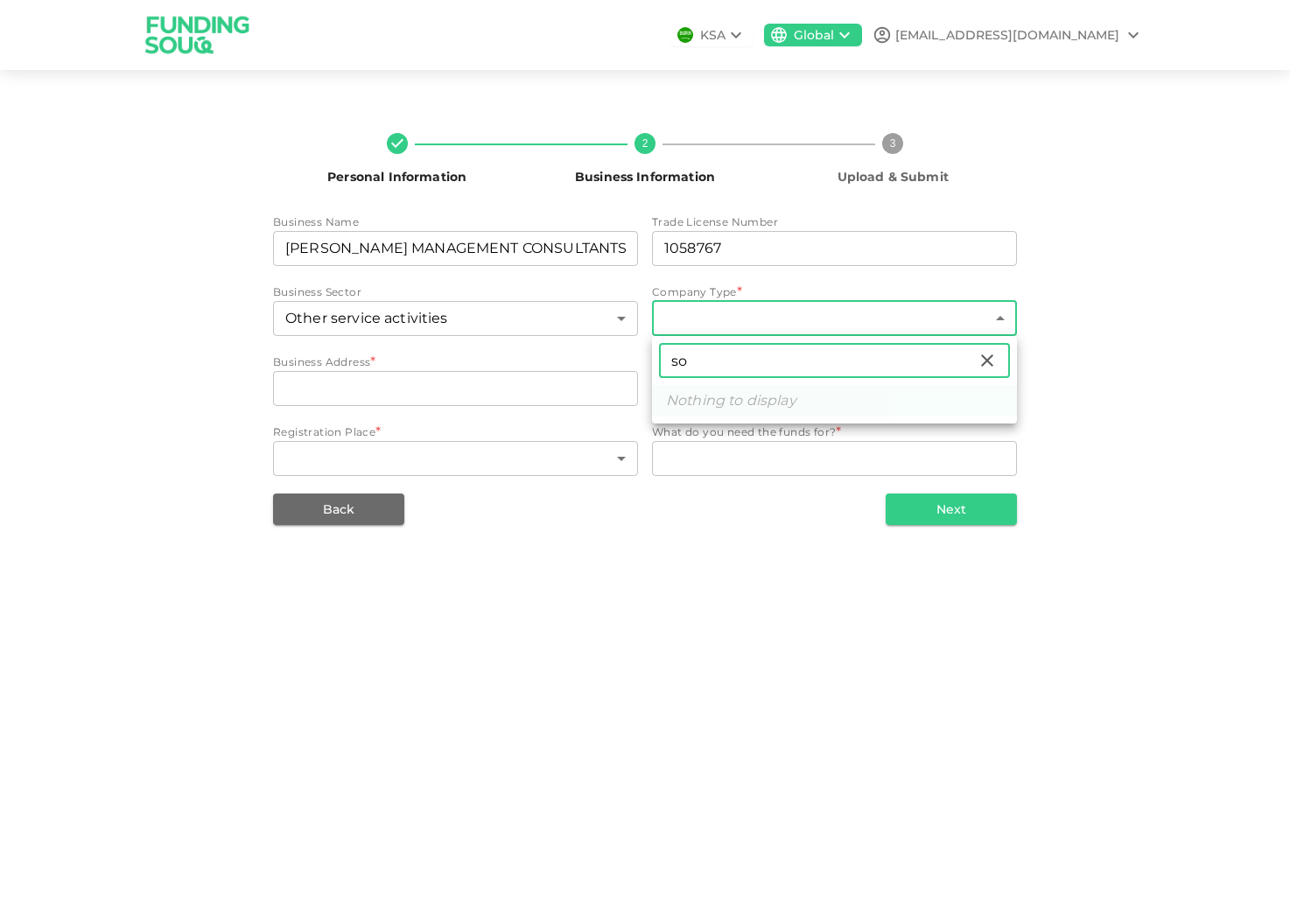
type input "s"
type input "d"
type input "dub"
click at [854, 400] on li "Branch of Dubai Based Company" at bounding box center [834, 401] width 365 height 31
type input "13"
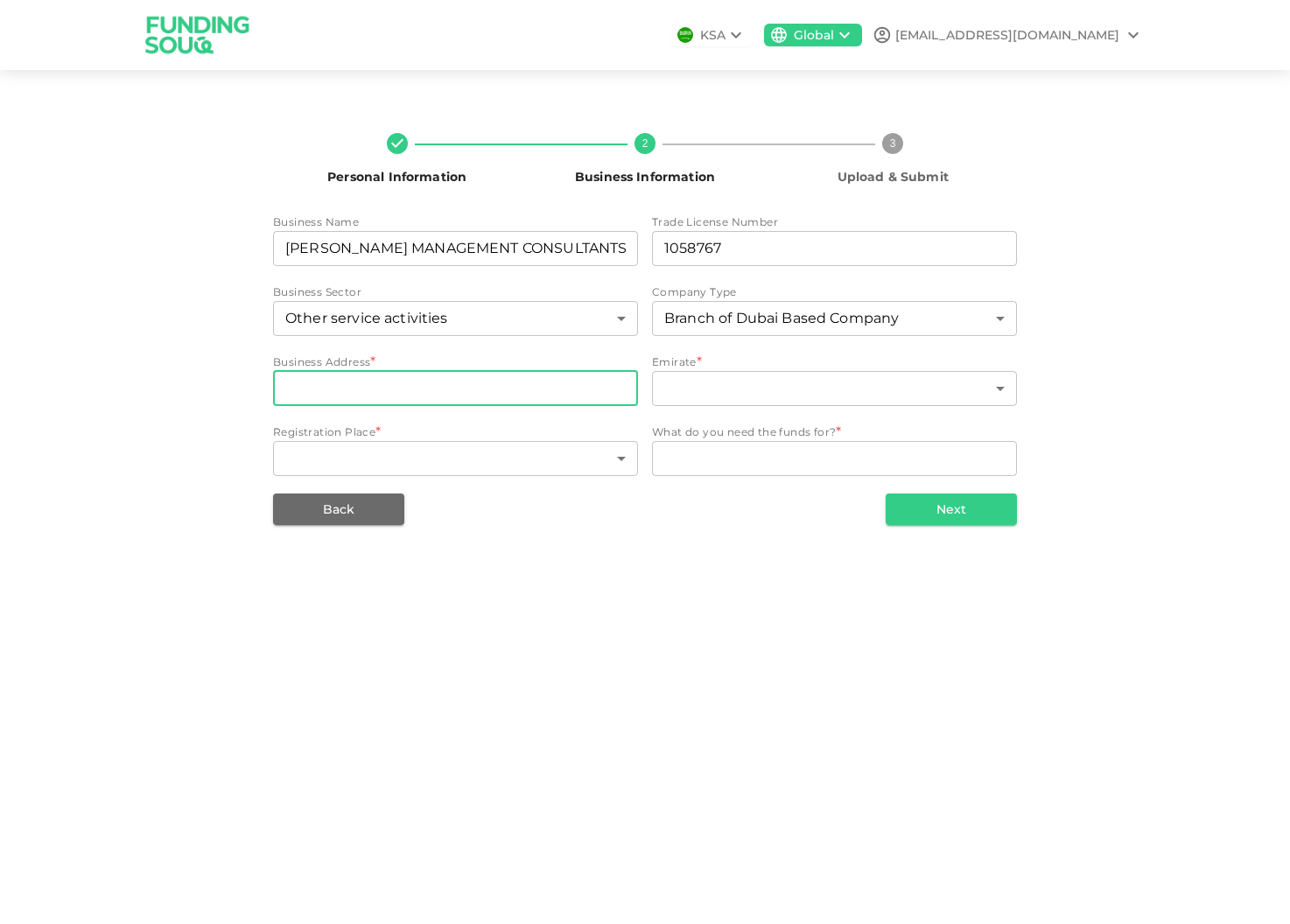
click at [384, 390] on input "businessAddress" at bounding box center [456, 389] width 365 height 35
paste input "Office Number 3903 39th Floor Single Business Tower"
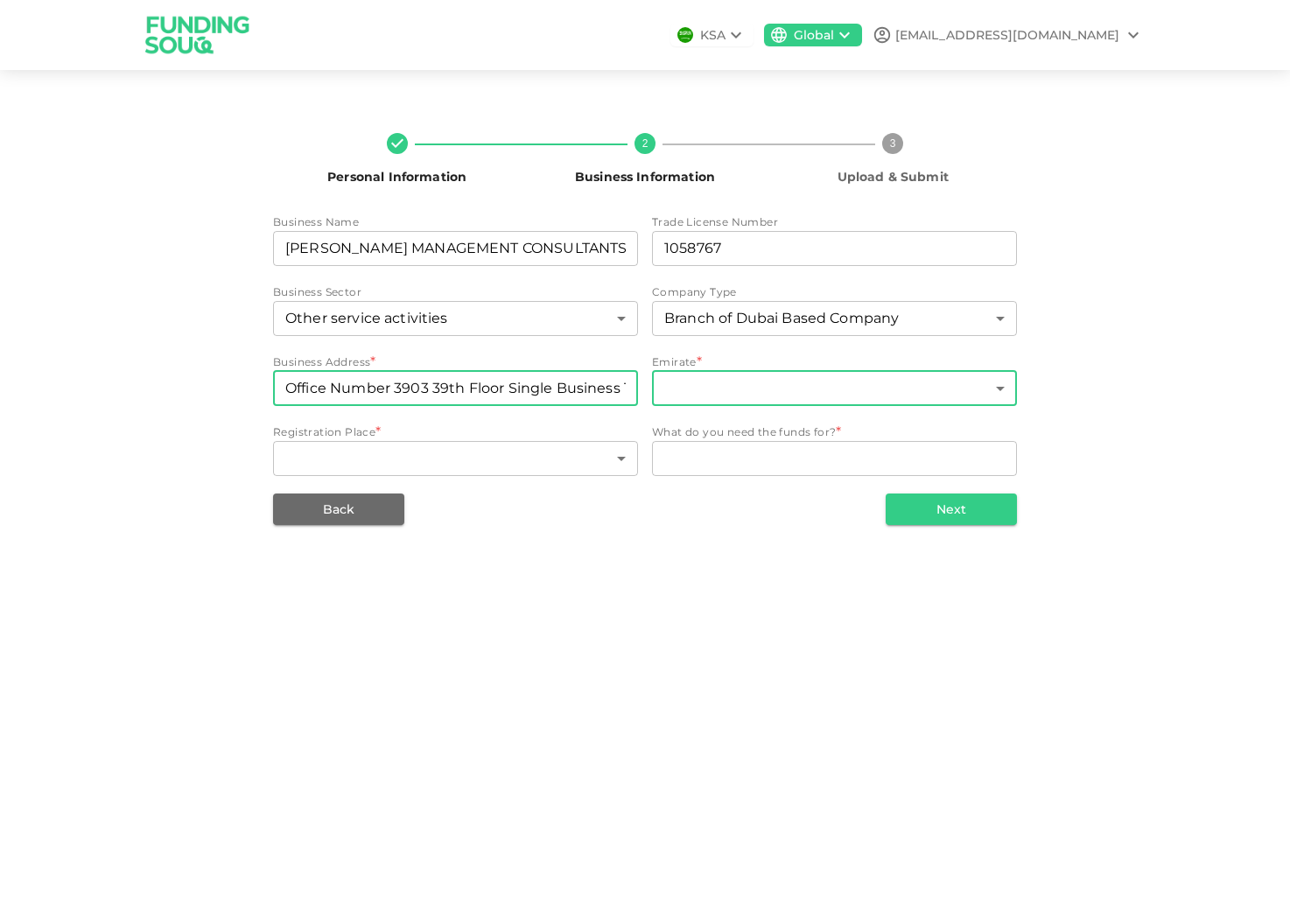
scroll to position [0, 41]
type input "Office Number 3903 39th Floor Single Business Tower"
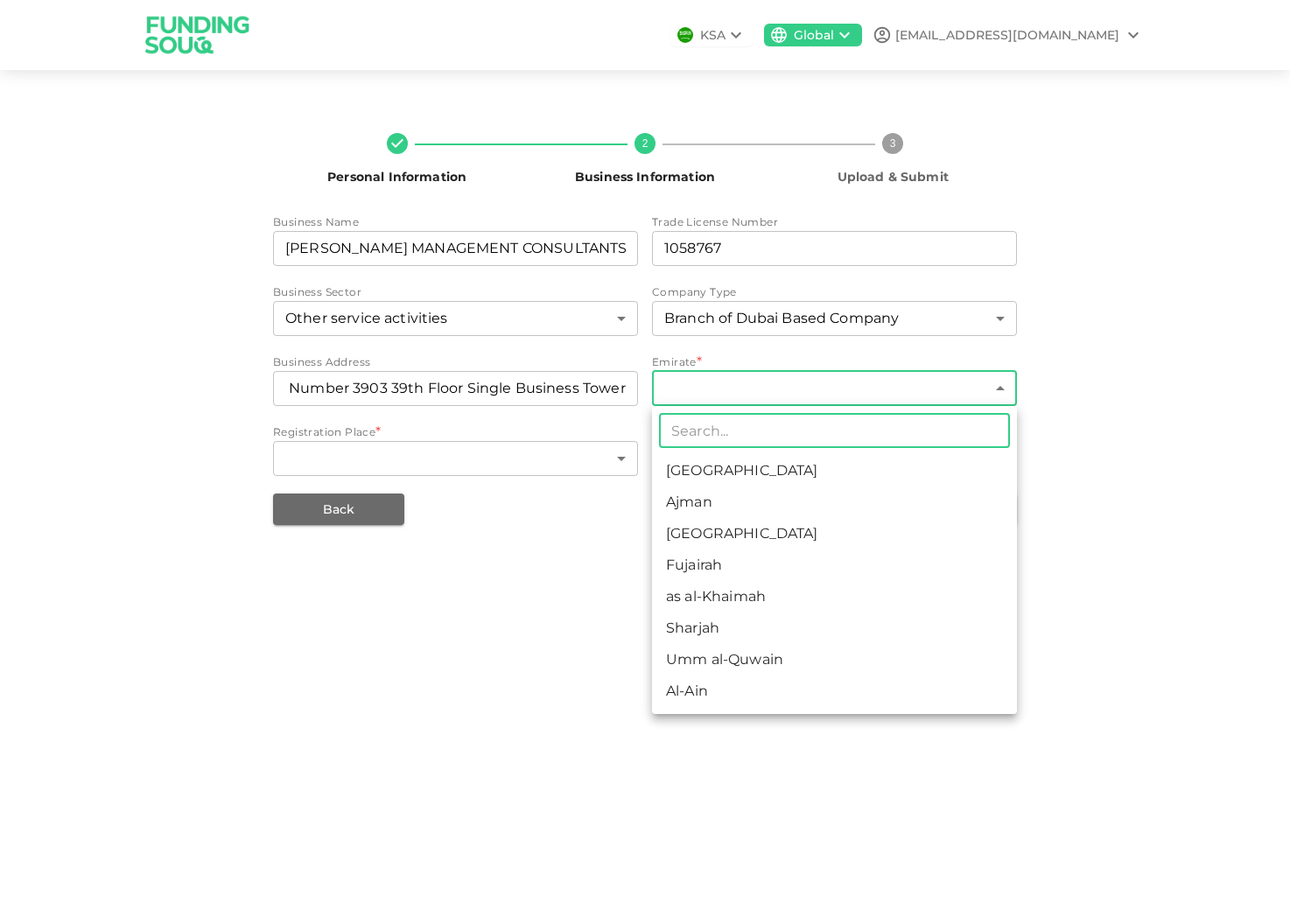
click at [713, 388] on body "KSA Global info@chriselliott.de Personal Information 2 Business Information 3 U…" at bounding box center [645, 462] width 1290 height 924
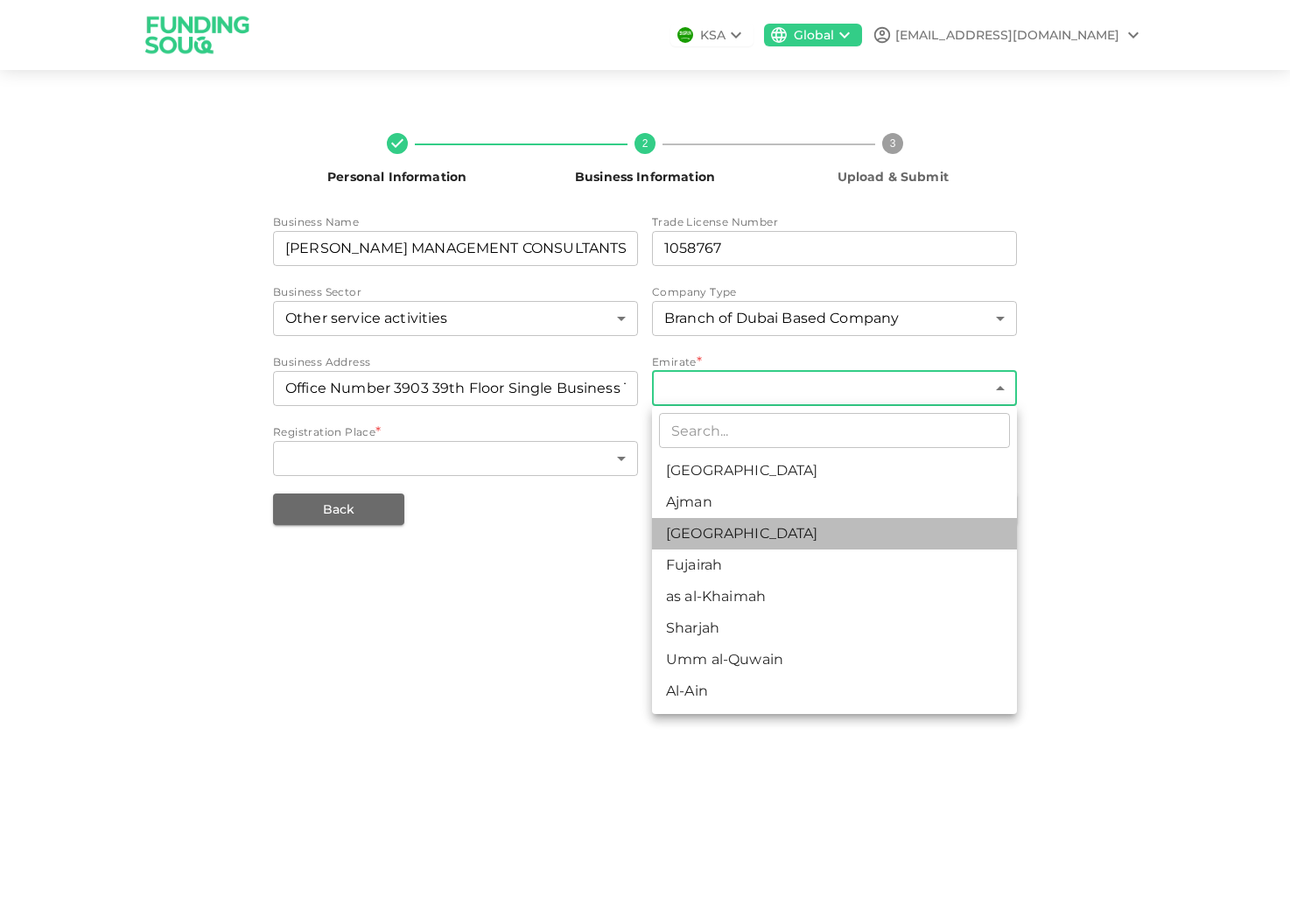
click at [722, 541] on li "Dubai" at bounding box center [834, 534] width 365 height 31
type input "3"
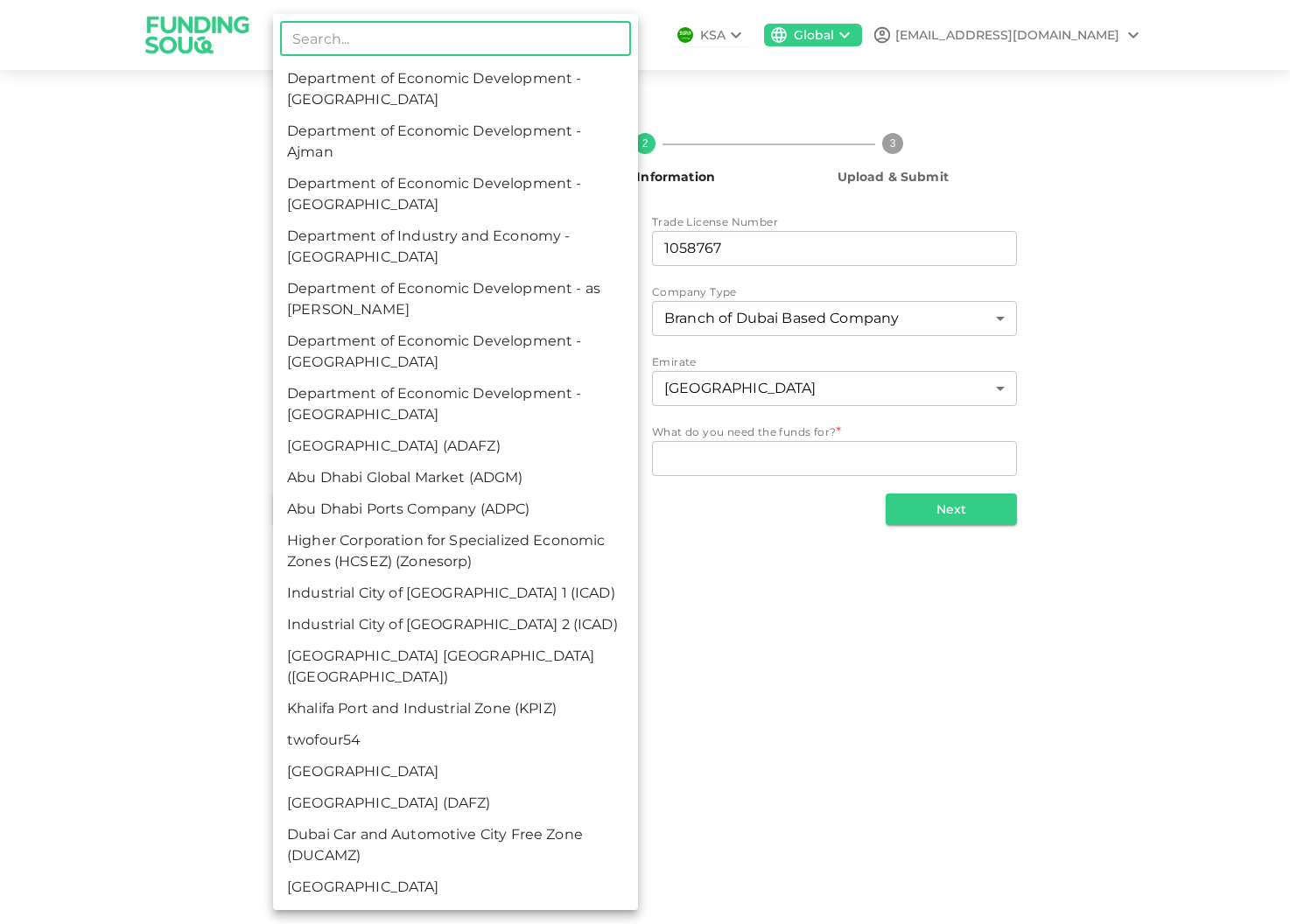
click at [412, 460] on body "KSA Global info@chriselliott.de Personal Information 2 Business Information 3 U…" at bounding box center [645, 462] width 1290 height 924
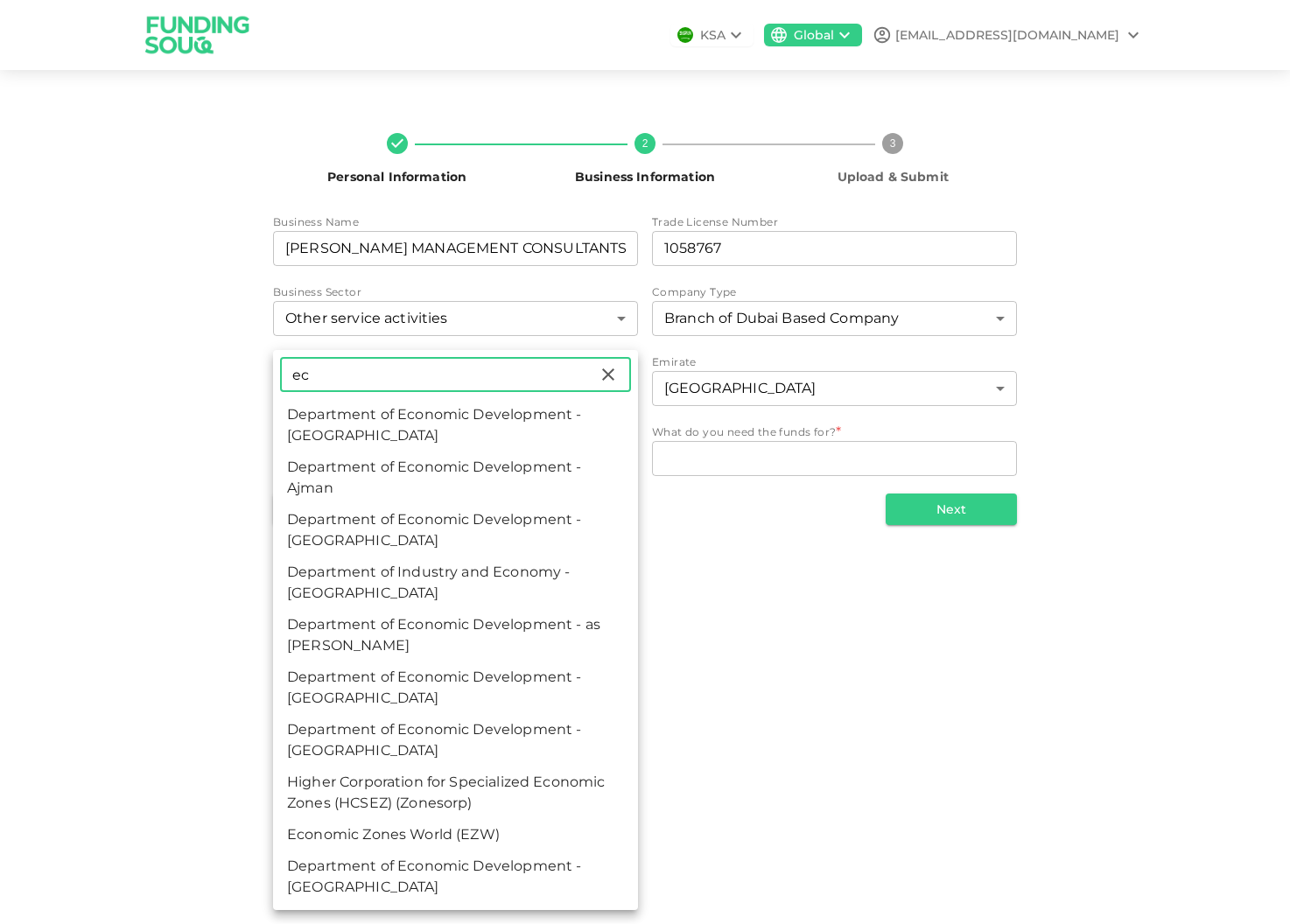
type input "e"
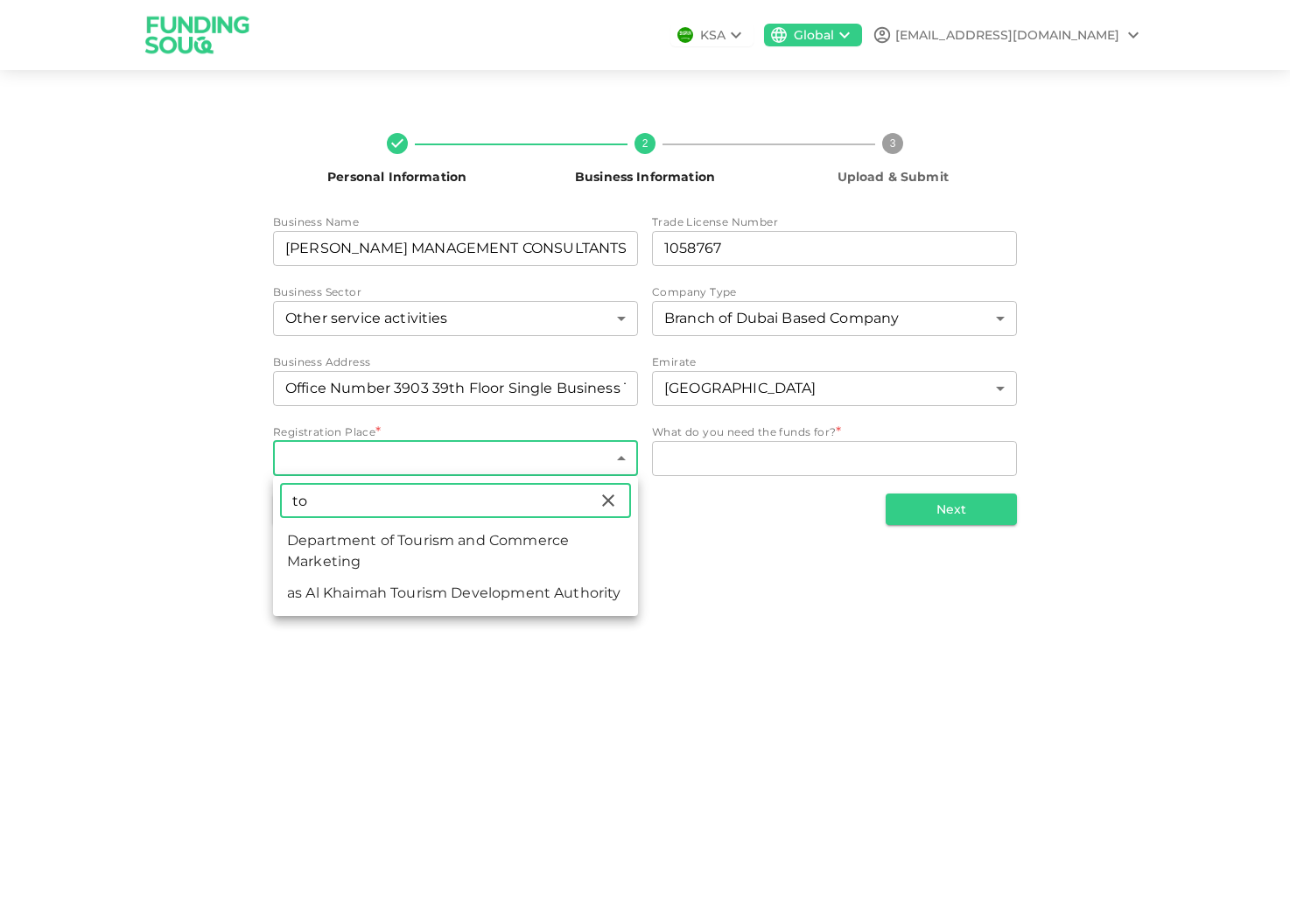
type input "t"
type input "g"
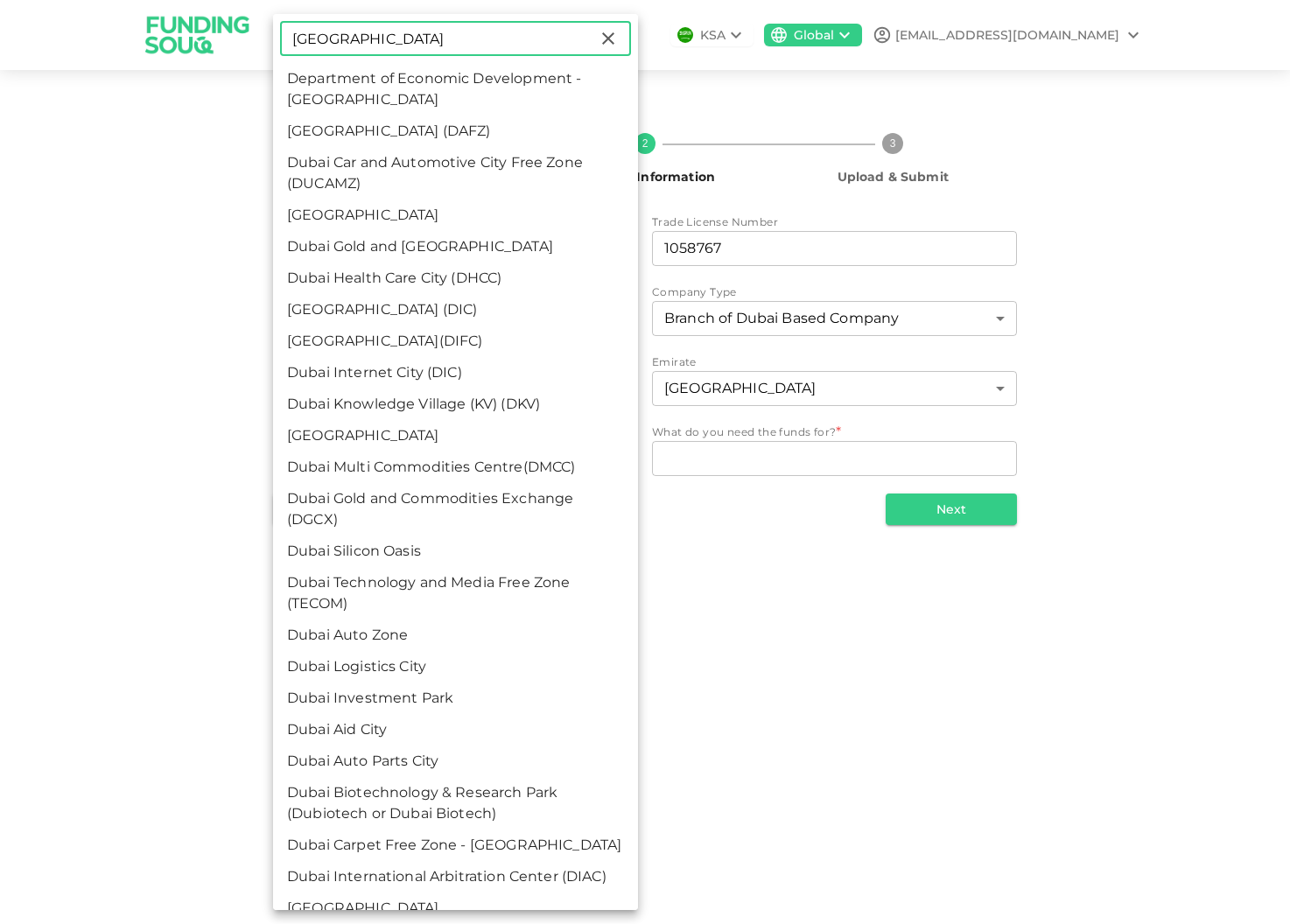
type input "dubai"
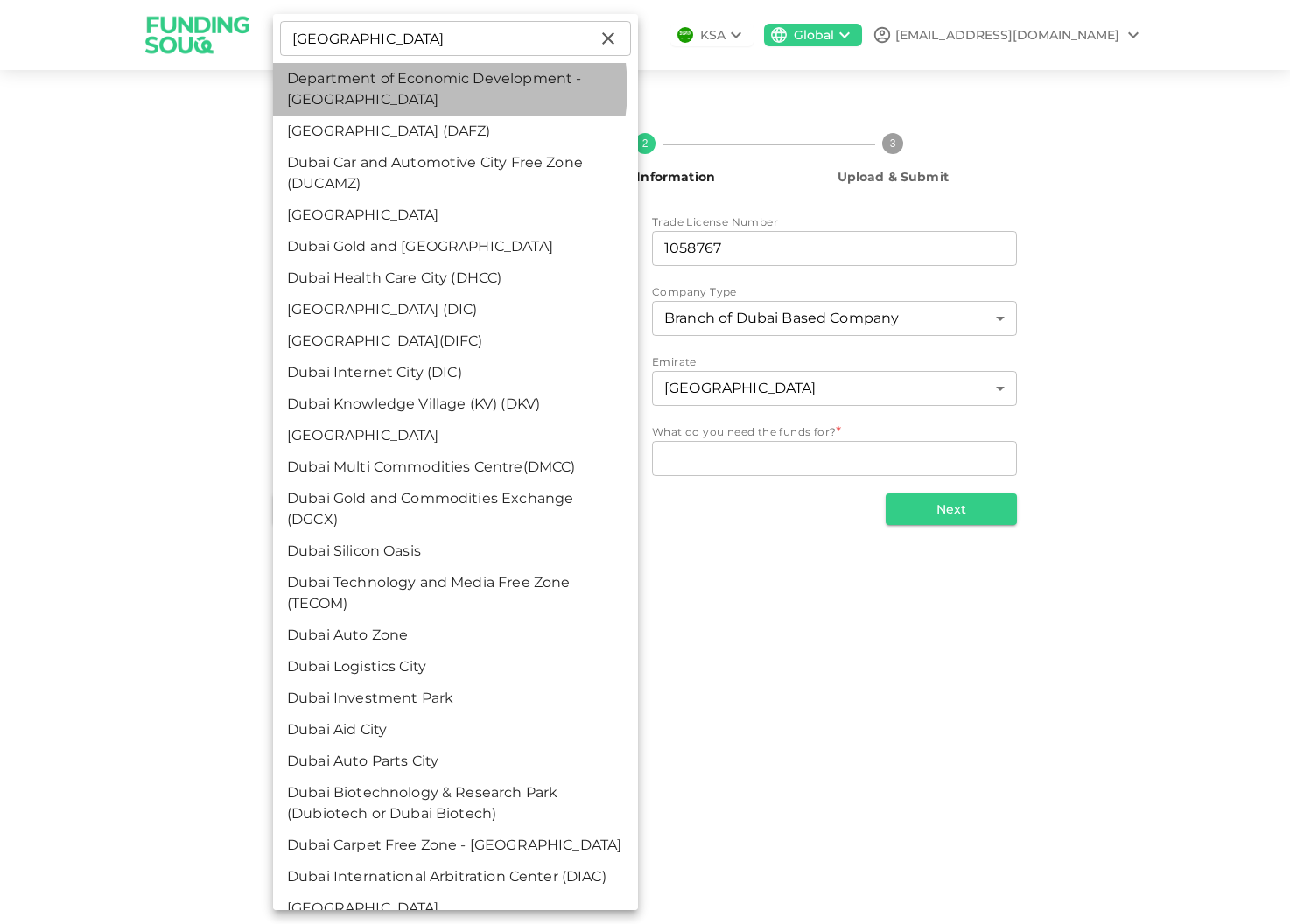
click at [437, 88] on li "Department of Economic Development - Dubai" at bounding box center [456, 89] width 365 height 53
type input "3"
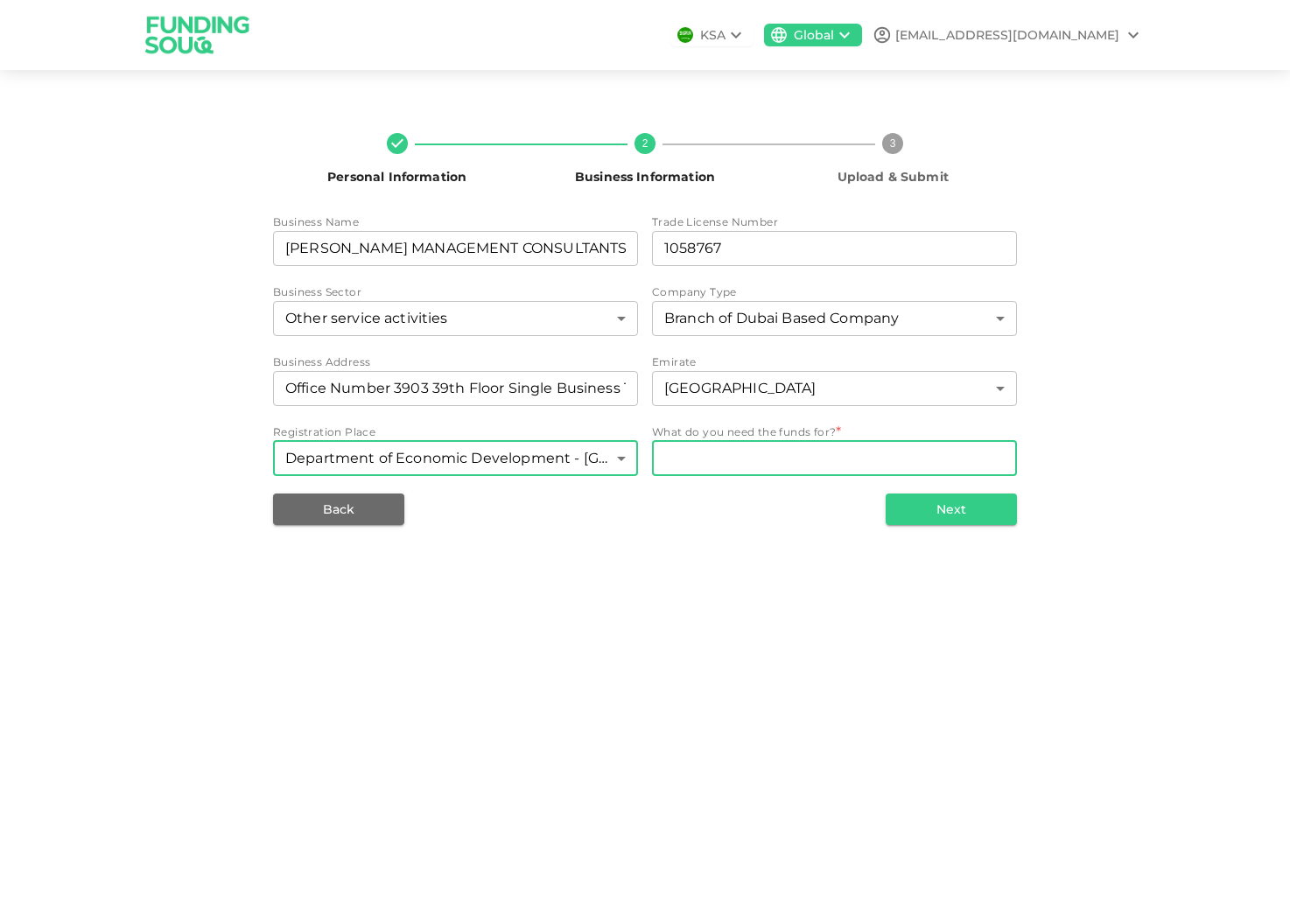
click at [783, 452] on textarea "WhatDoYouNeedFundsFor" at bounding box center [835, 458] width 341 height 20
click at [720, 456] on textarea "WhatDoYouNeedFundsFor" at bounding box center [835, 458] width 341 height 20
paste textarea "The funds will be used for working capital, business growth, and refinancing. O…"
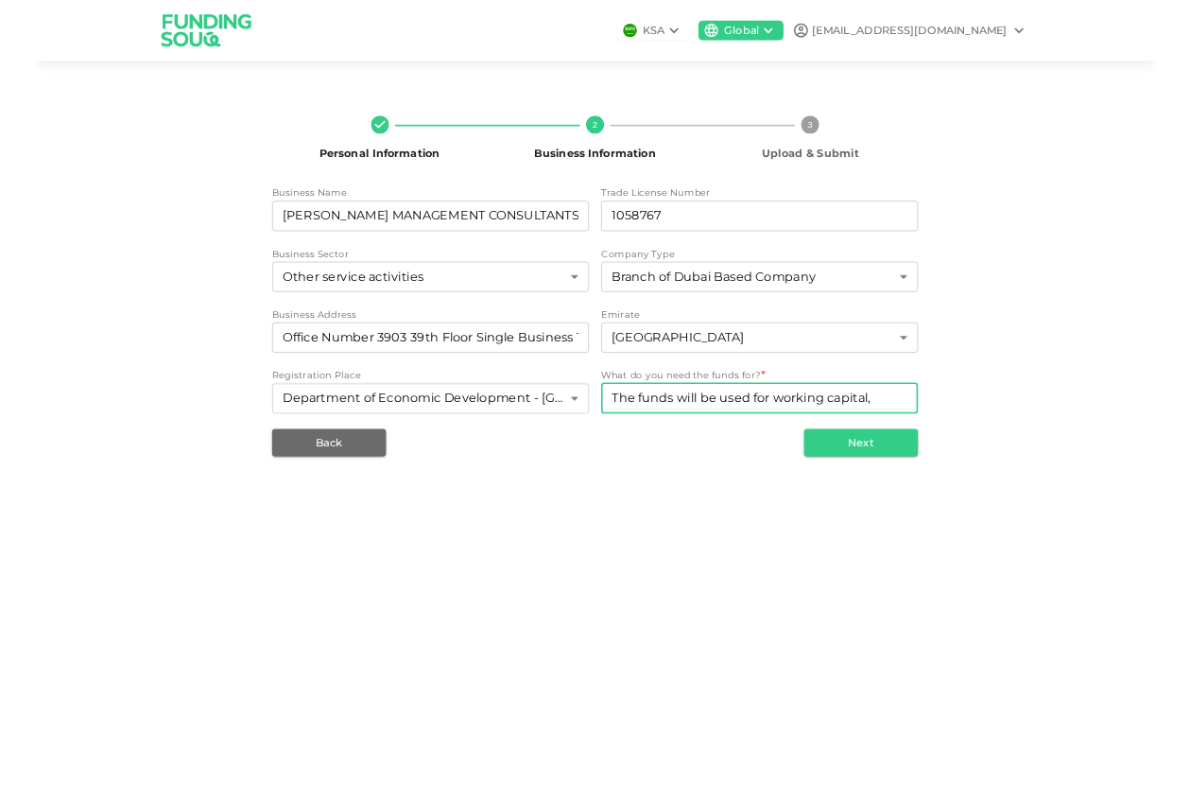
scroll to position [21, 0]
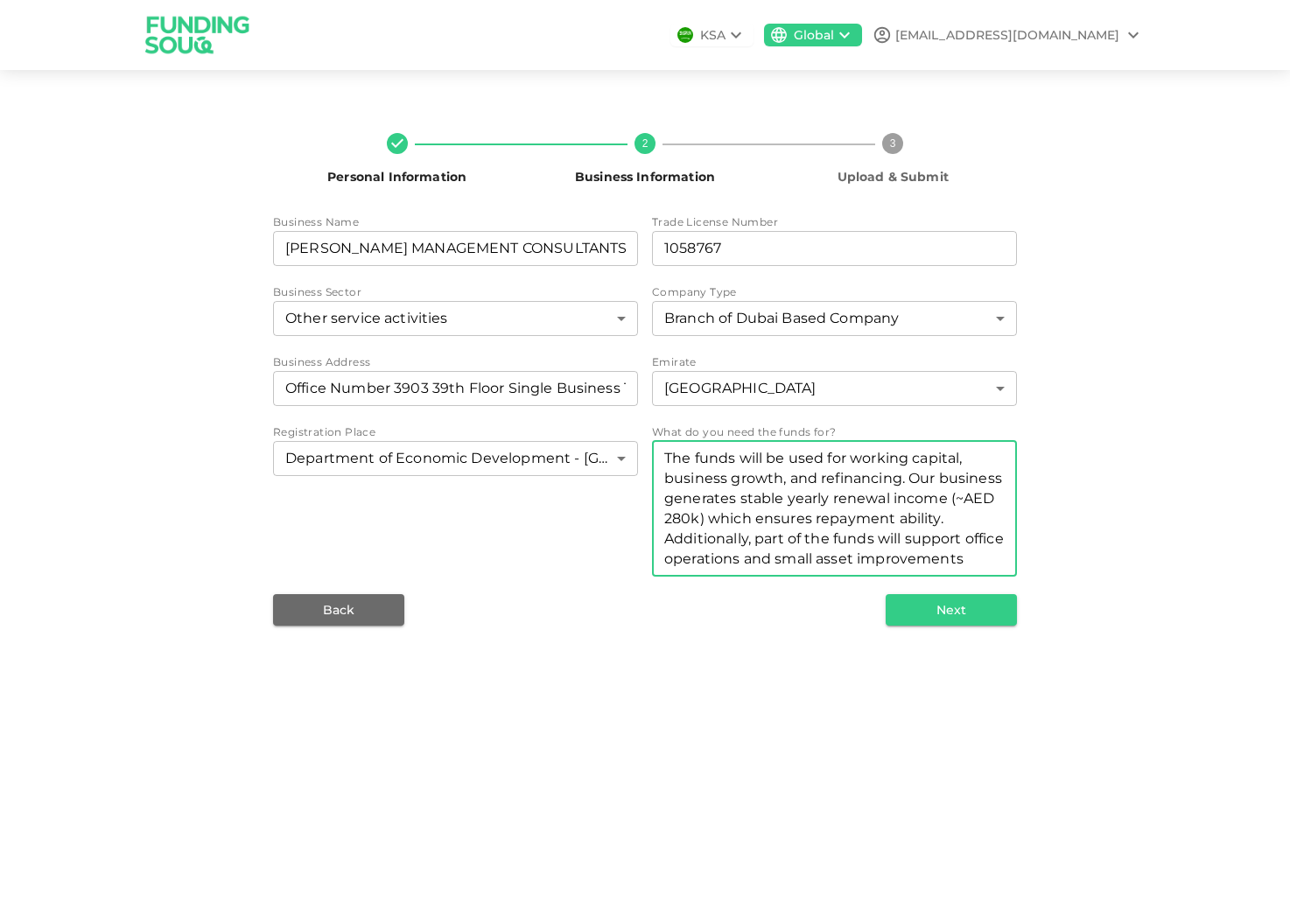
click at [805, 498] on textarea "The funds will be used for working capital, business growth, and refinancing. O…" at bounding box center [835, 508] width 341 height 120
type textarea "The funds will be used for working capital, business growth, and refinancing. O…"
click at [975, 606] on button "Next" at bounding box center [952, 610] width 132 height 31
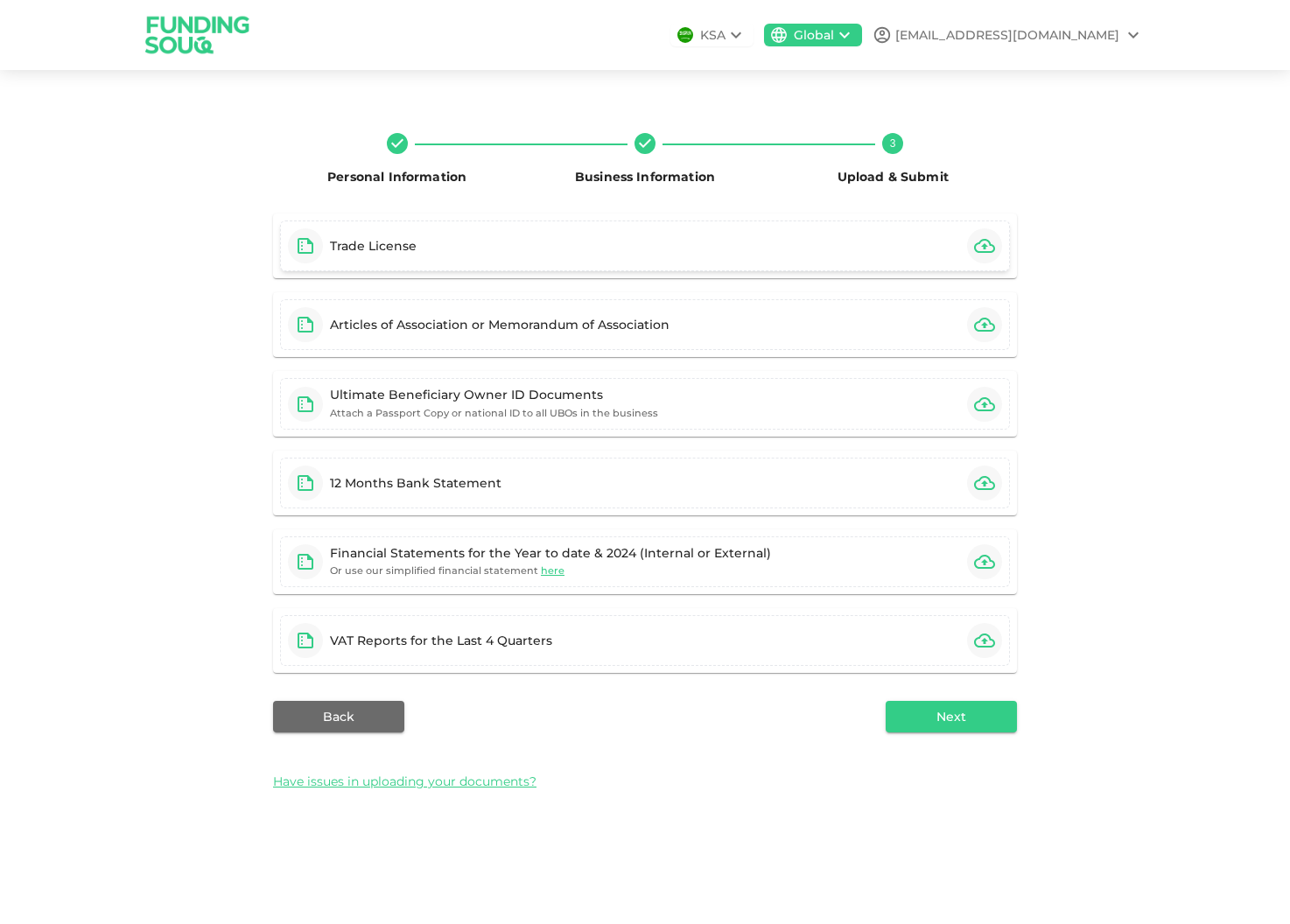
click at [738, 253] on div "Trade License" at bounding box center [645, 245] width 730 height 51
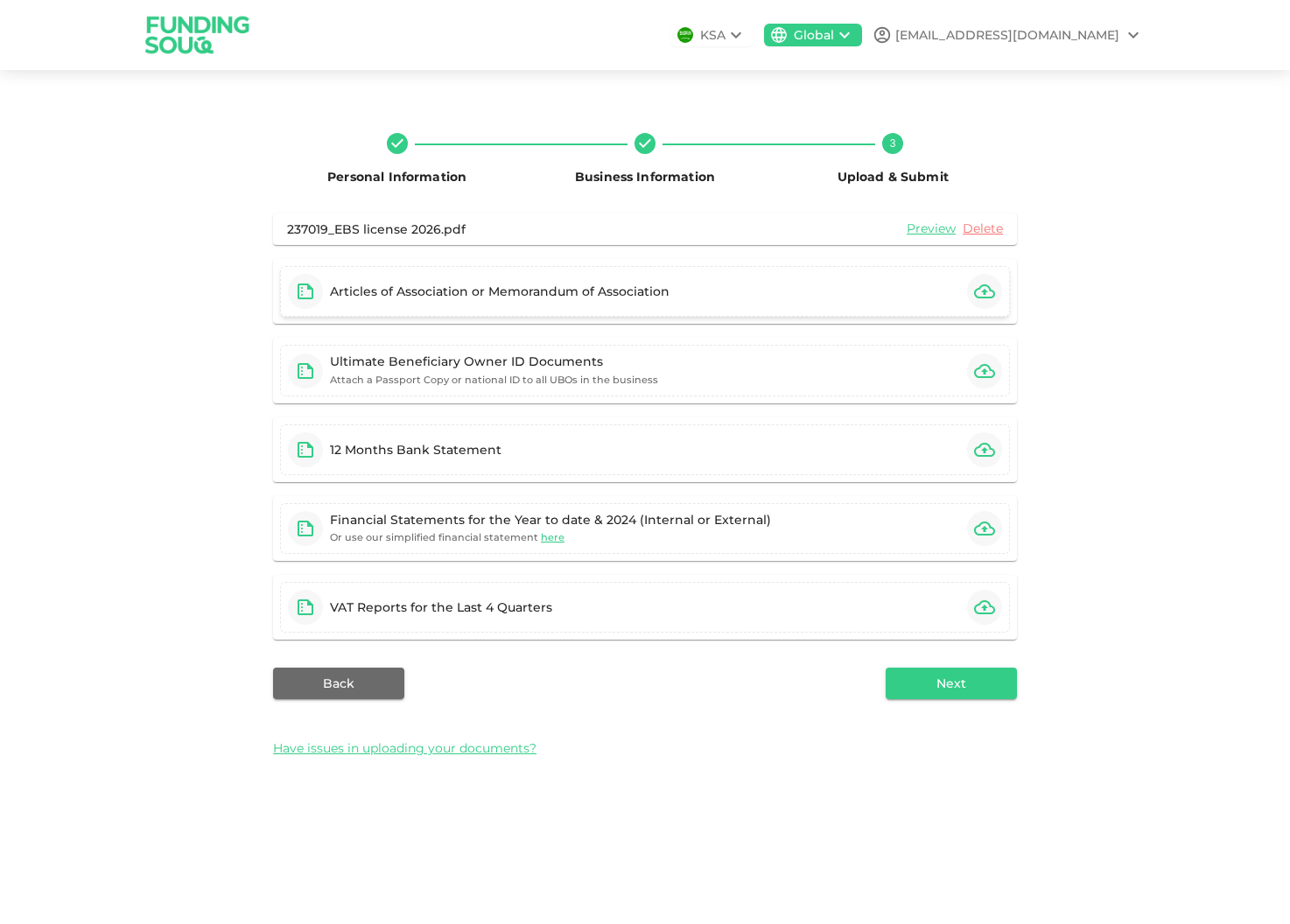
click at [966, 290] on div "Articles of Association or Memorandum of Association" at bounding box center [645, 291] width 730 height 51
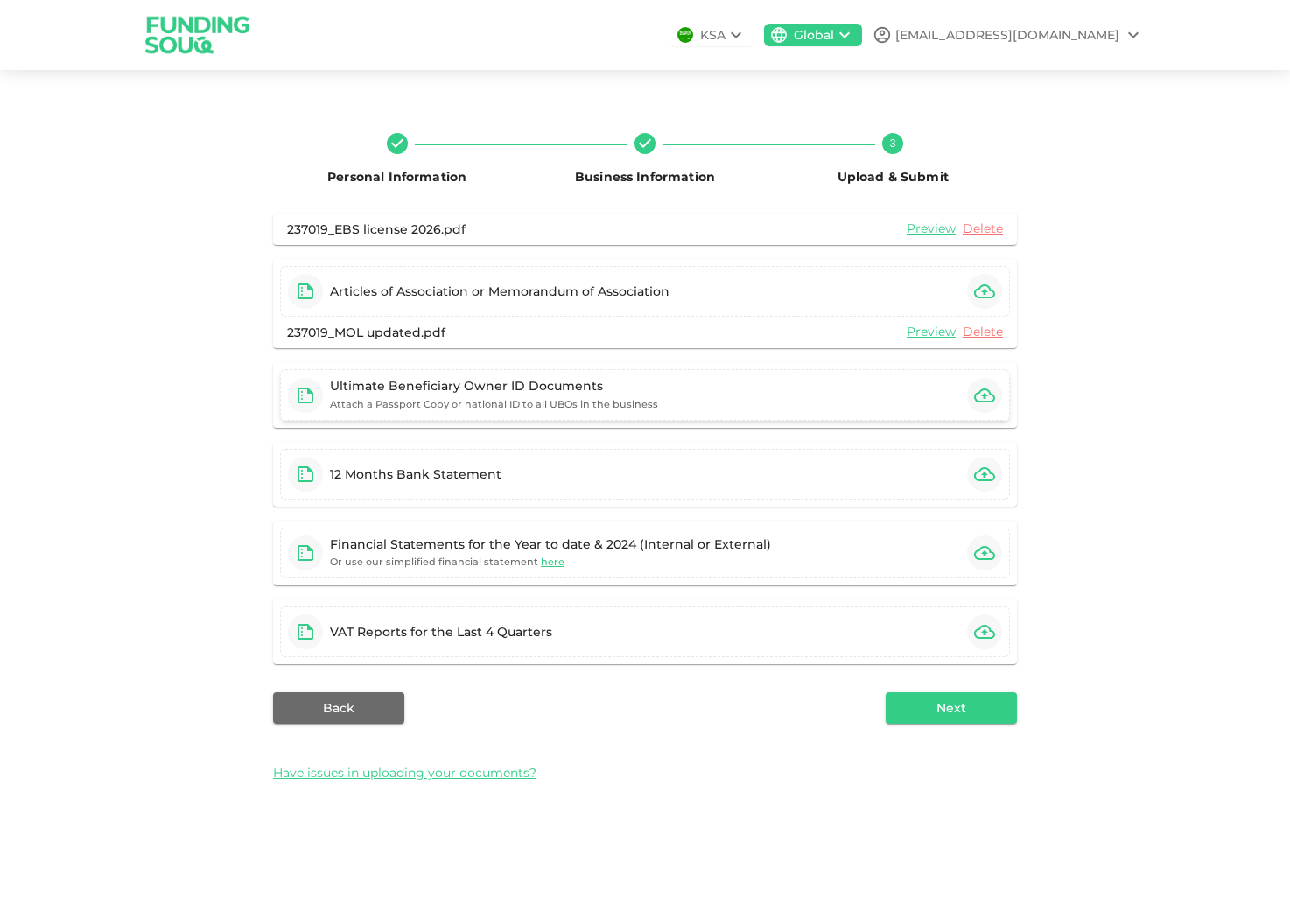
click at [605, 389] on div "Ultimate Beneficiary Owner ID Documents" at bounding box center [494, 385] width 329 height 18
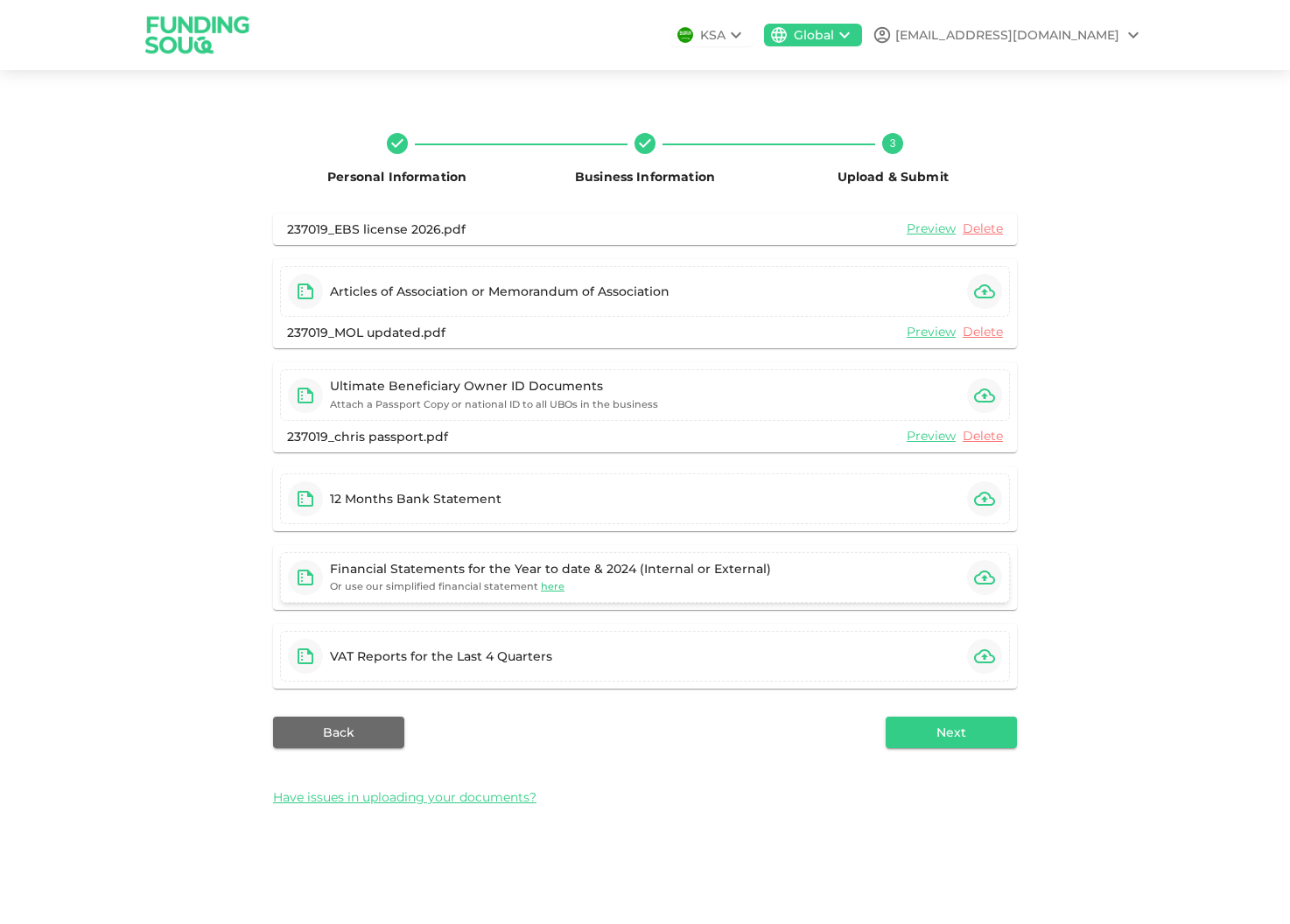
click at [737, 578] on div "Or use our simplified financial statement here" at bounding box center [550, 586] width 441 height 18
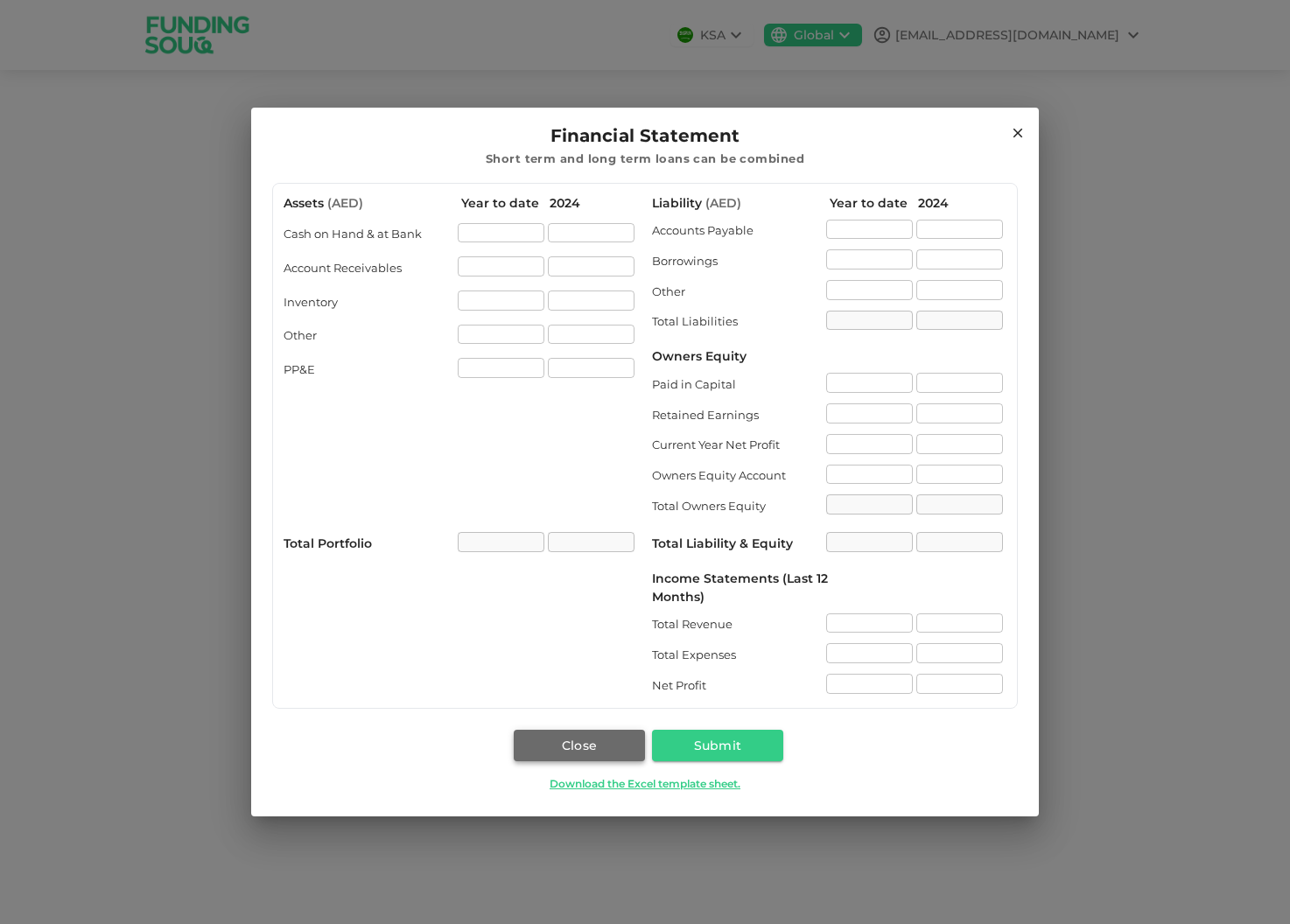
click at [606, 746] on button "Close" at bounding box center [580, 745] width 132 height 31
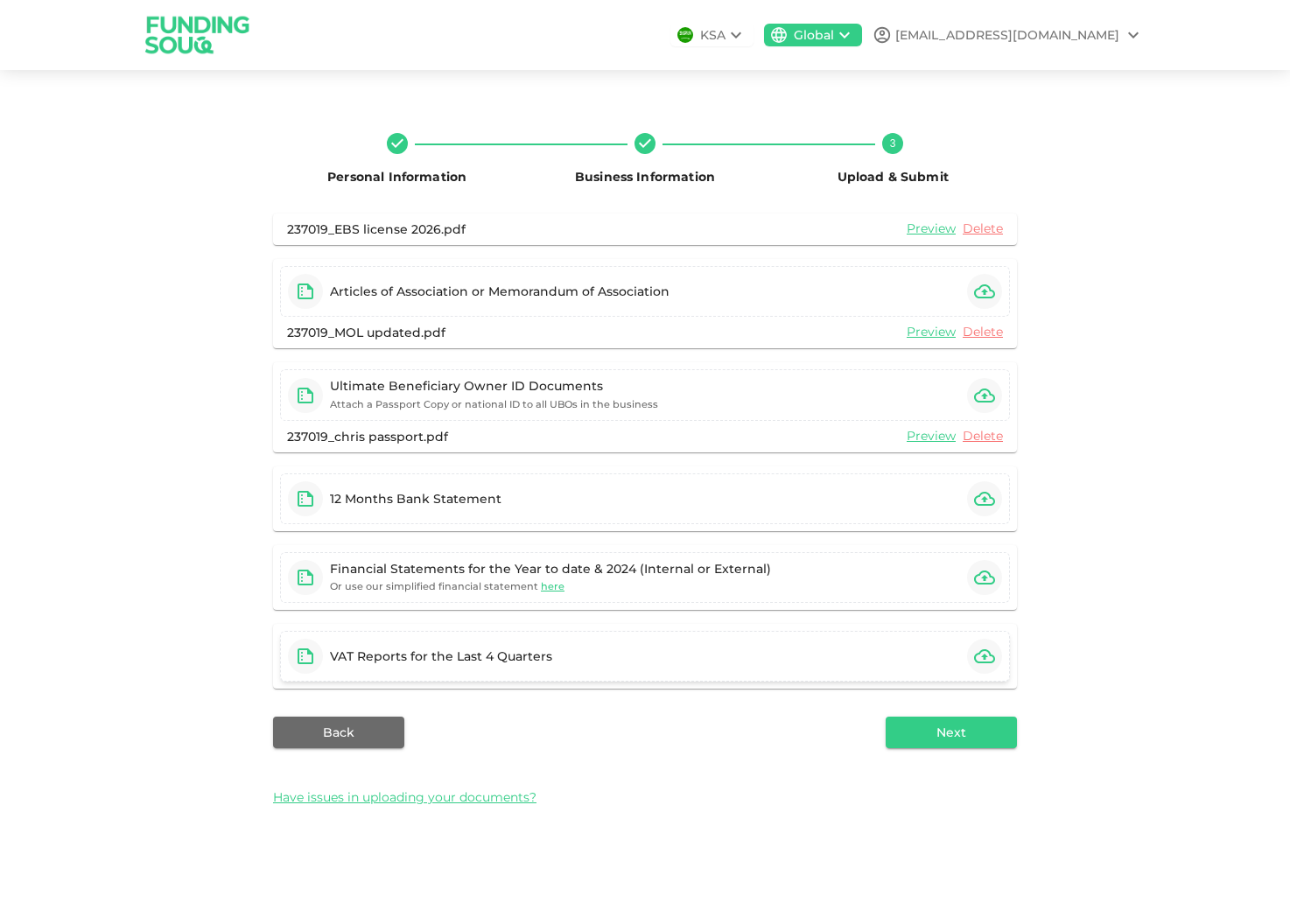
click at [626, 663] on div "VAT Reports for the Last 4 Quarters" at bounding box center [645, 656] width 730 height 51
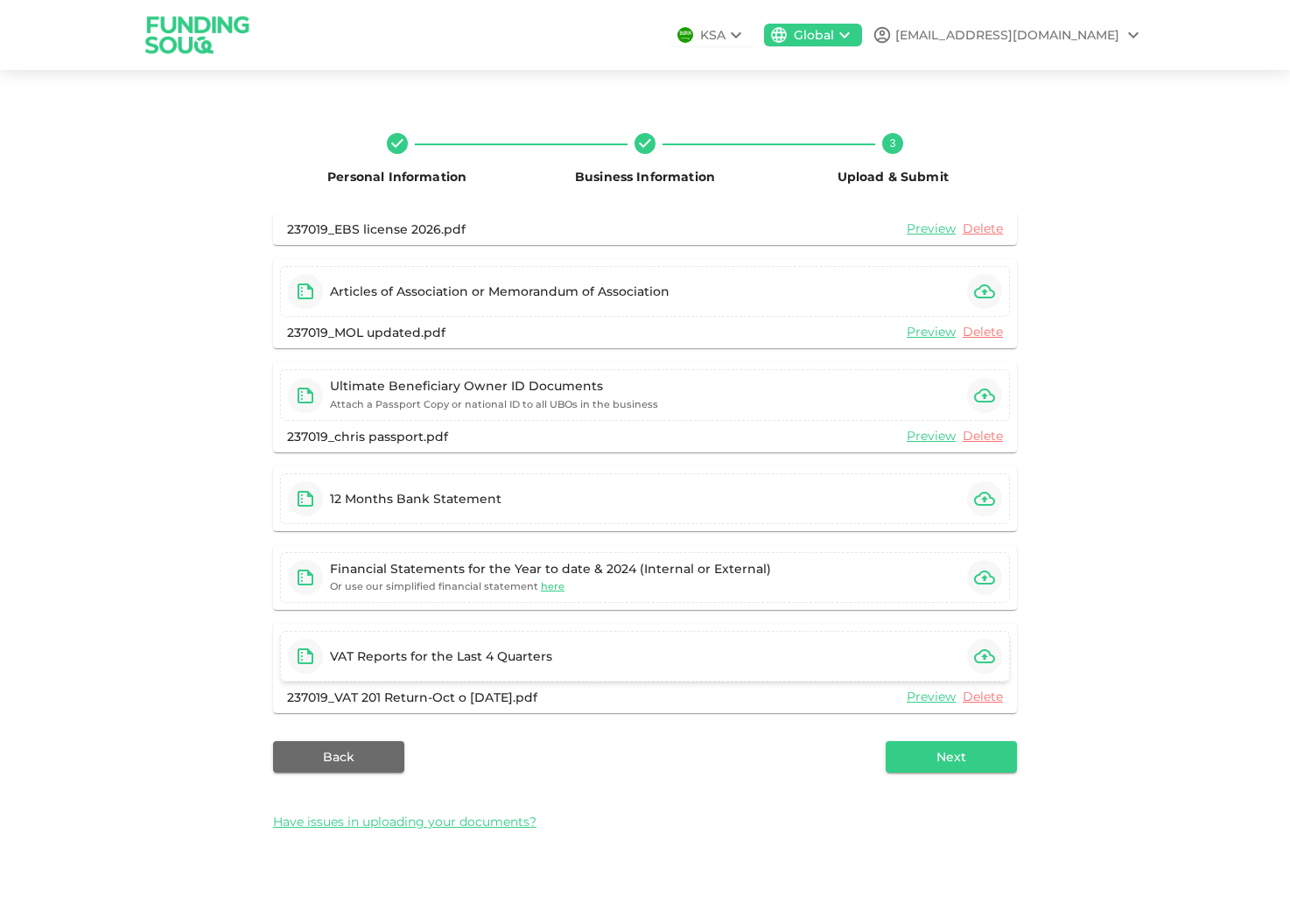
click at [996, 654] on button "button" at bounding box center [985, 656] width 35 height 35
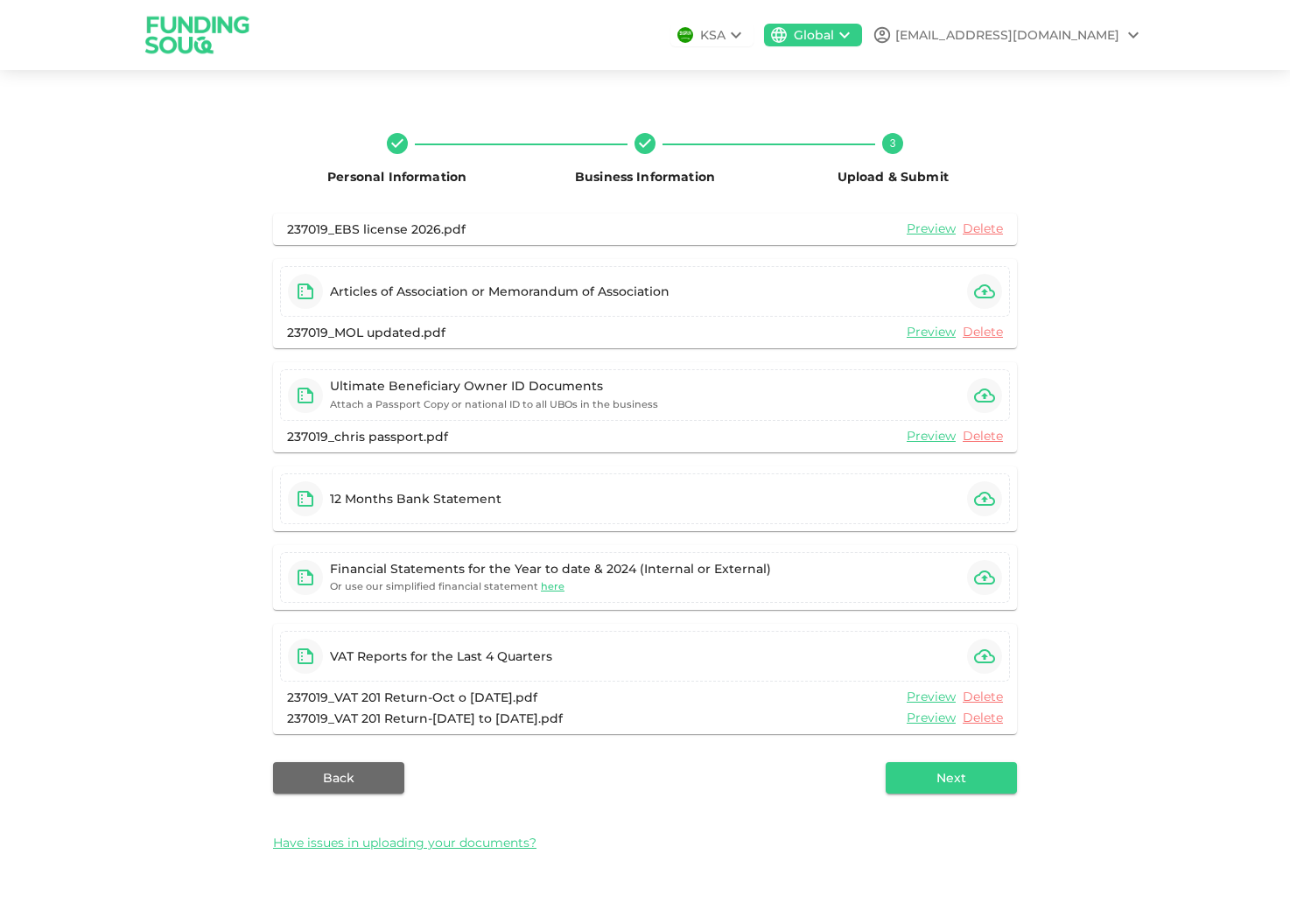
click at [986, 656] on icon "button" at bounding box center [984, 656] width 21 height 21
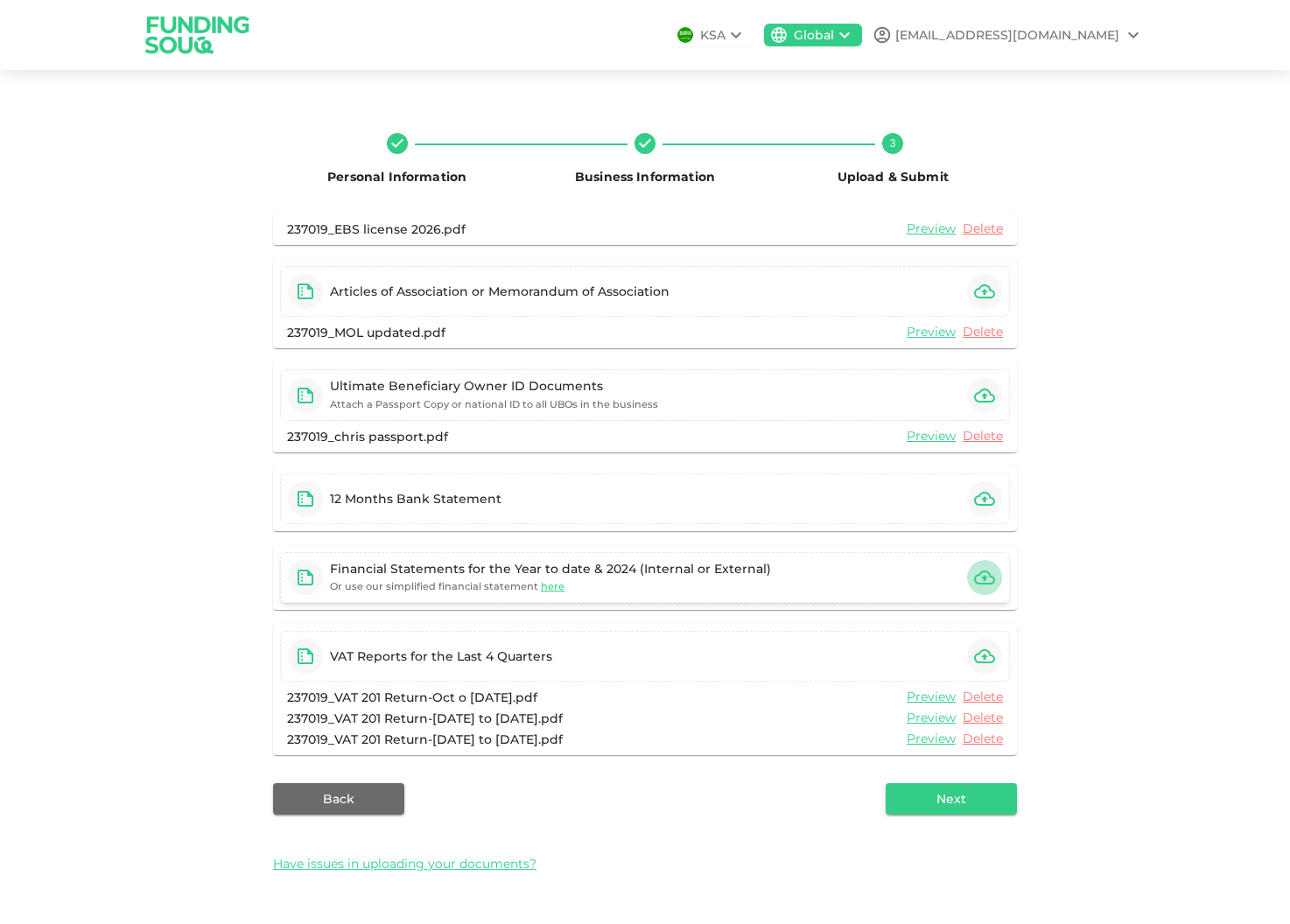
click at [983, 578] on icon "button" at bounding box center [984, 577] width 21 height 14
click at [544, 588] on span "here" at bounding box center [553, 586] width 24 height 12
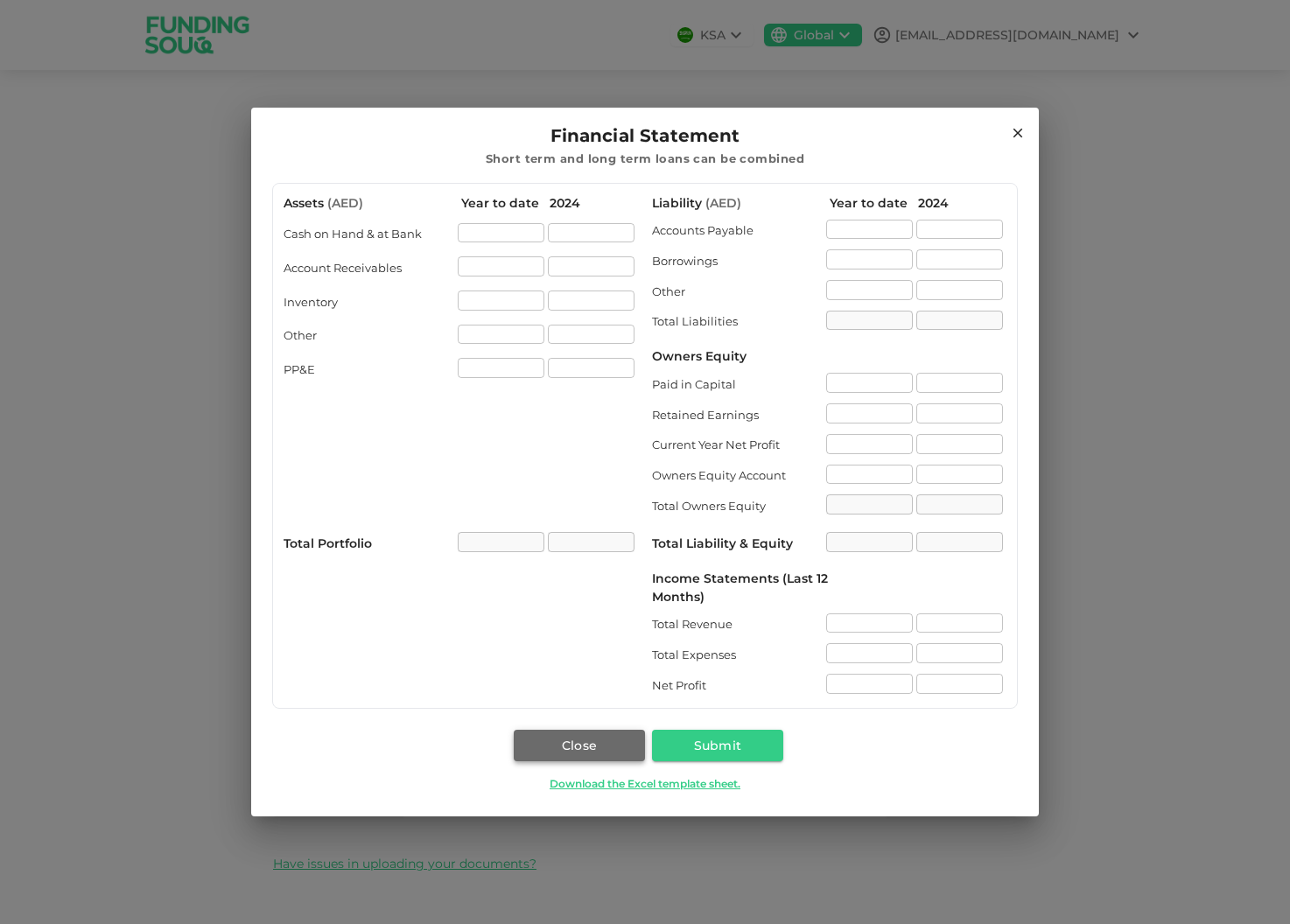
click at [584, 751] on button "Close" at bounding box center [580, 745] width 132 height 31
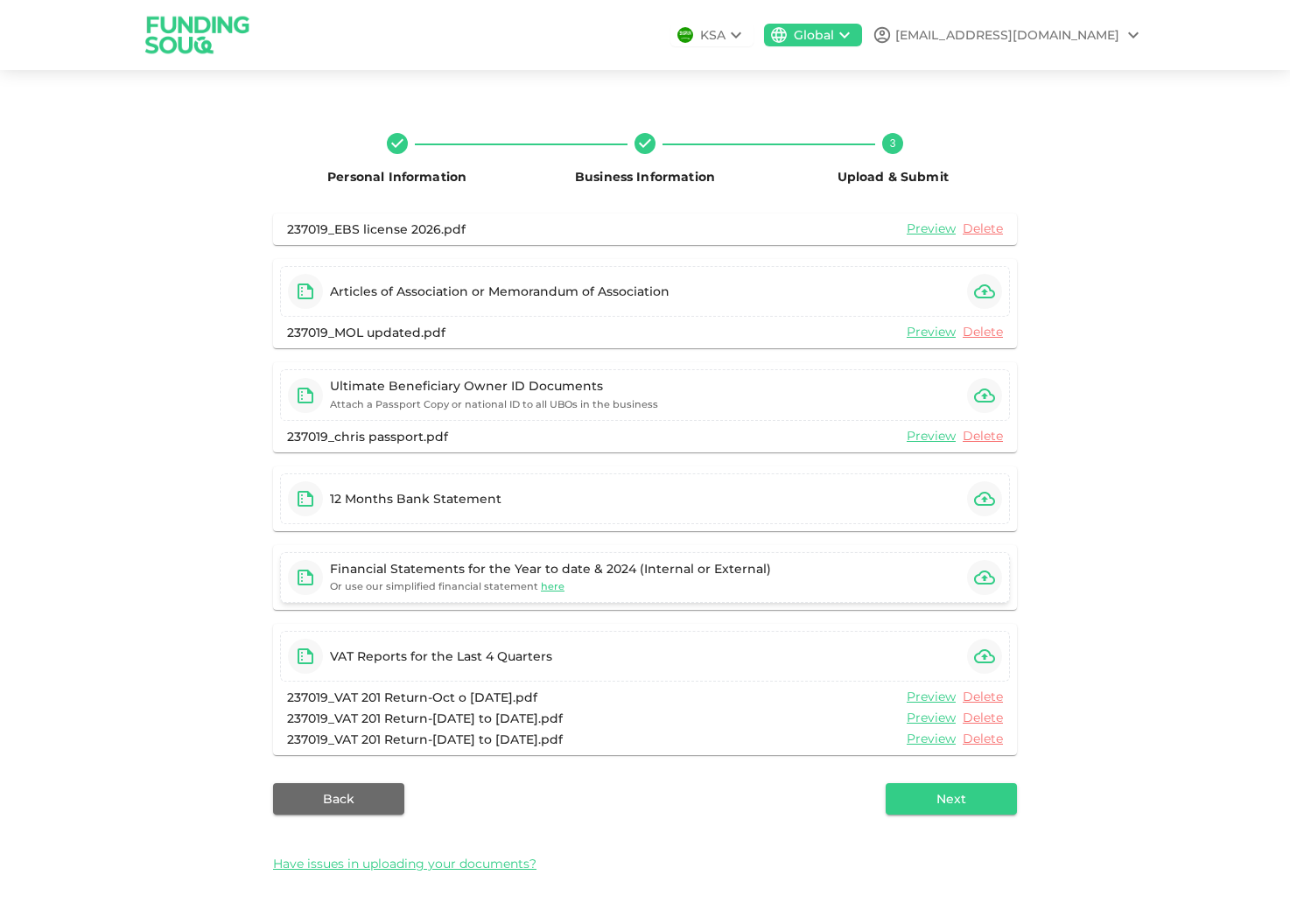
click at [989, 573] on icon "button" at bounding box center [984, 577] width 21 height 14
click at [959, 796] on button "Next" at bounding box center [952, 799] width 132 height 31
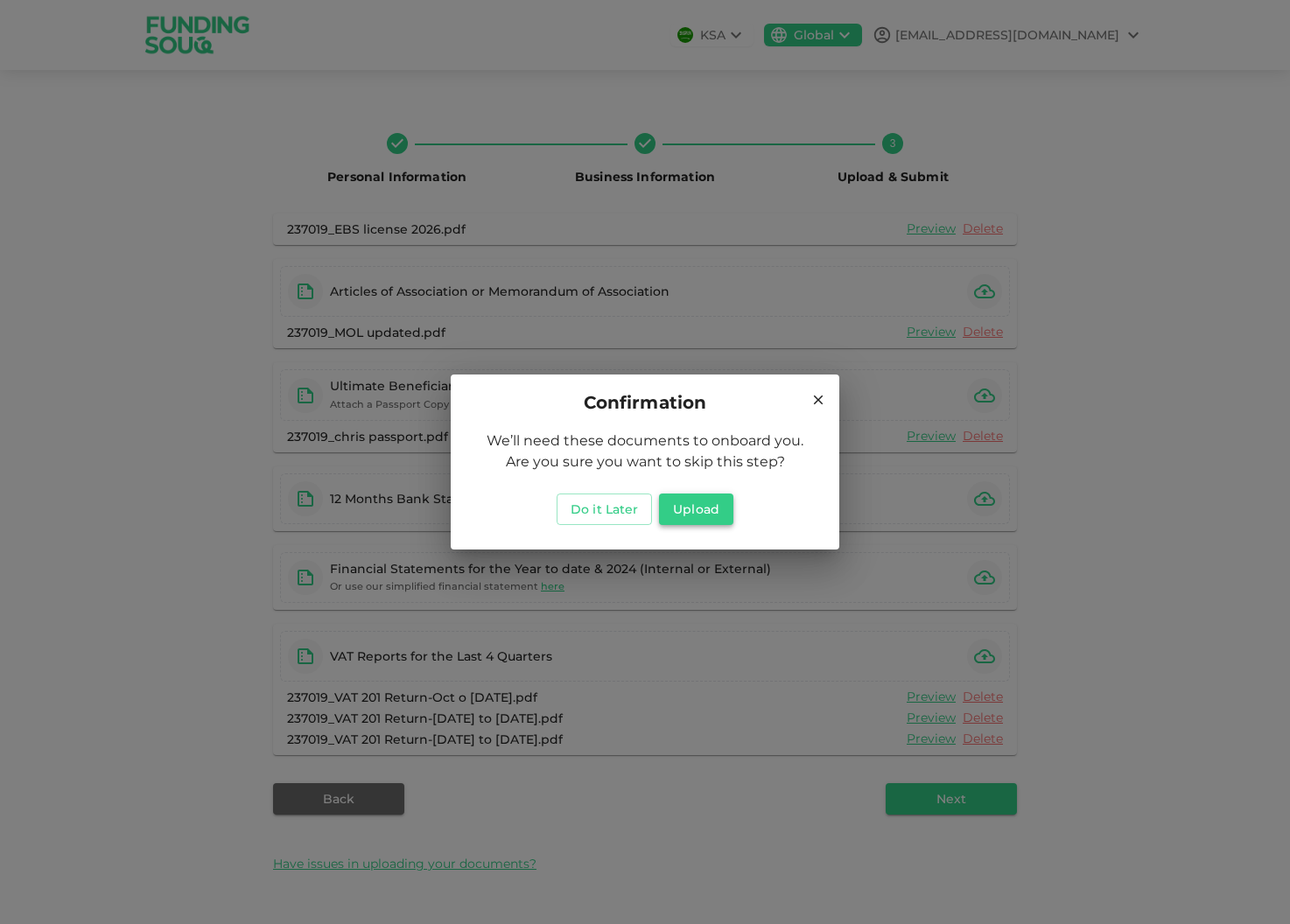
click at [704, 505] on button "Upload" at bounding box center [696, 509] width 74 height 31
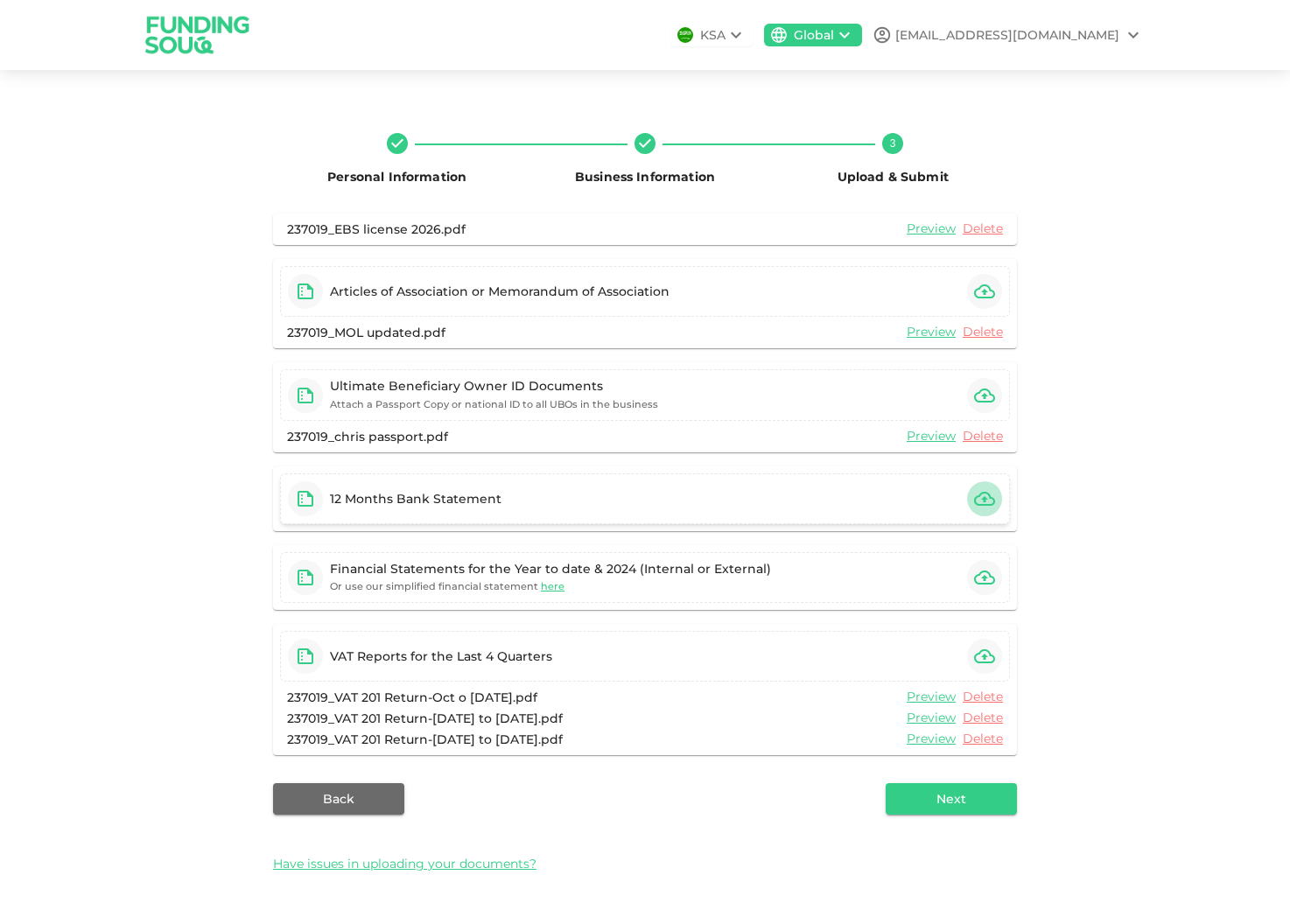
click at [983, 506] on icon "button" at bounding box center [984, 499] width 21 height 21
click at [984, 498] on icon "button" at bounding box center [984, 498] width 21 height 14
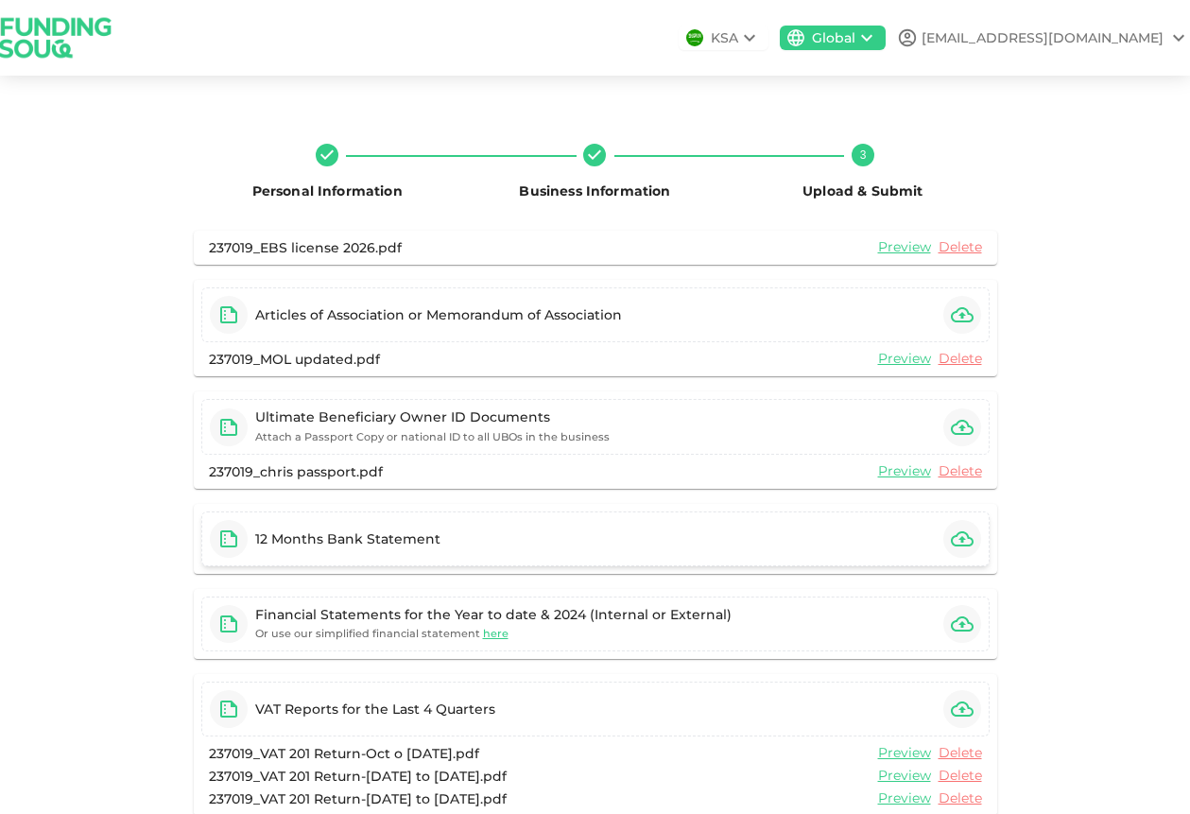
click at [961, 535] on icon "button" at bounding box center [962, 538] width 23 height 15
